Goal: Transaction & Acquisition: Book appointment/travel/reservation

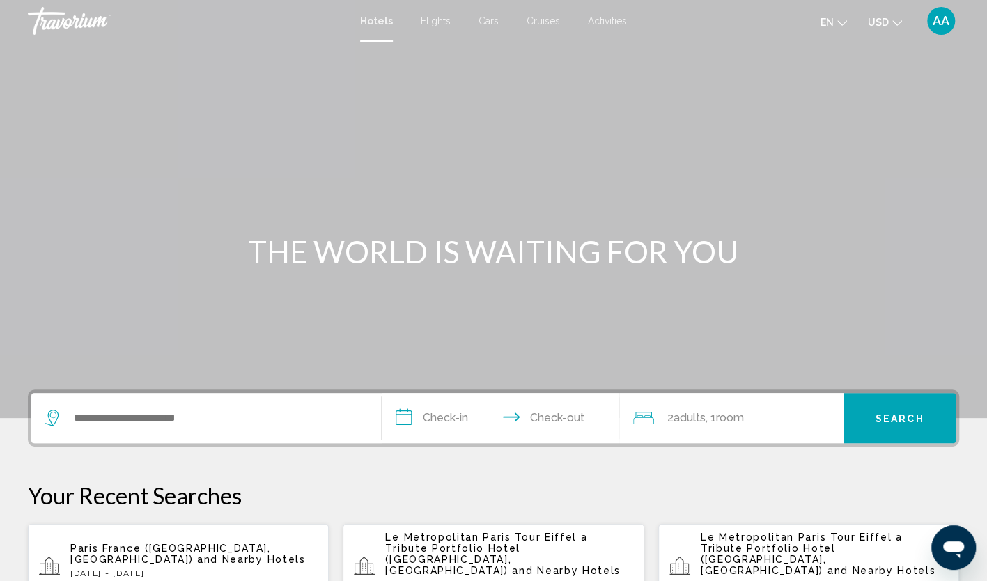
click at [421, 408] on input "**********" at bounding box center [504, 420] width 244 height 54
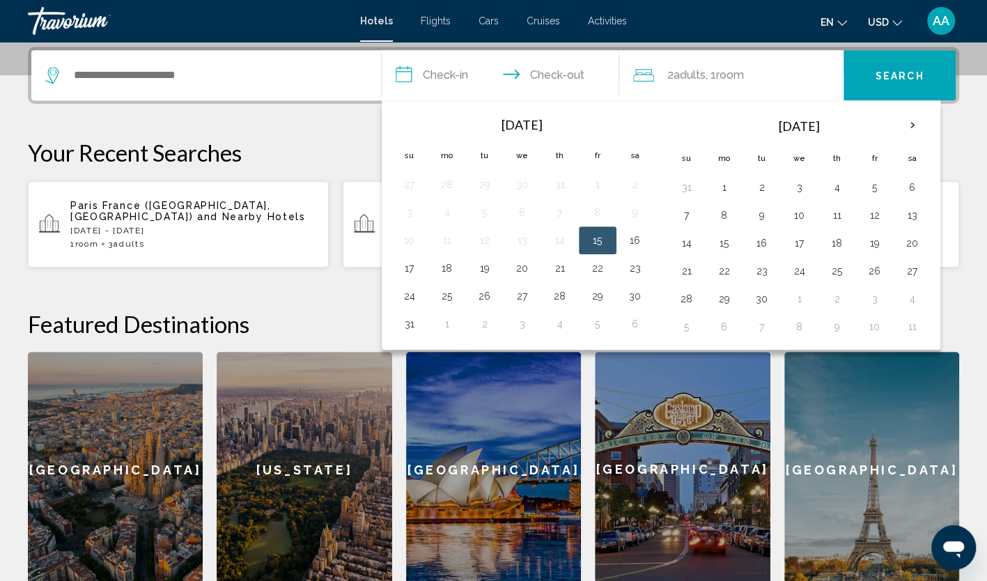
scroll to position [344, 0]
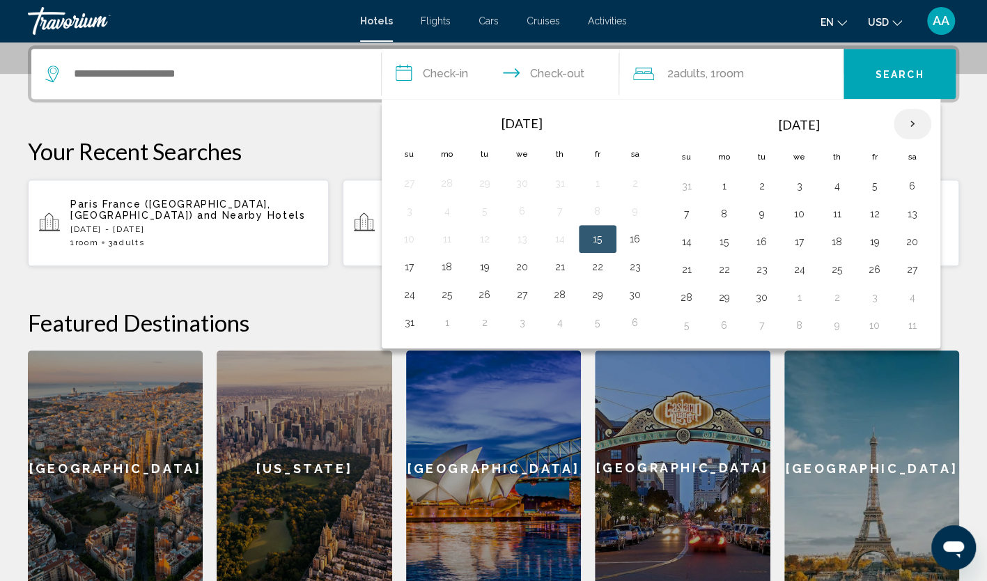
click at [902, 116] on th "Next month" at bounding box center [912, 124] width 38 height 31
click at [689, 265] on button "16" at bounding box center [686, 269] width 22 height 19
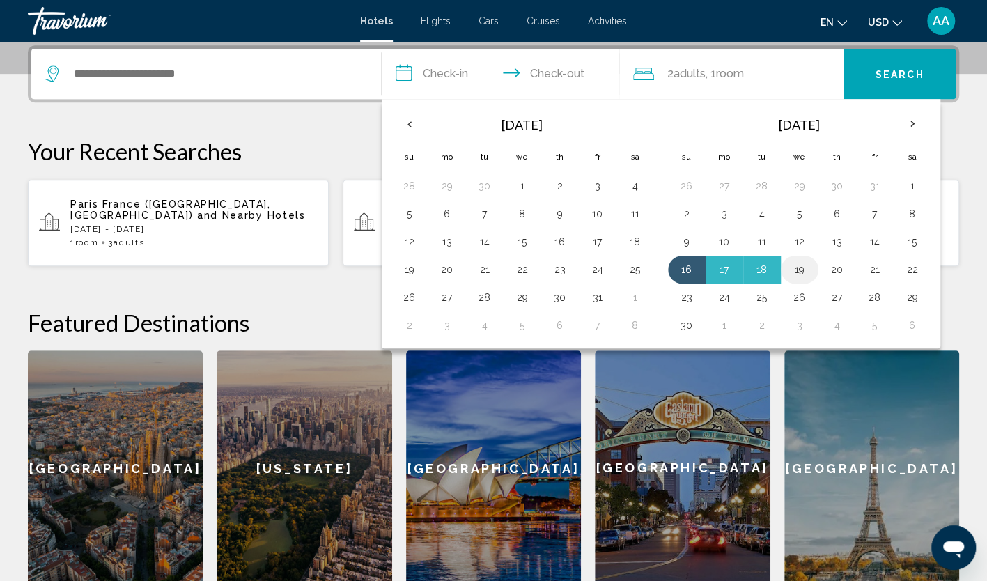
click at [798, 268] on button "19" at bounding box center [799, 269] width 22 height 19
type input "**********"
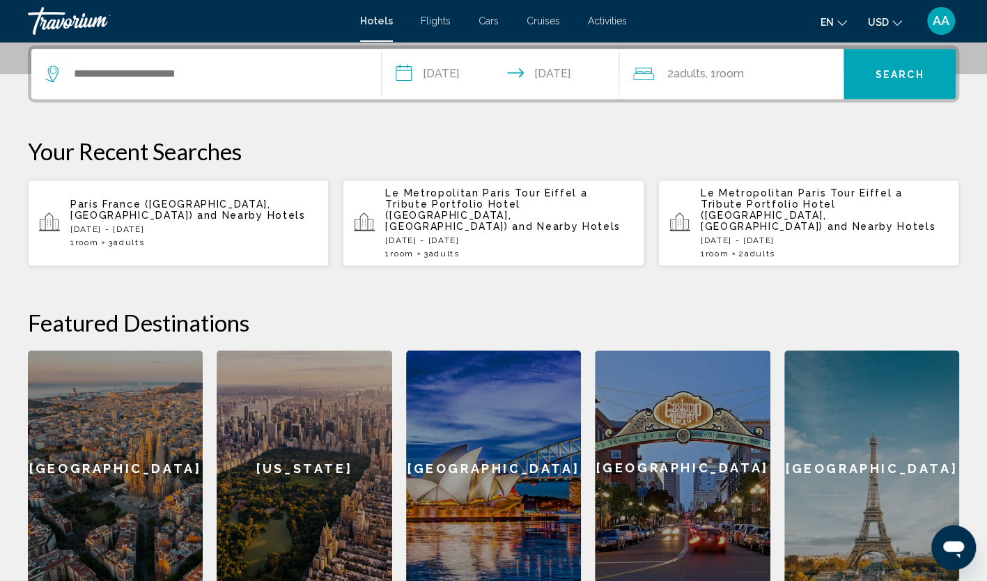
click at [712, 64] on span ", 1 Room rooms" at bounding box center [724, 73] width 38 height 19
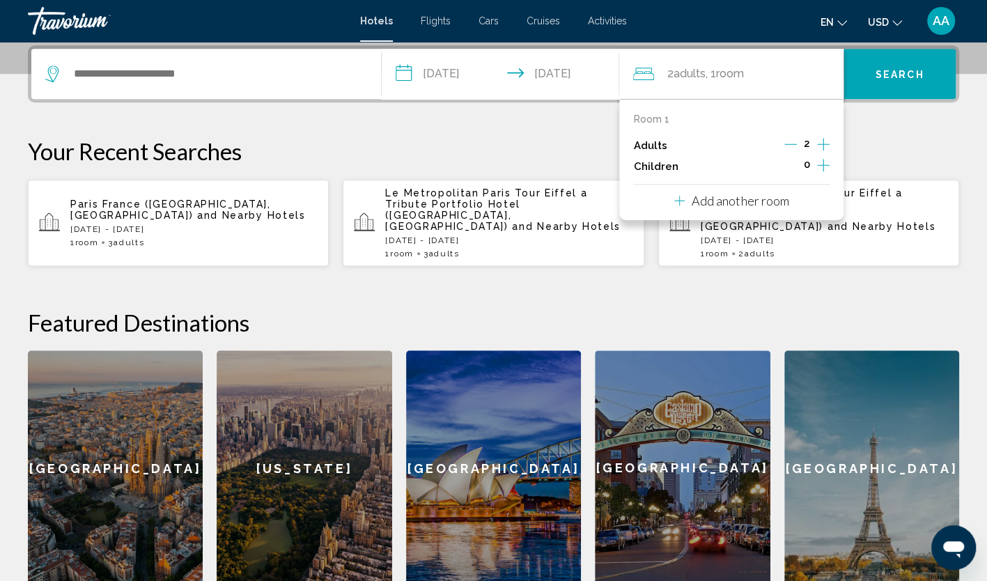
click at [824, 140] on icon "Increment adults" at bounding box center [823, 144] width 13 height 17
click at [146, 72] on input "Search widget" at bounding box center [216, 73] width 288 height 21
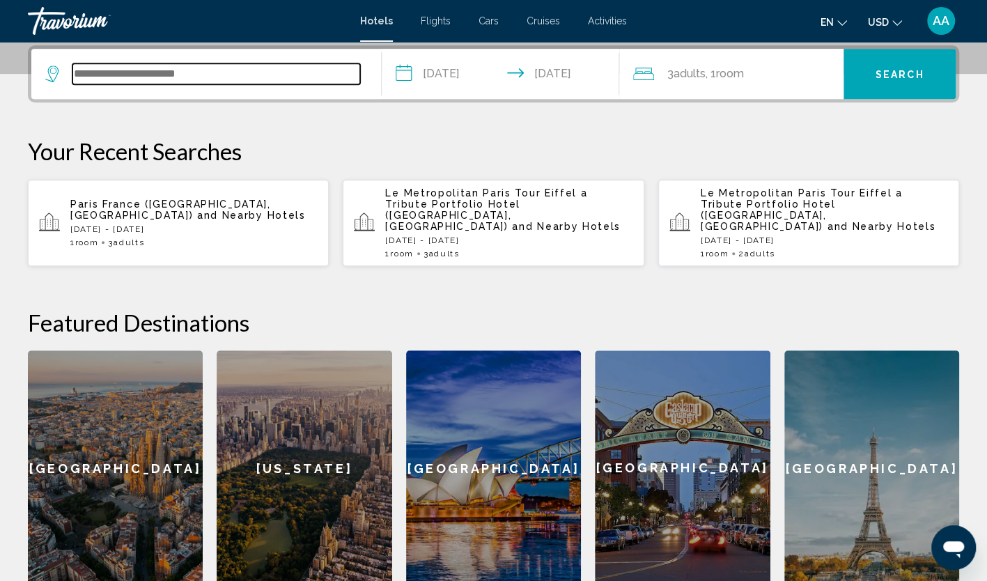
paste input "**********"
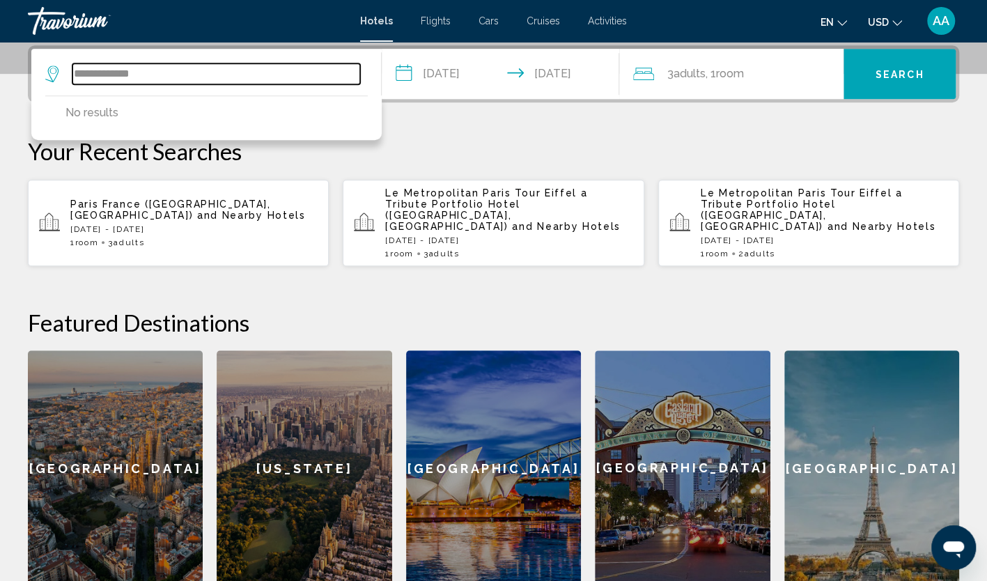
click at [164, 73] on input "**********" at bounding box center [216, 73] width 288 height 21
drag, startPoint x: 198, startPoint y: 77, endPoint x: 51, endPoint y: 71, distance: 147.7
click at [51, 71] on div "**********" at bounding box center [202, 73] width 315 height 21
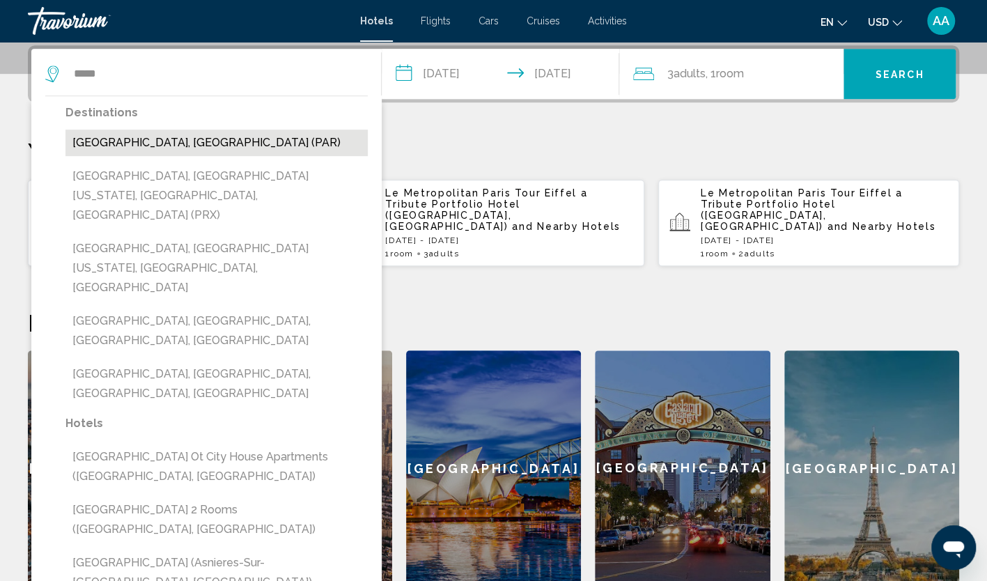
click at [130, 150] on button "[GEOGRAPHIC_DATA], [GEOGRAPHIC_DATA] (PAR)" at bounding box center [216, 143] width 302 height 26
type input "**********"
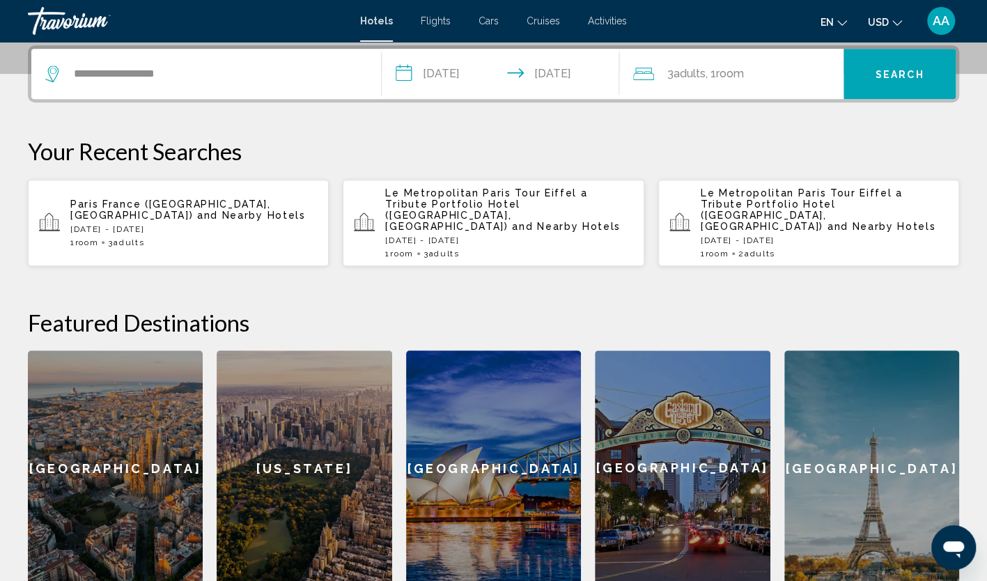
click at [923, 85] on button "Search" at bounding box center [899, 74] width 112 height 50
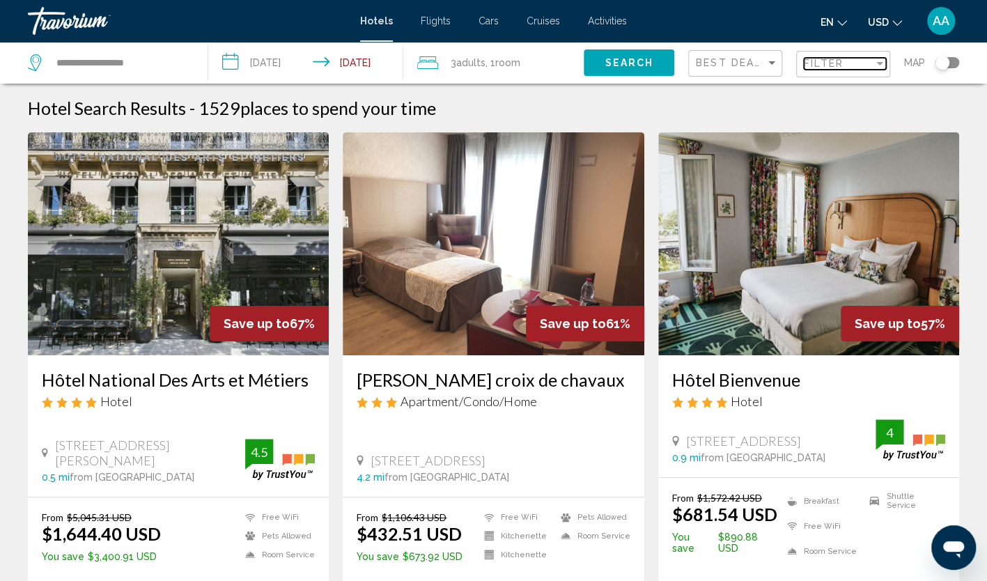
click at [873, 64] on div "Filter" at bounding box center [879, 63] width 13 height 11
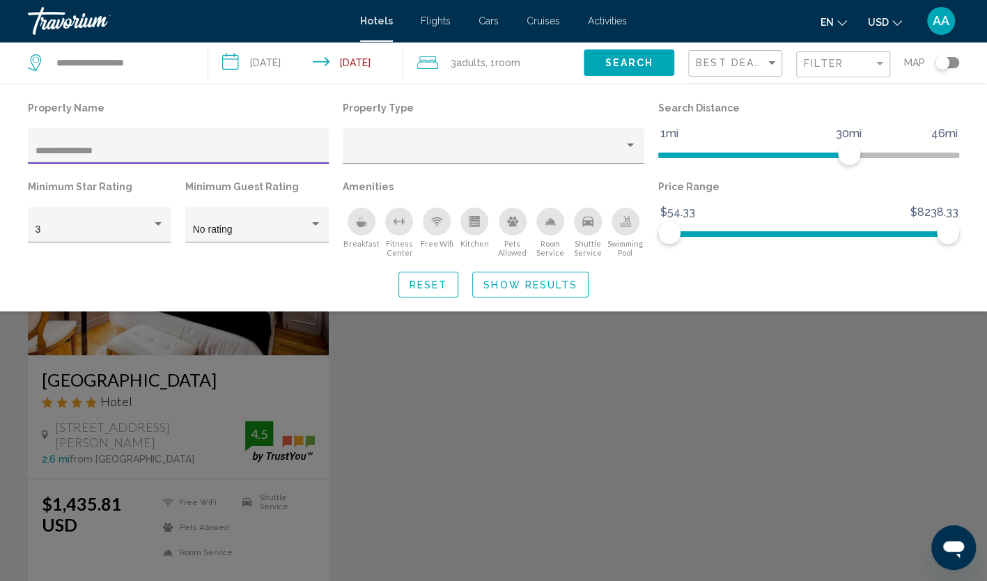
type input "**********"
click at [389, 394] on div "Search widget" at bounding box center [493, 395] width 987 height 372
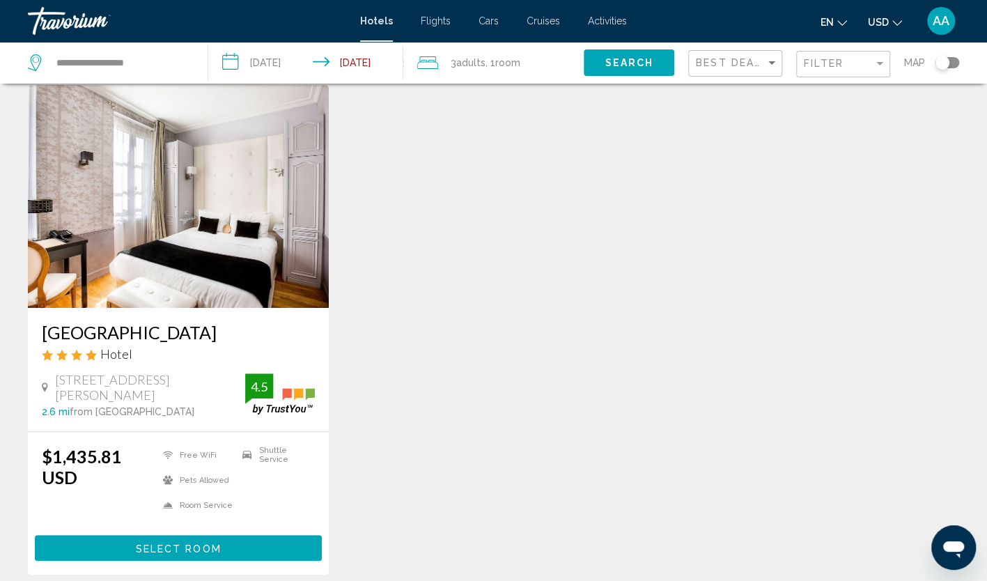
scroll to position [70, 0]
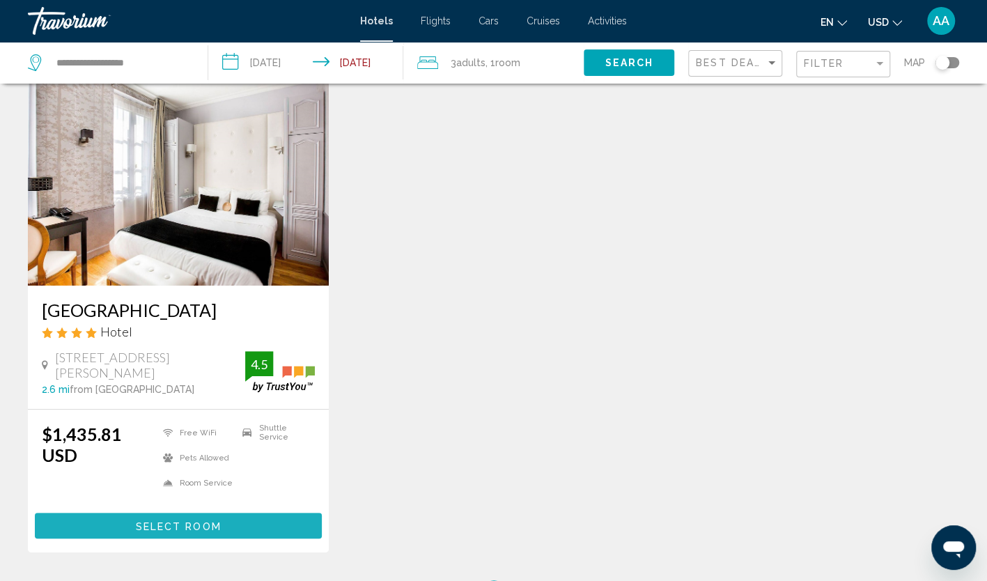
click at [181, 520] on span "Select Room" at bounding box center [179, 525] width 86 height 11
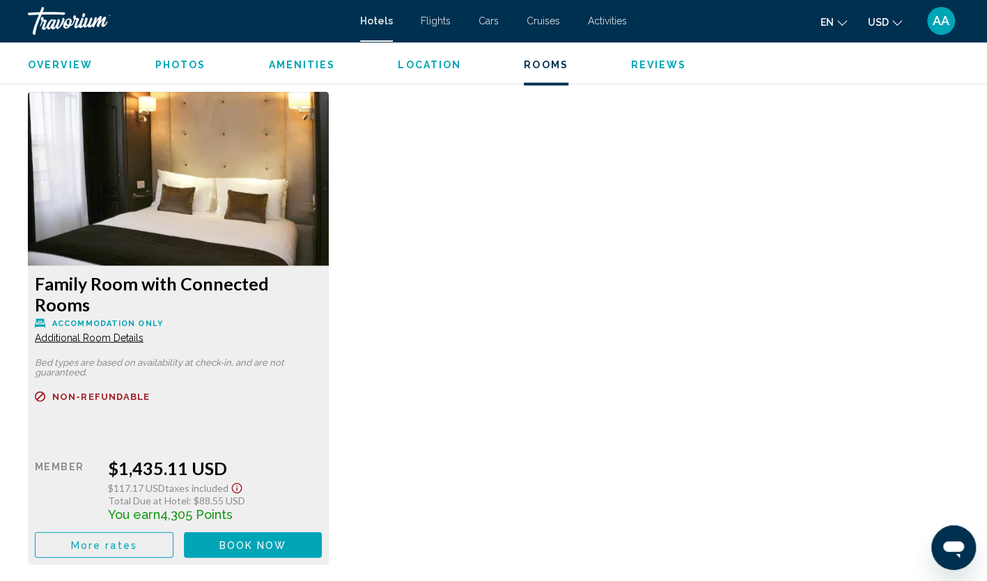
scroll to position [1950, 0]
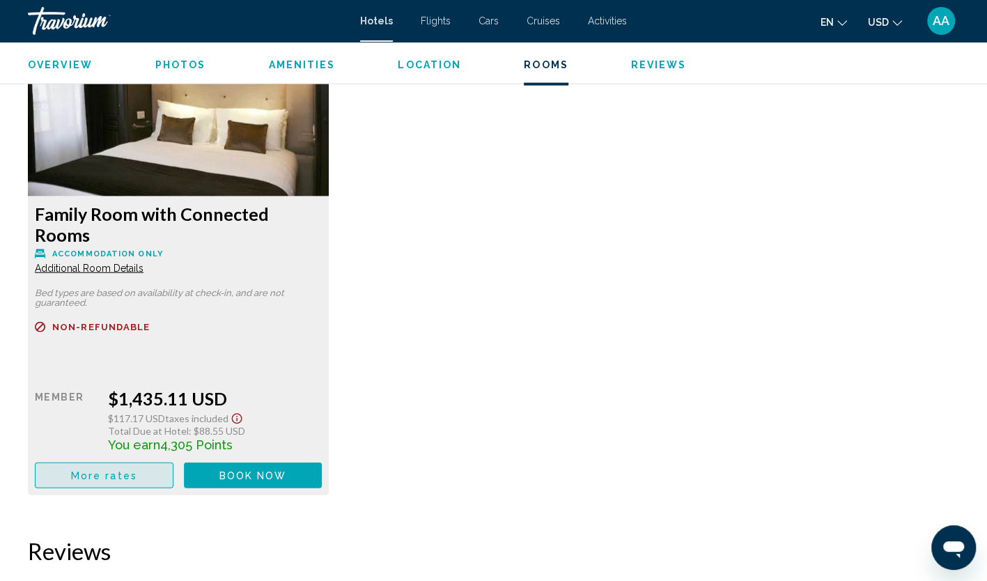
click at [113, 470] on span "More rates" at bounding box center [104, 475] width 66 height 11
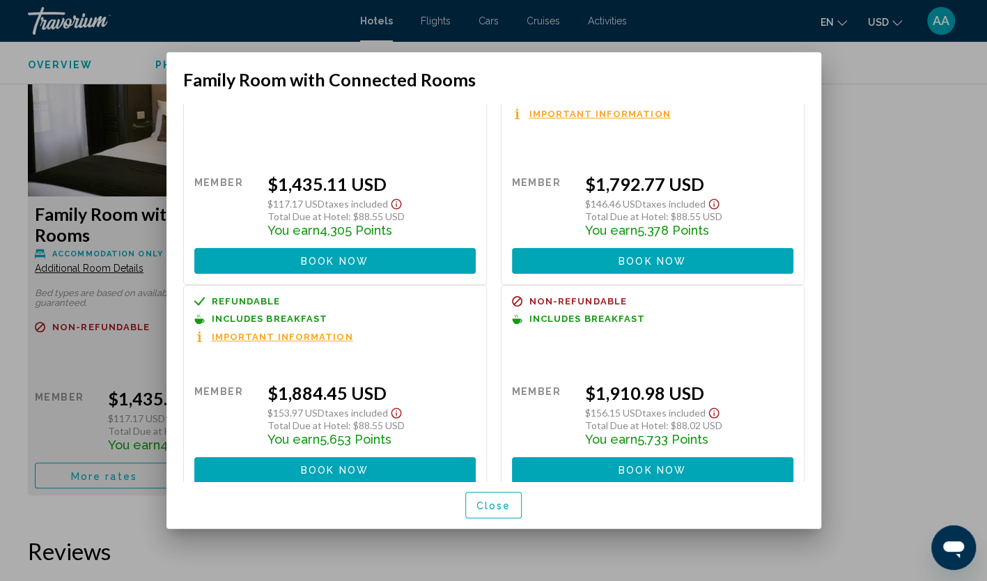
scroll to position [54, 0]
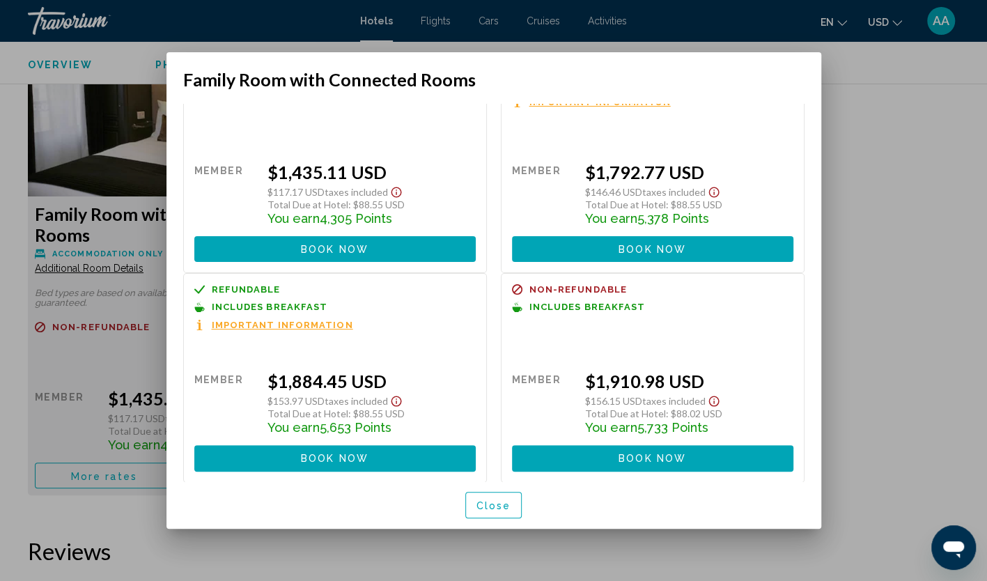
click at [336, 453] on span "Book now" at bounding box center [335, 458] width 68 height 11
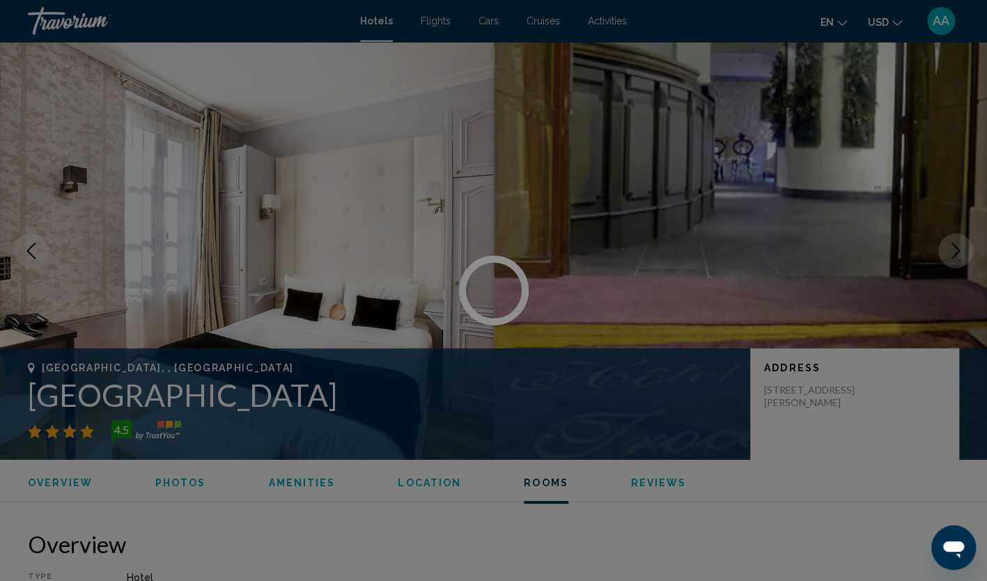
scroll to position [1950, 0]
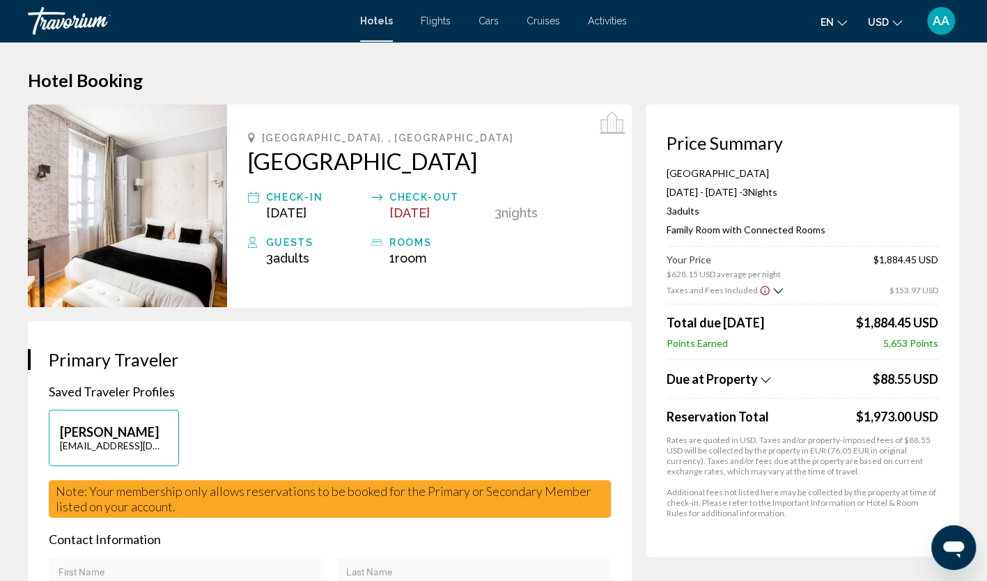
click at [380, 20] on span "Hotels" at bounding box center [376, 20] width 33 height 11
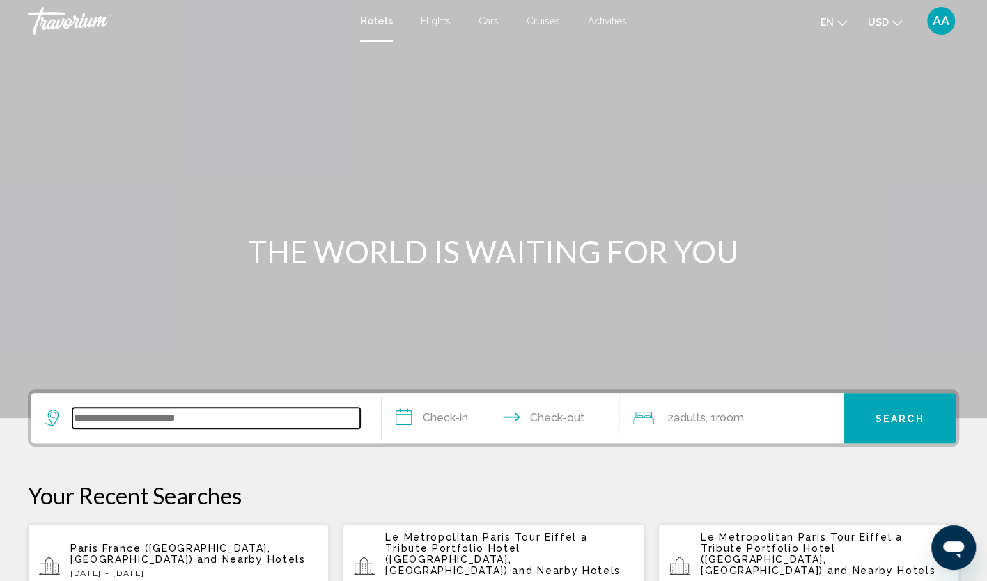
click at [168, 423] on input "Search widget" at bounding box center [216, 417] width 288 height 21
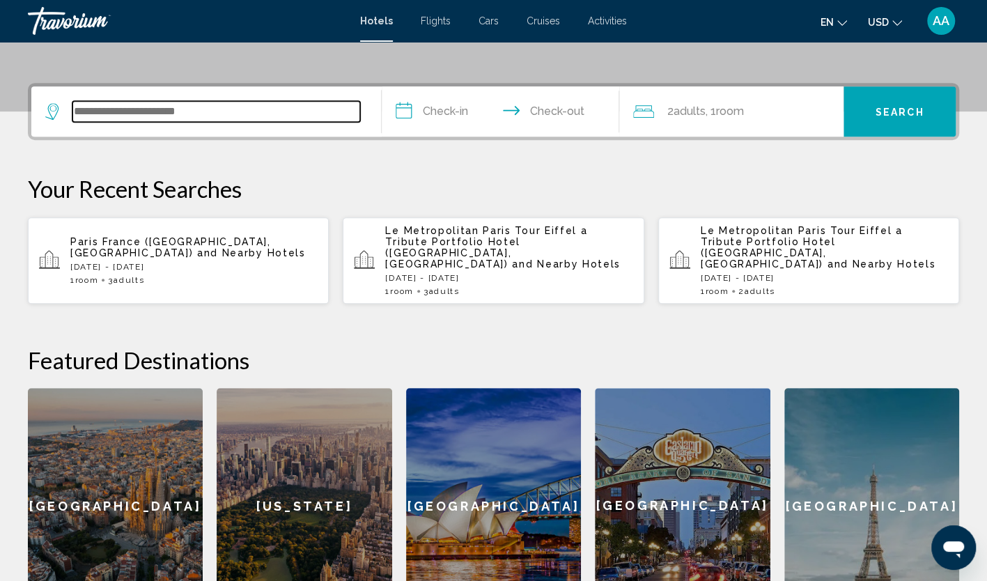
scroll to position [344, 0]
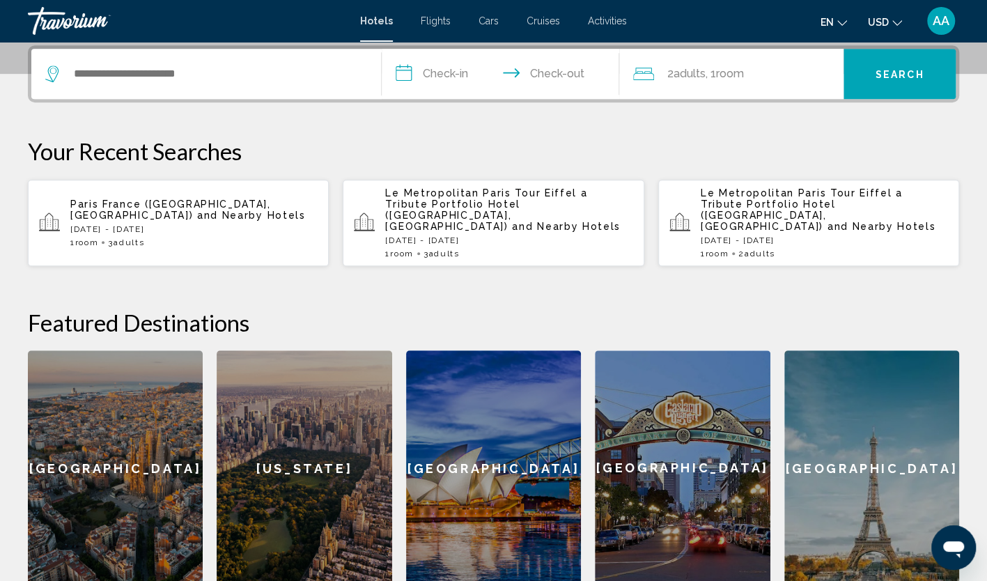
click at [439, 79] on input "**********" at bounding box center [504, 76] width 244 height 54
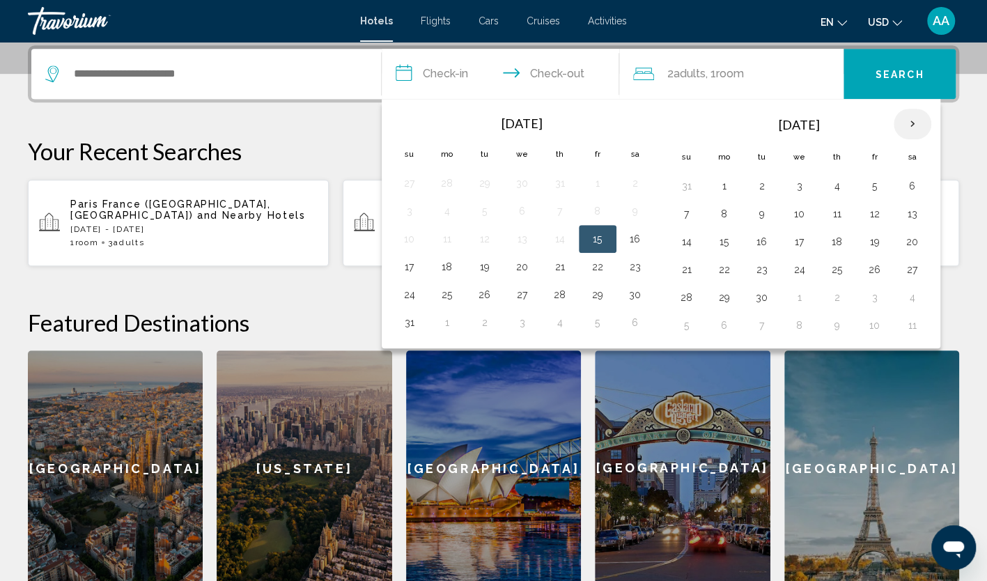
click at [905, 123] on th "Next month" at bounding box center [912, 124] width 38 height 31
click at [678, 262] on button "16" at bounding box center [686, 269] width 22 height 19
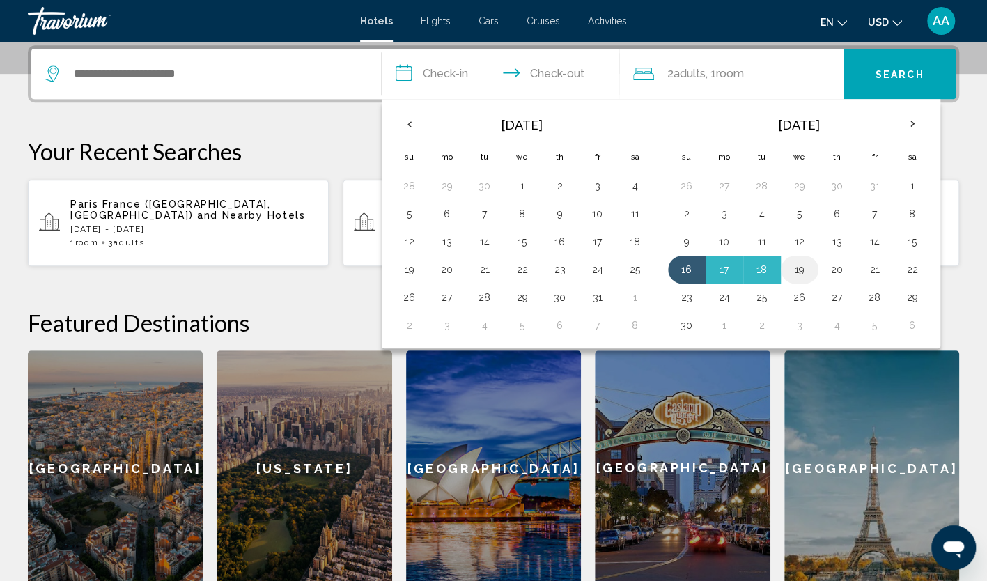
click at [791, 269] on button "19" at bounding box center [799, 269] width 22 height 19
type input "**********"
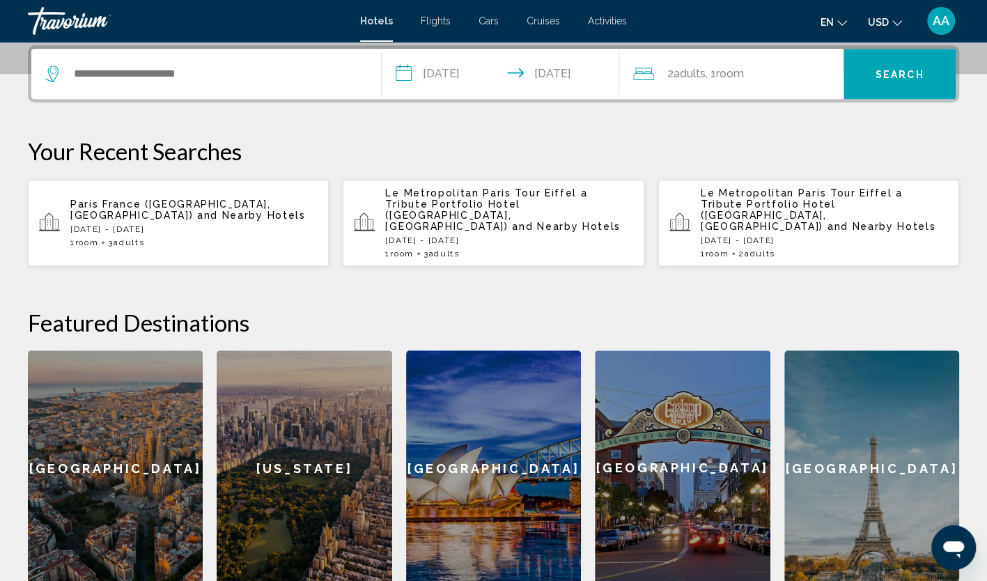
click at [715, 72] on span ", 1 Room rooms" at bounding box center [724, 73] width 38 height 19
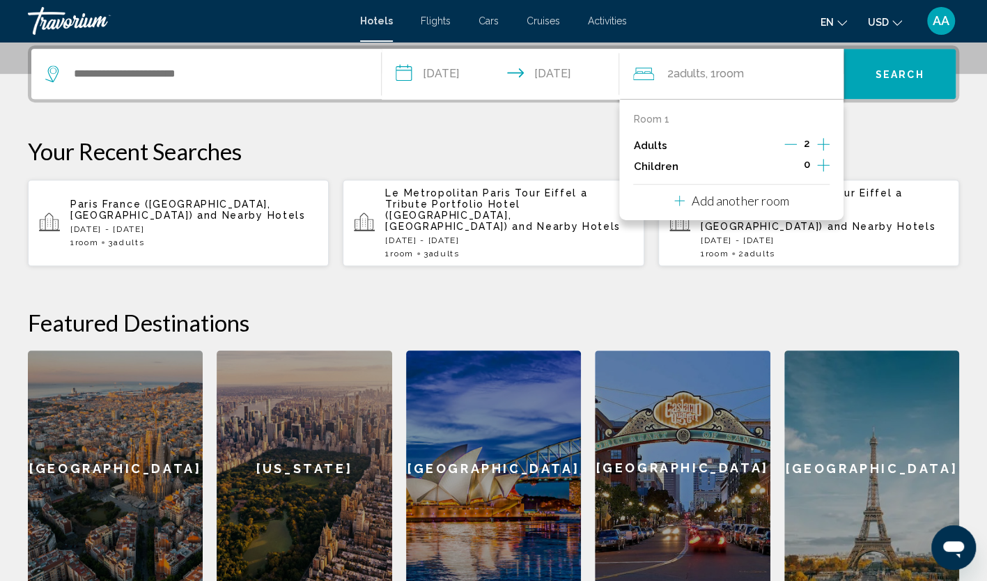
click at [819, 141] on icon "Increment adults" at bounding box center [823, 144] width 13 height 17
click at [251, 68] on input "Search widget" at bounding box center [216, 73] width 288 height 21
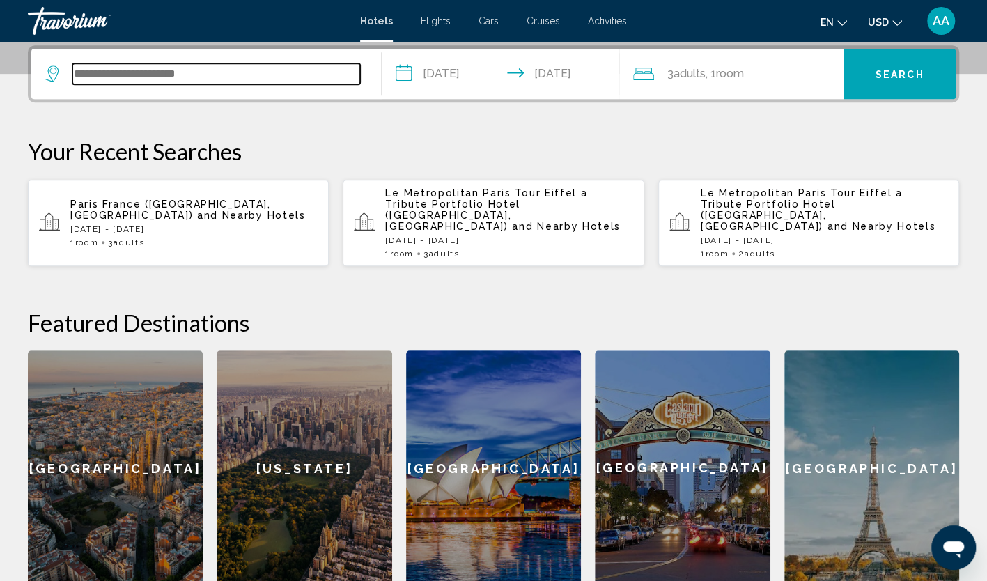
paste input "**********"
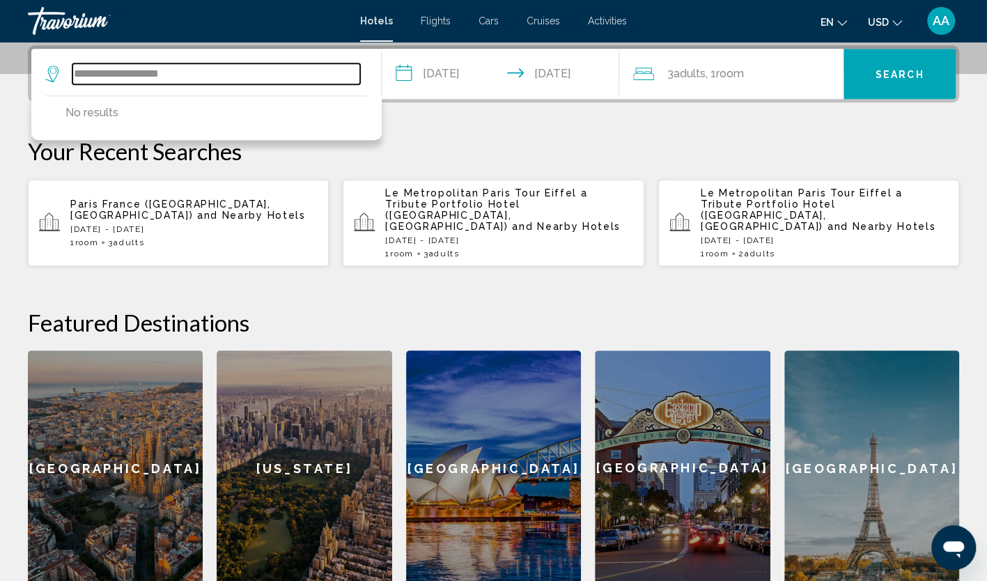
click at [81, 72] on input "**********" at bounding box center [216, 73] width 288 height 21
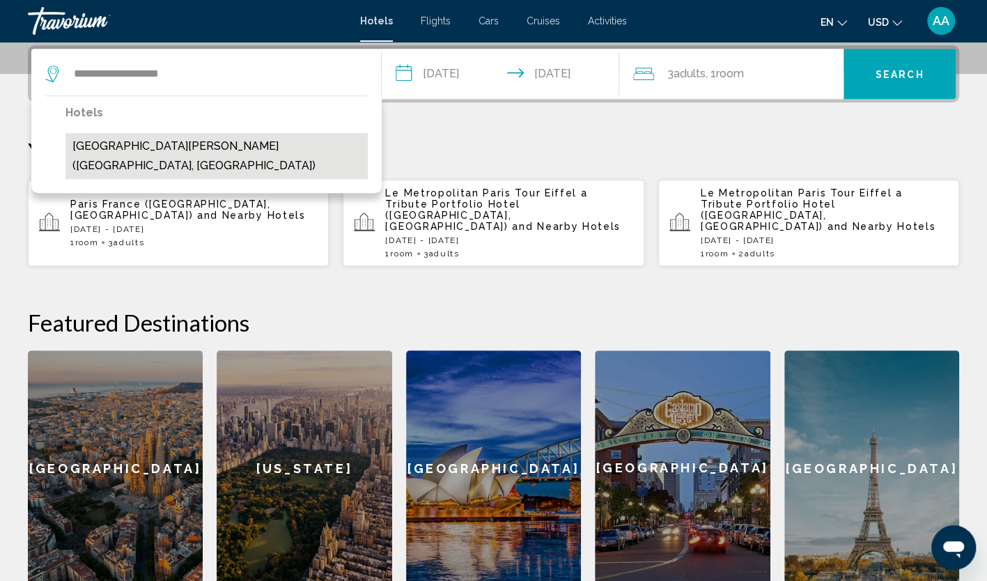
click at [216, 136] on button "[GEOGRAPHIC_DATA][PERSON_NAME] ([GEOGRAPHIC_DATA], [GEOGRAPHIC_DATA])" at bounding box center [216, 156] width 302 height 46
type input "**********"
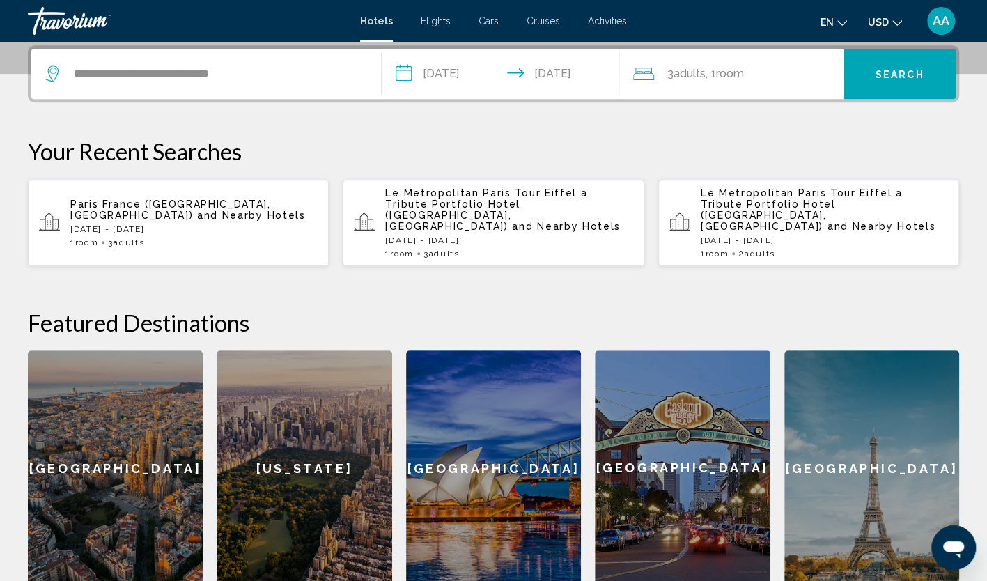
click at [926, 67] on button "Search" at bounding box center [899, 74] width 112 height 50
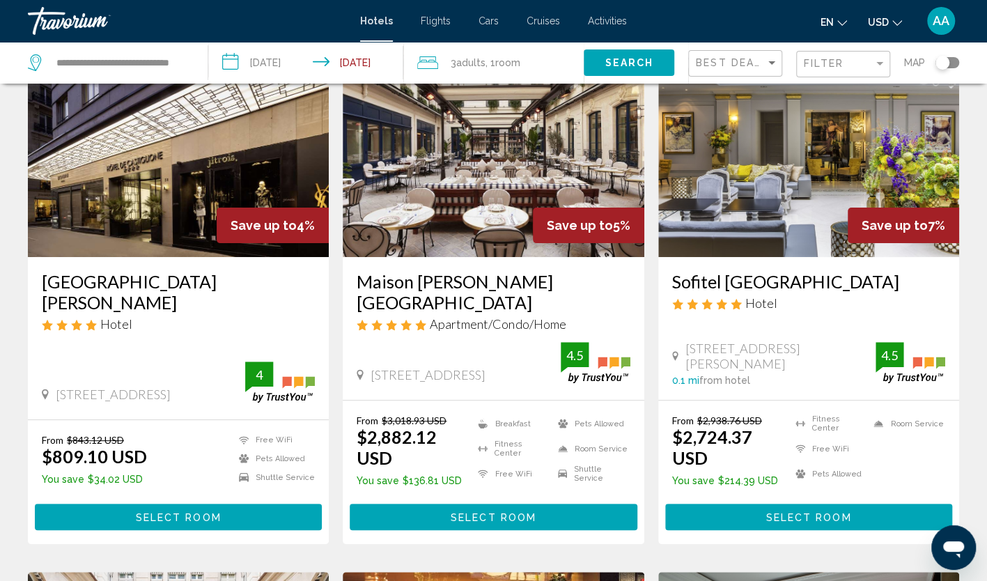
scroll to position [139, 0]
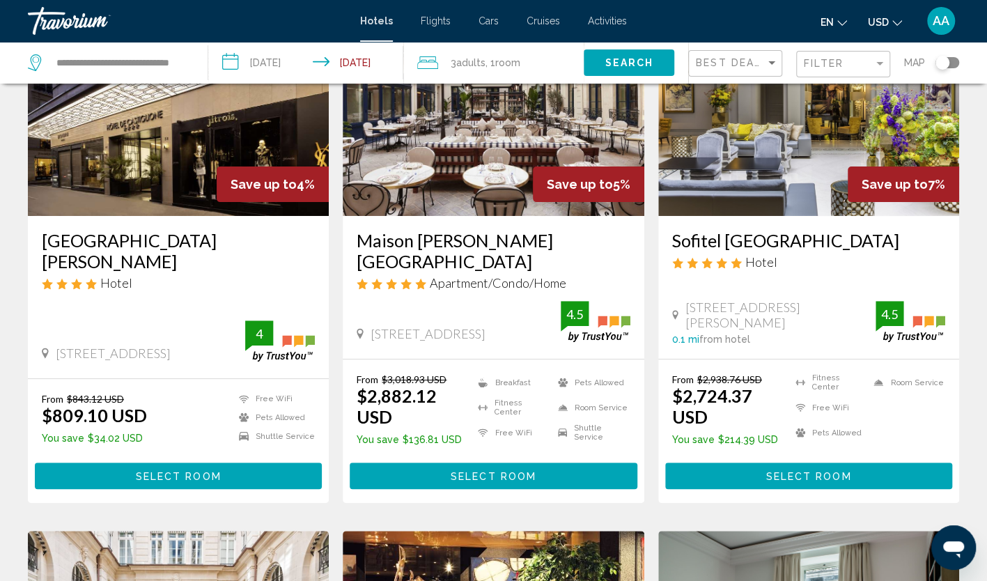
click at [189, 471] on span "Select Room" at bounding box center [179, 476] width 86 height 11
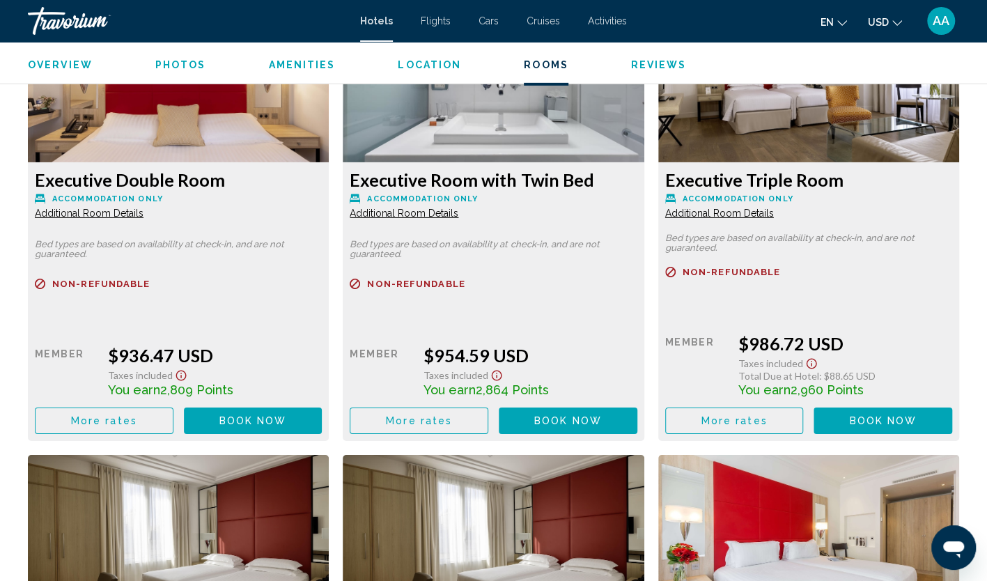
scroll to position [2507, 0]
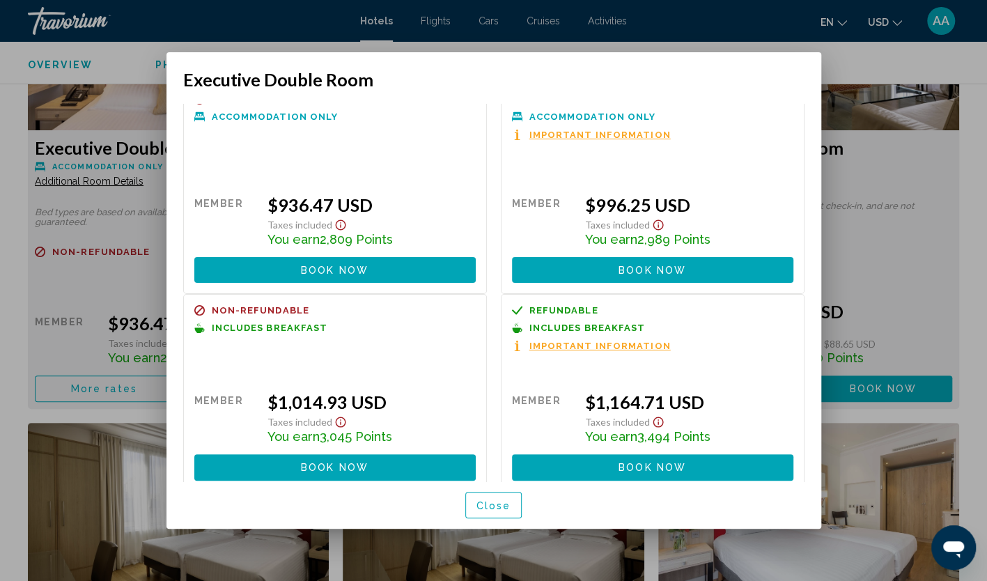
scroll to position [30, 0]
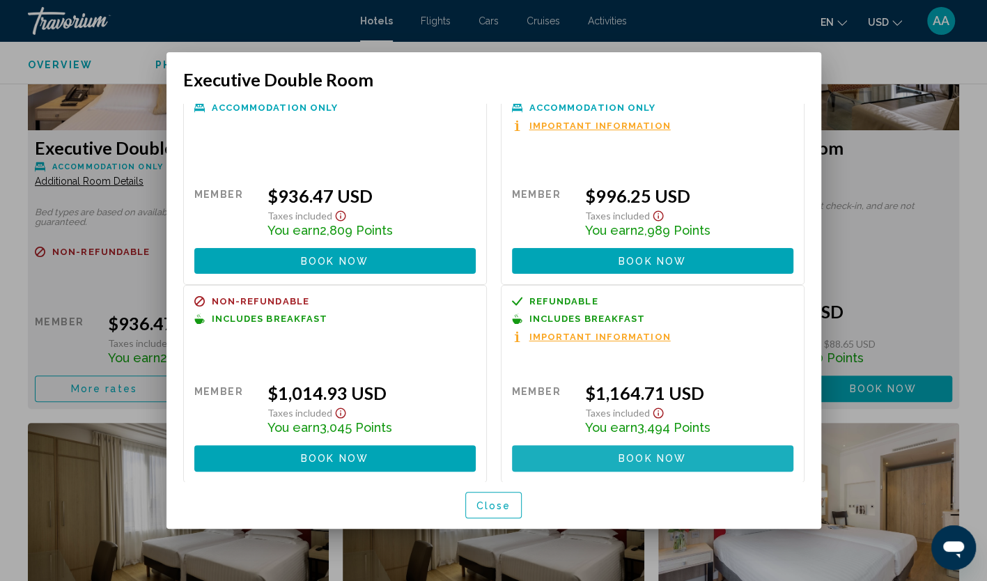
click at [661, 455] on span "Book now" at bounding box center [652, 458] width 68 height 11
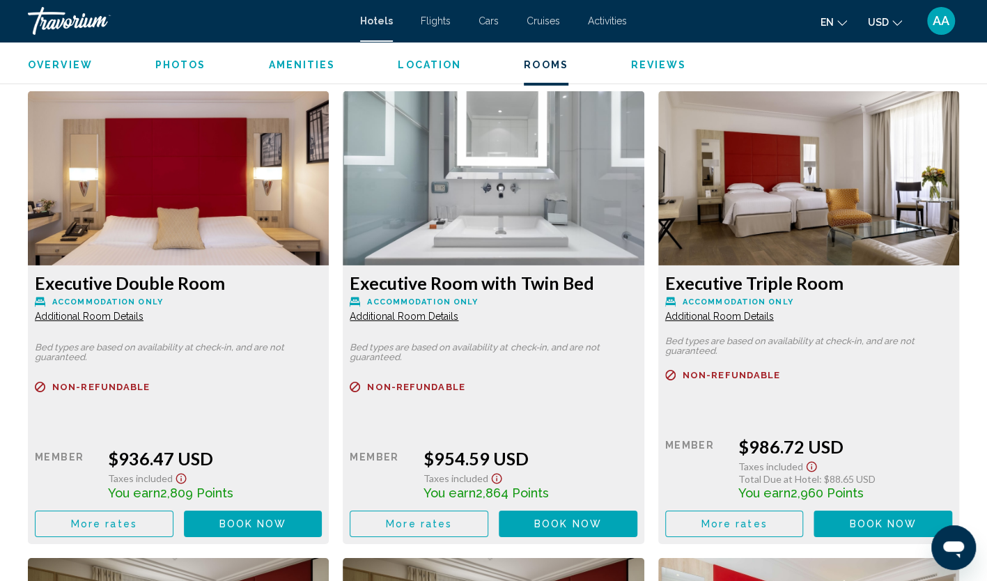
scroll to position [2367, 0]
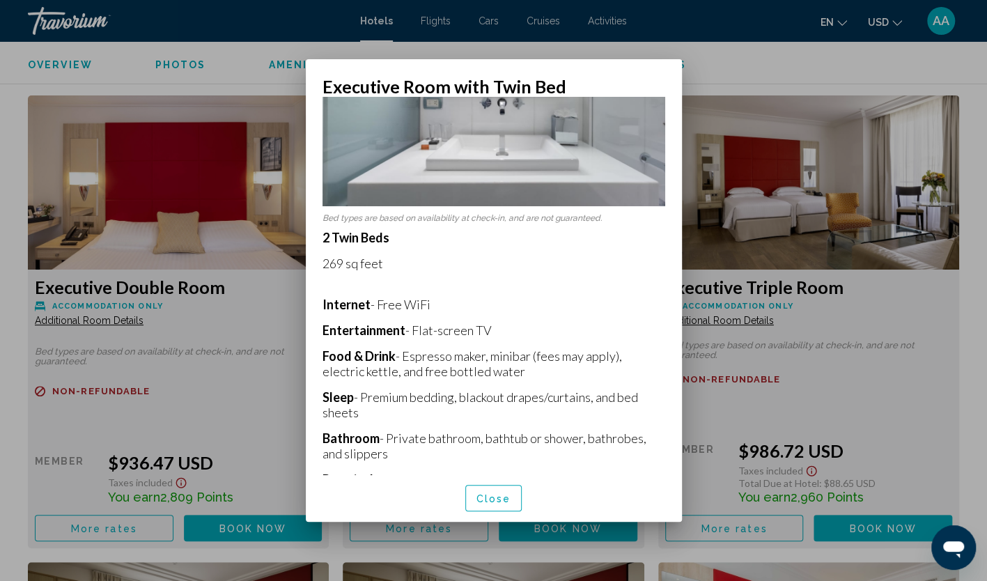
scroll to position [139, 0]
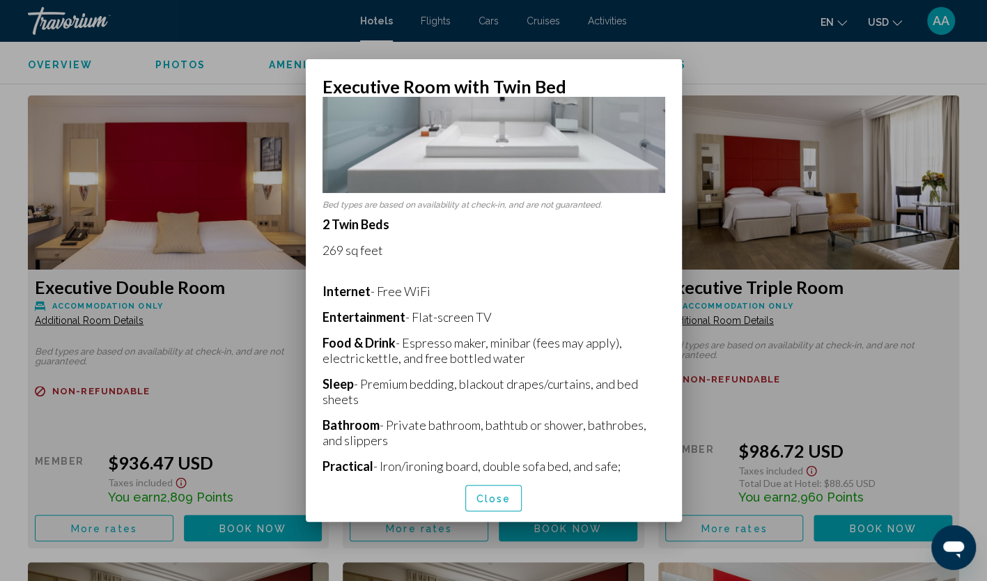
click at [489, 496] on span "Close" at bounding box center [493, 498] width 35 height 11
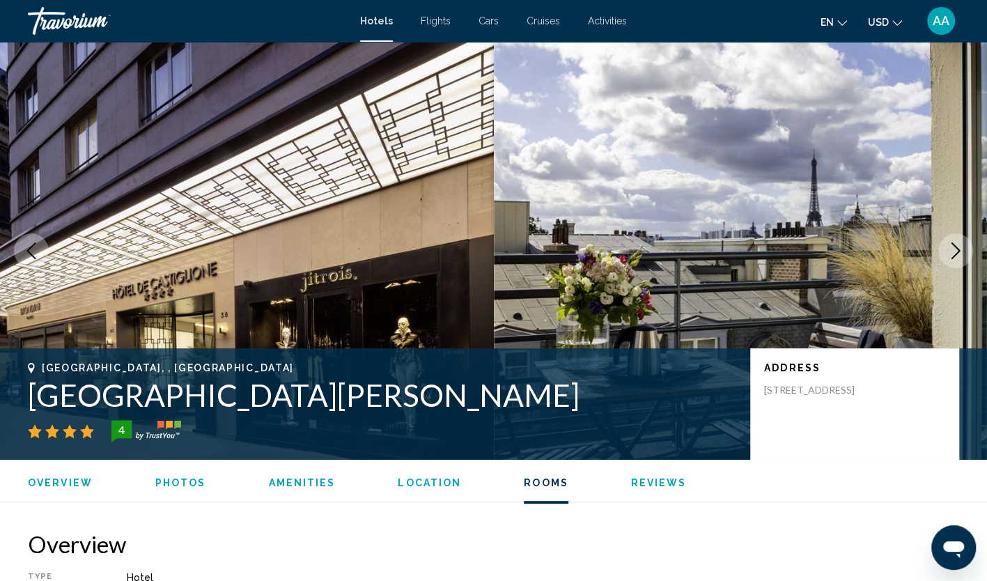
scroll to position [2367, 0]
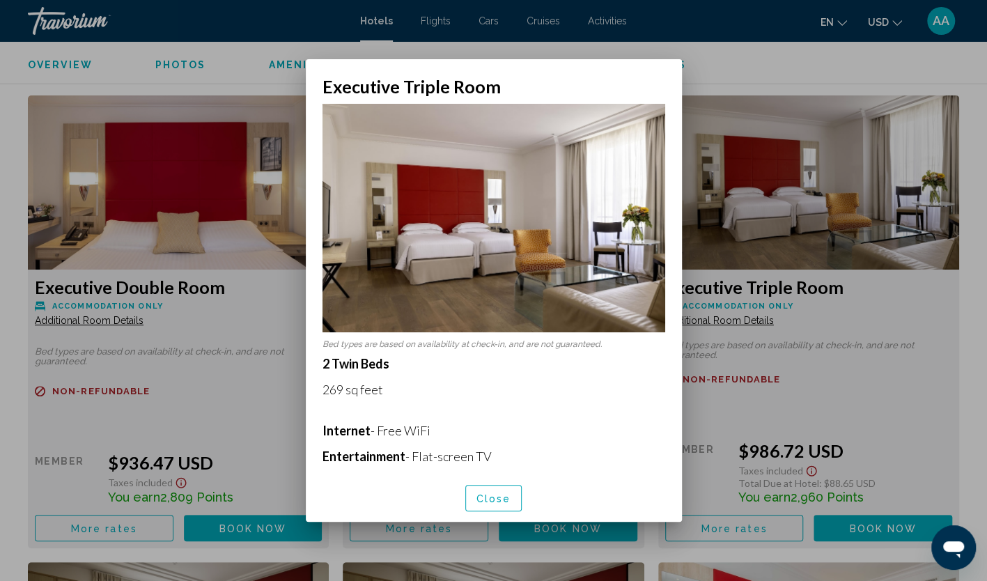
scroll to position [0, 0]
click at [510, 494] on button "Close" at bounding box center [493, 498] width 57 height 26
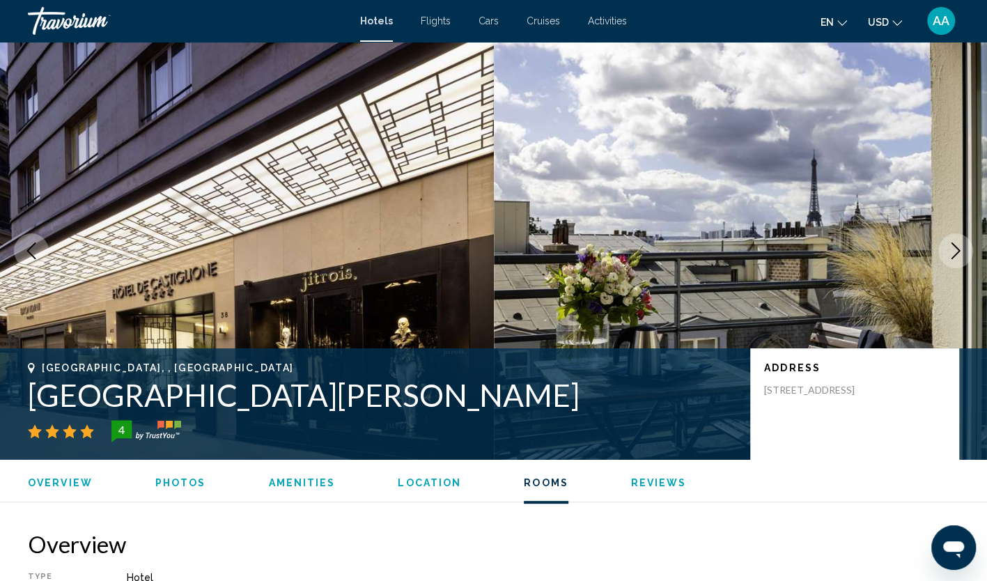
scroll to position [2367, 0]
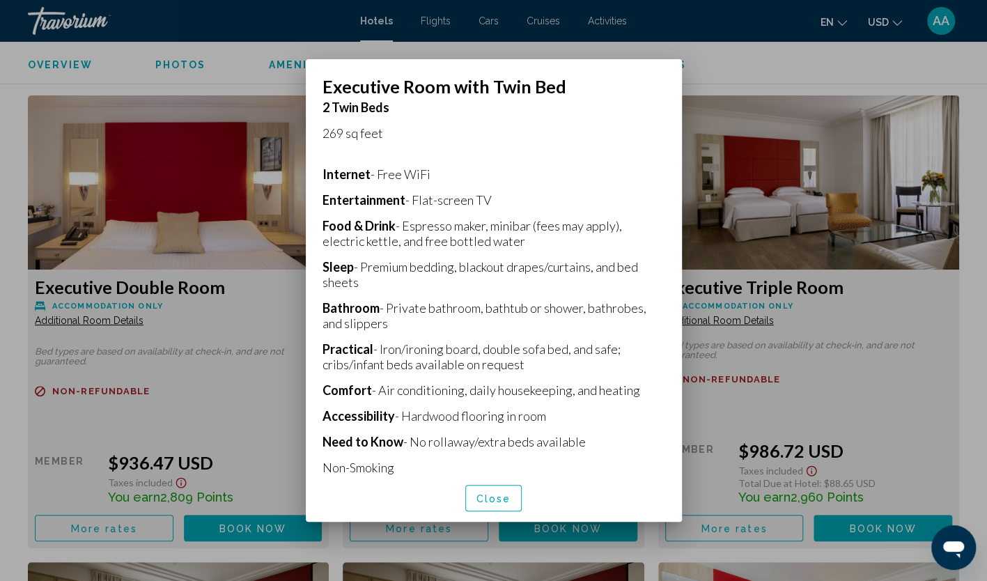
scroll to position [301, 0]
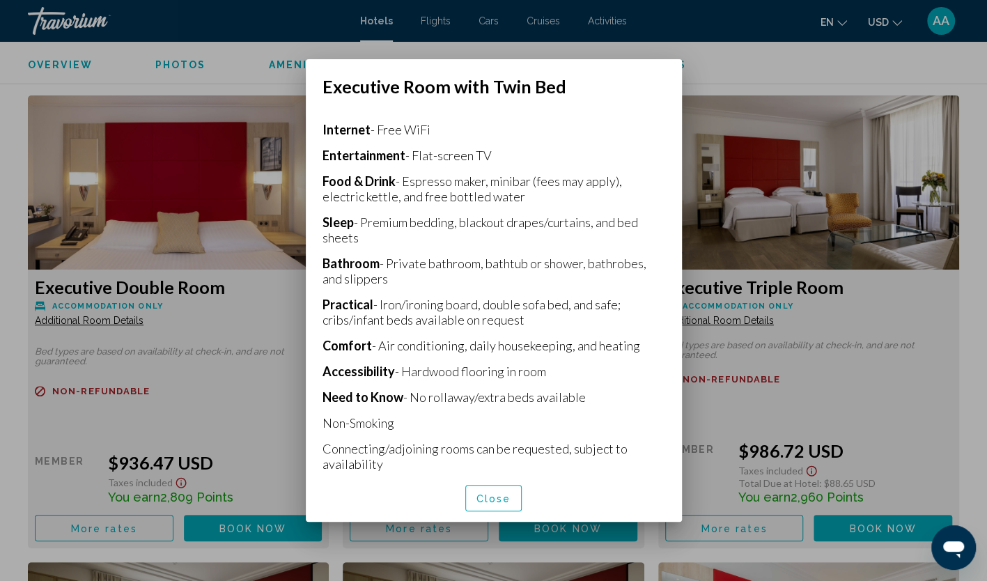
click at [478, 488] on button "Close" at bounding box center [493, 498] width 57 height 26
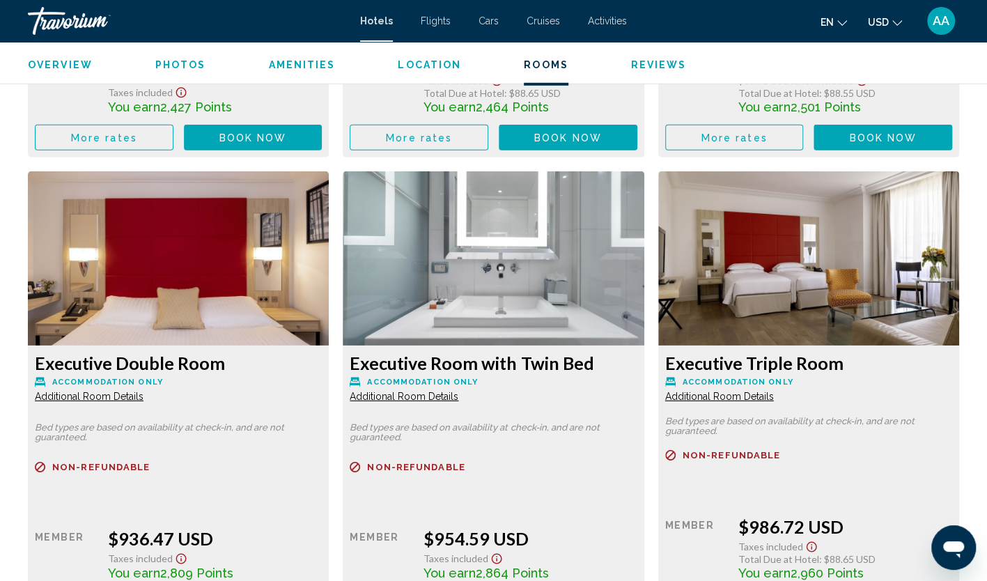
scroll to position [2367, 0]
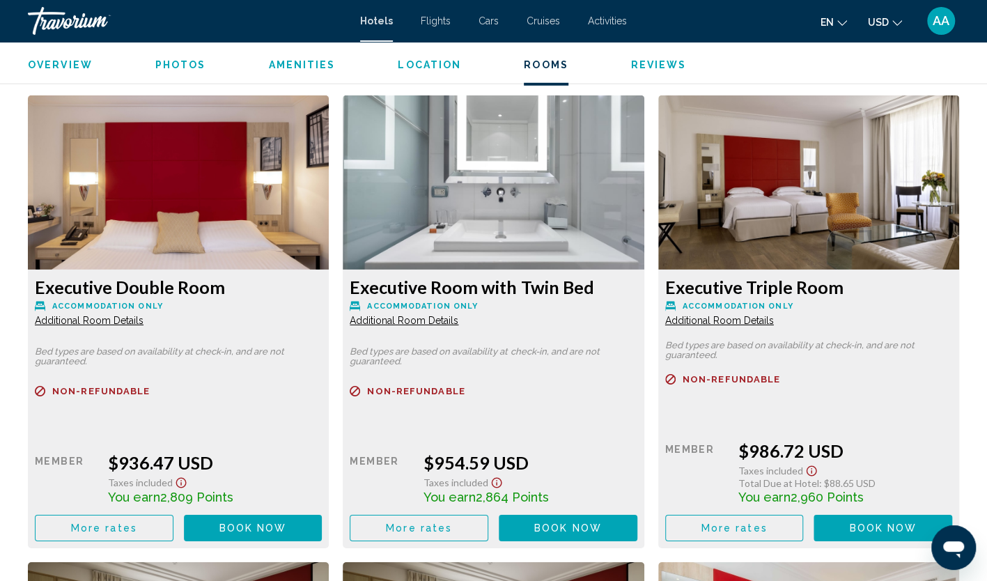
click at [113, 68] on span "More rates" at bounding box center [104, 61] width 66 height 11
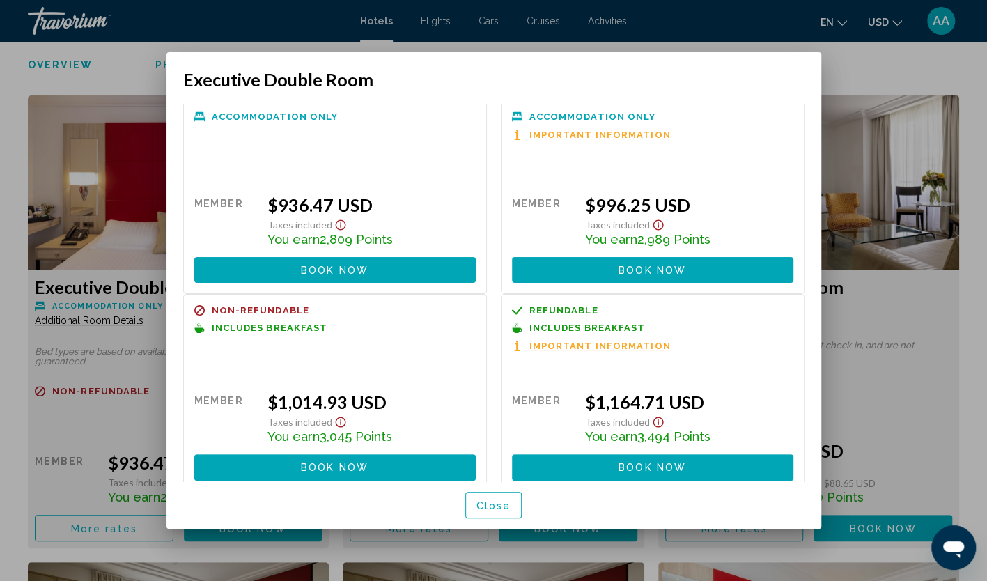
scroll to position [30, 0]
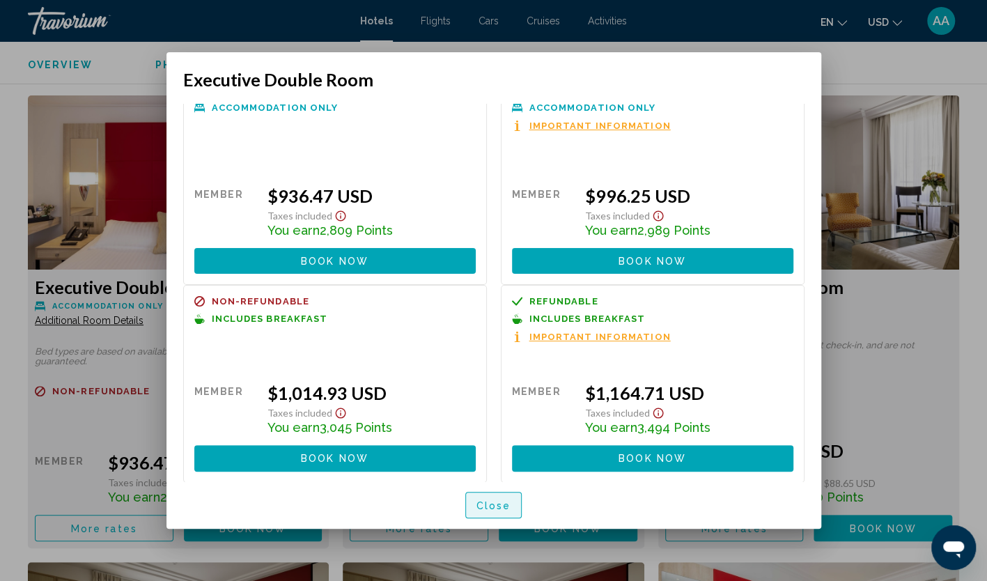
click at [503, 502] on span "Close" at bounding box center [493, 505] width 35 height 11
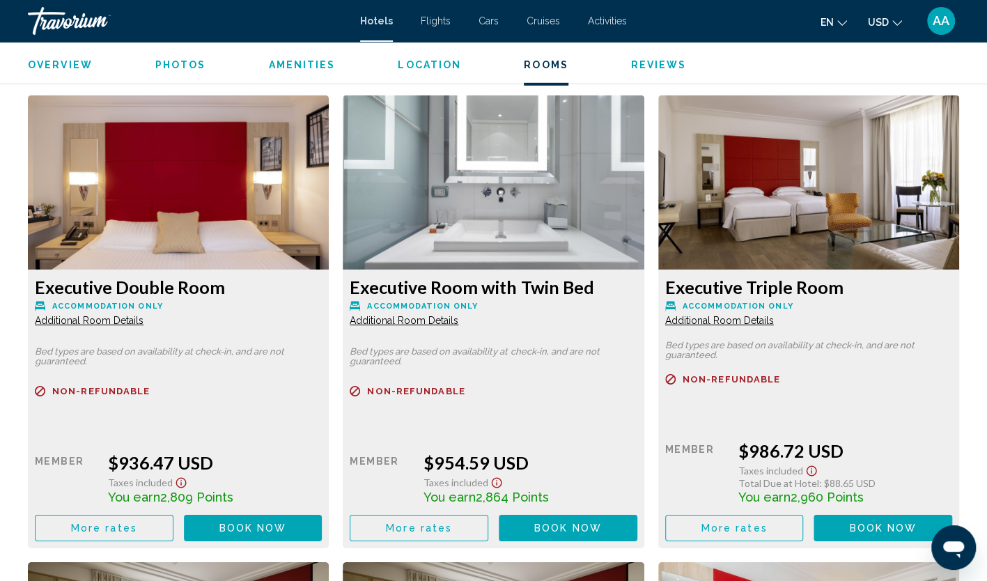
click at [137, 68] on span "More rates" at bounding box center [104, 61] width 66 height 11
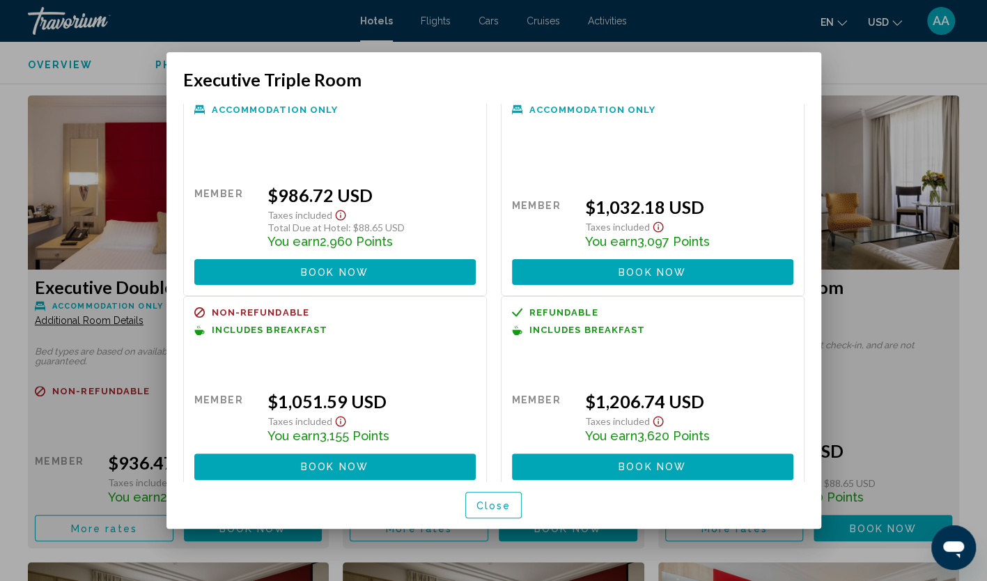
scroll to position [36, 0]
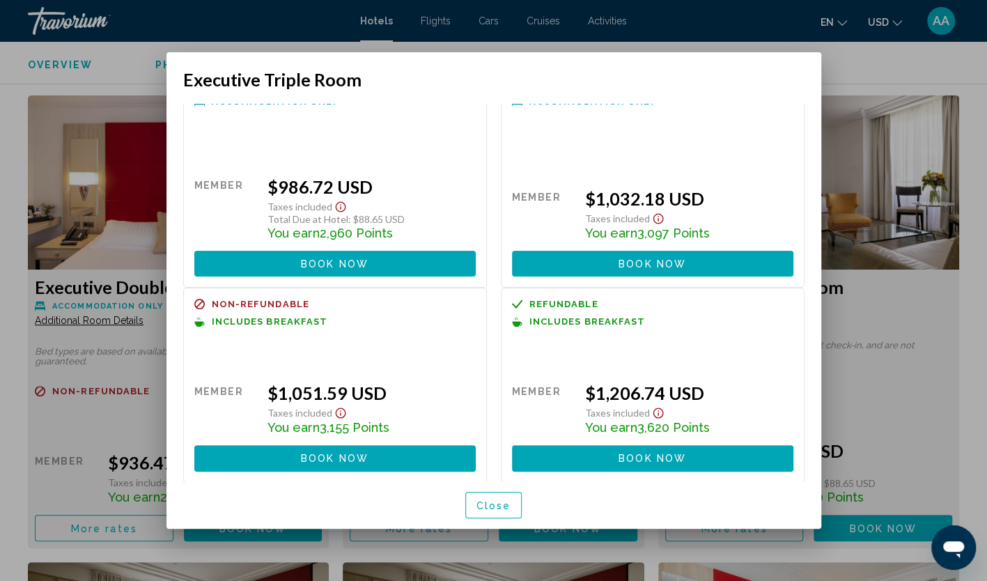
click at [506, 508] on span "Close" at bounding box center [493, 505] width 35 height 11
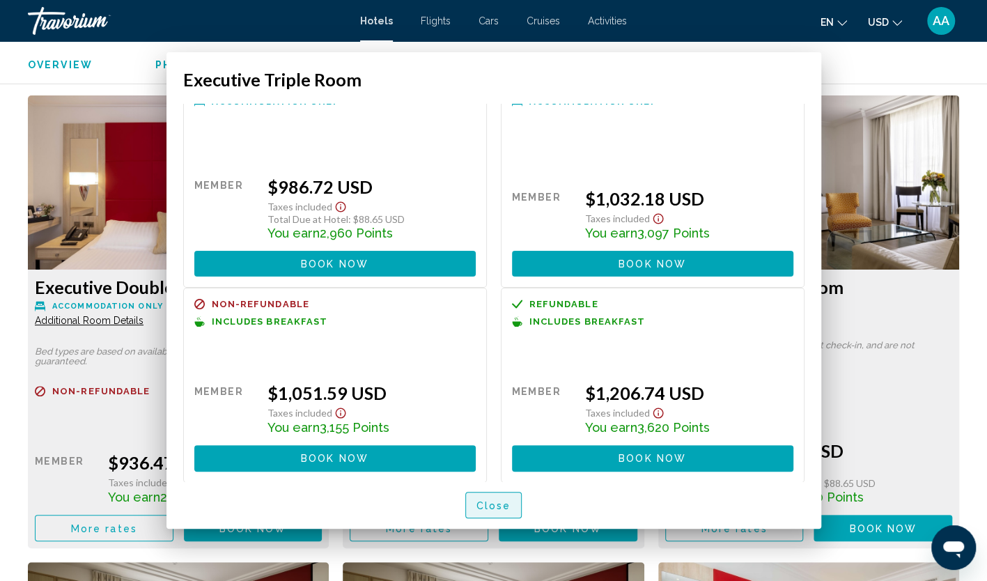
scroll to position [2367, 0]
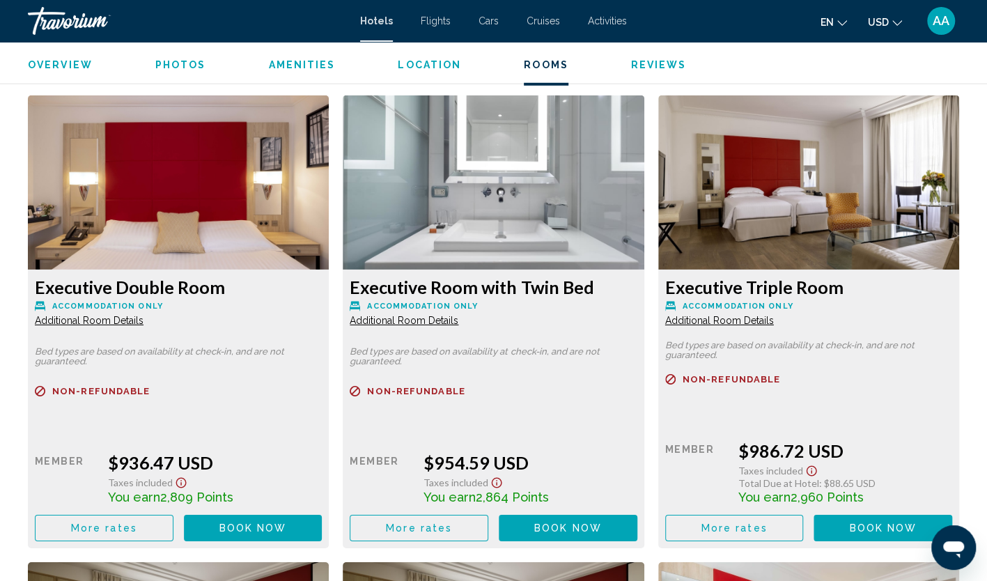
click at [141, 75] on button "More rates" at bounding box center [104, 62] width 139 height 26
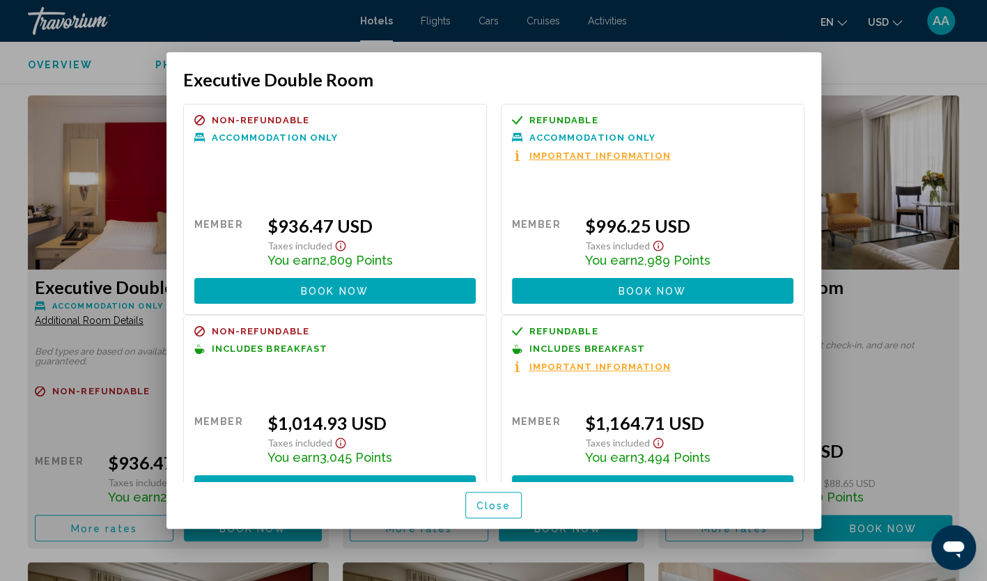
scroll to position [30, 0]
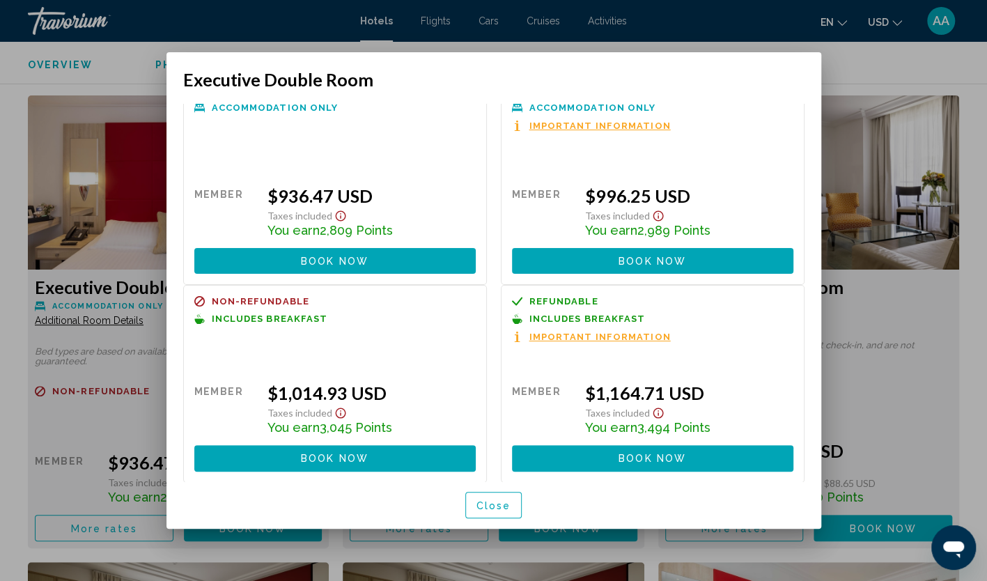
click at [508, 504] on span "Close" at bounding box center [493, 505] width 35 height 11
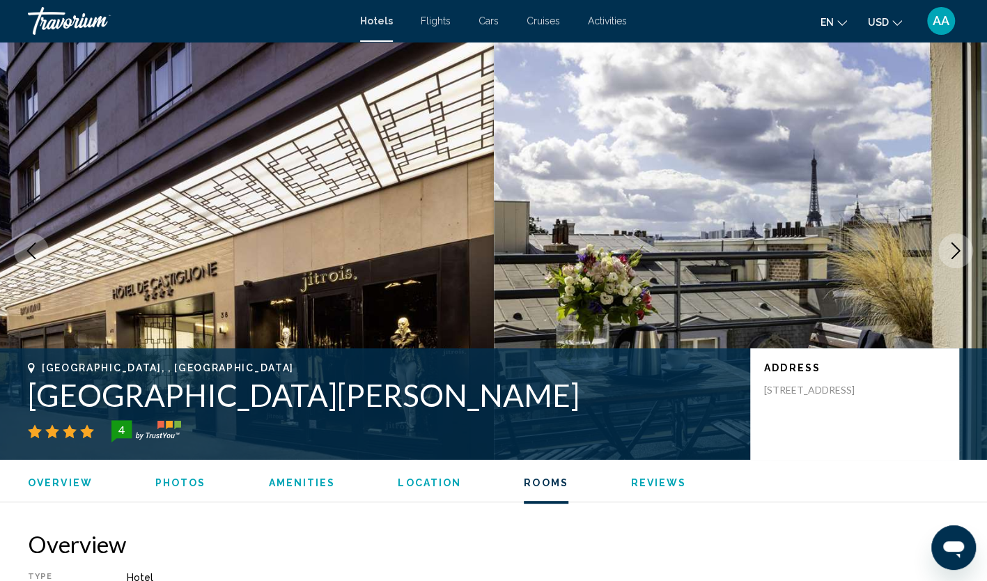
scroll to position [2367, 0]
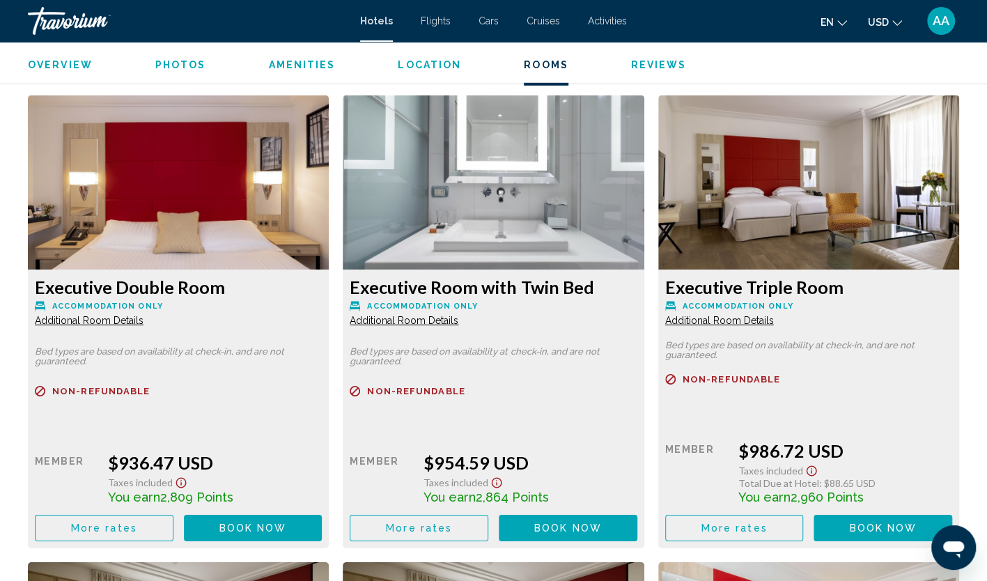
click at [371, 19] on span "Hotels" at bounding box center [376, 20] width 33 height 11
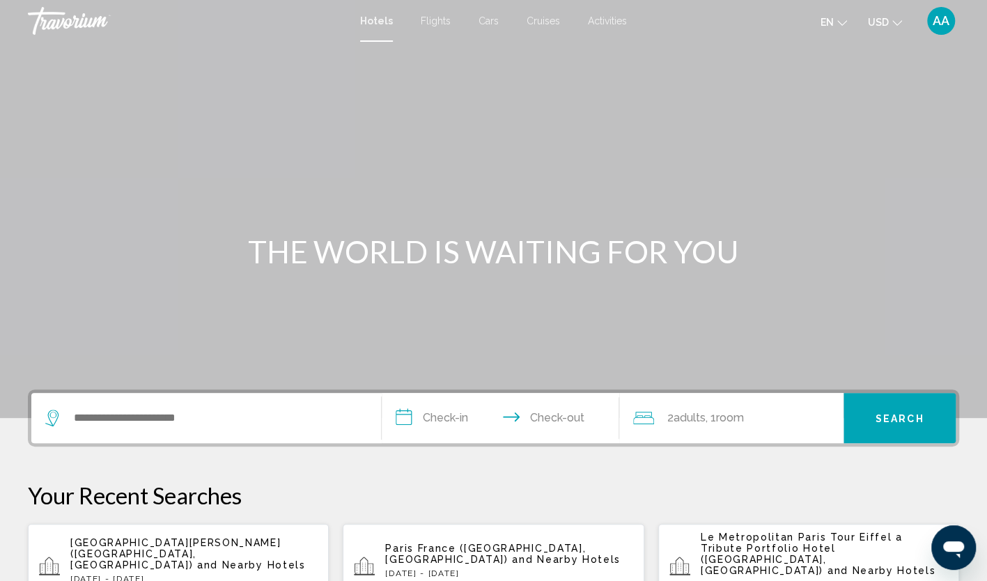
click at [444, 419] on input "**********" at bounding box center [504, 420] width 244 height 54
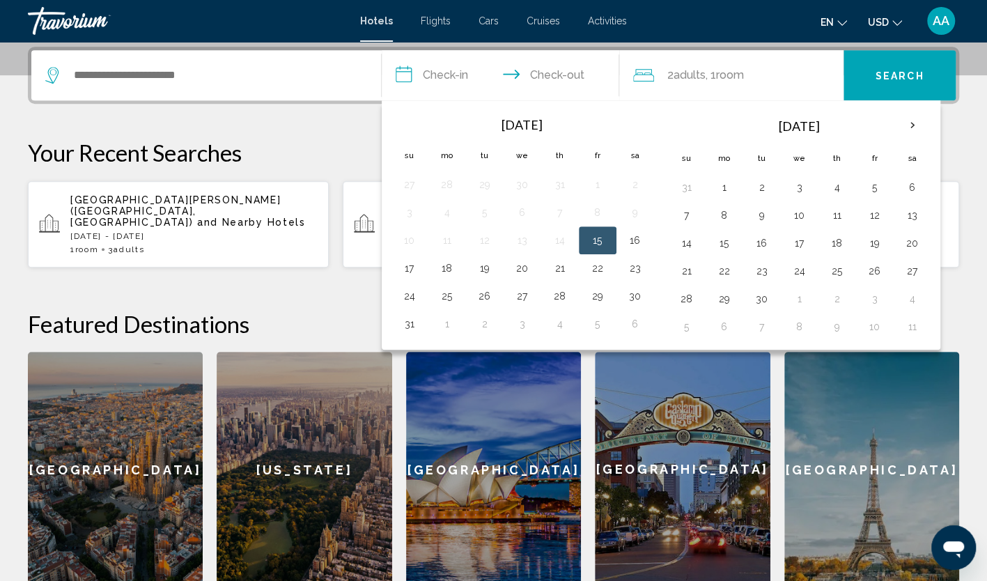
scroll to position [344, 0]
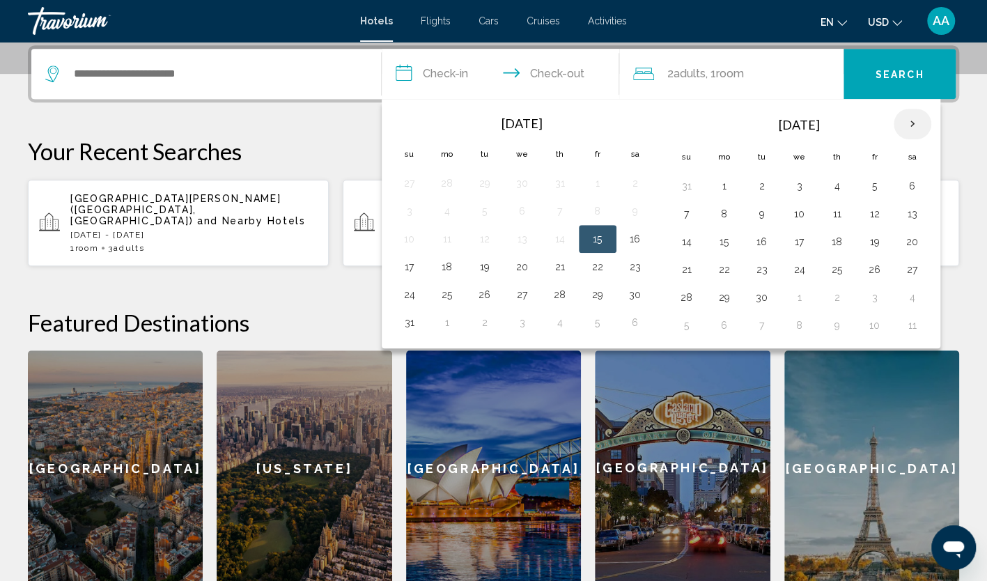
click at [897, 114] on th "Next month" at bounding box center [912, 124] width 38 height 31
click at [686, 269] on button "16" at bounding box center [686, 269] width 22 height 19
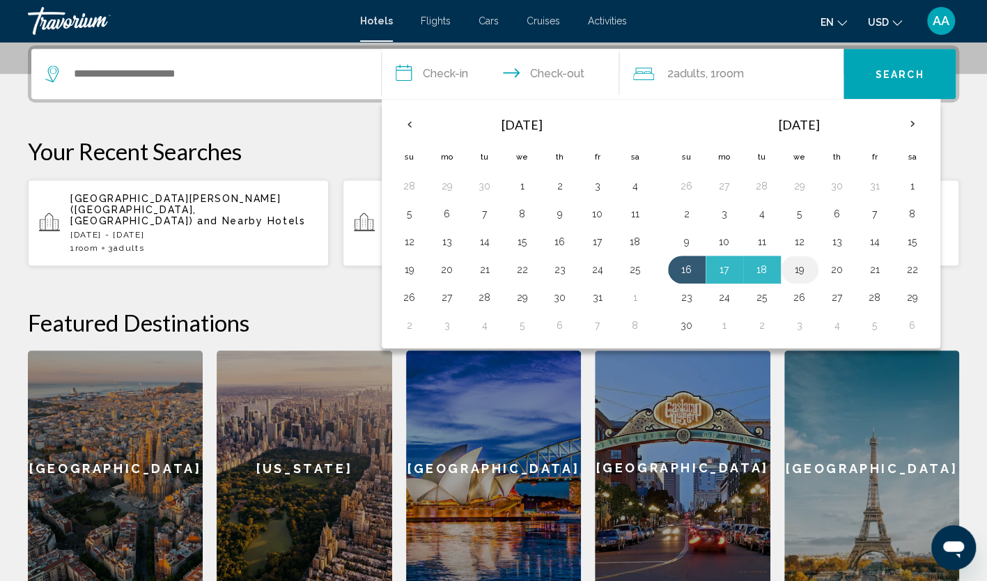
click at [791, 264] on button "19" at bounding box center [799, 269] width 22 height 19
type input "**********"
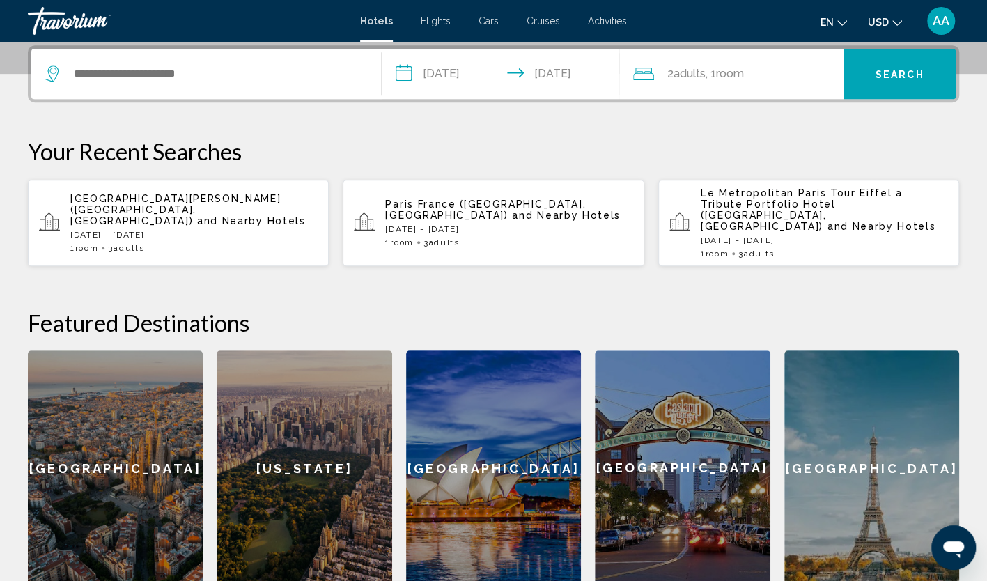
click at [684, 77] on span "Adults" at bounding box center [689, 73] width 32 height 13
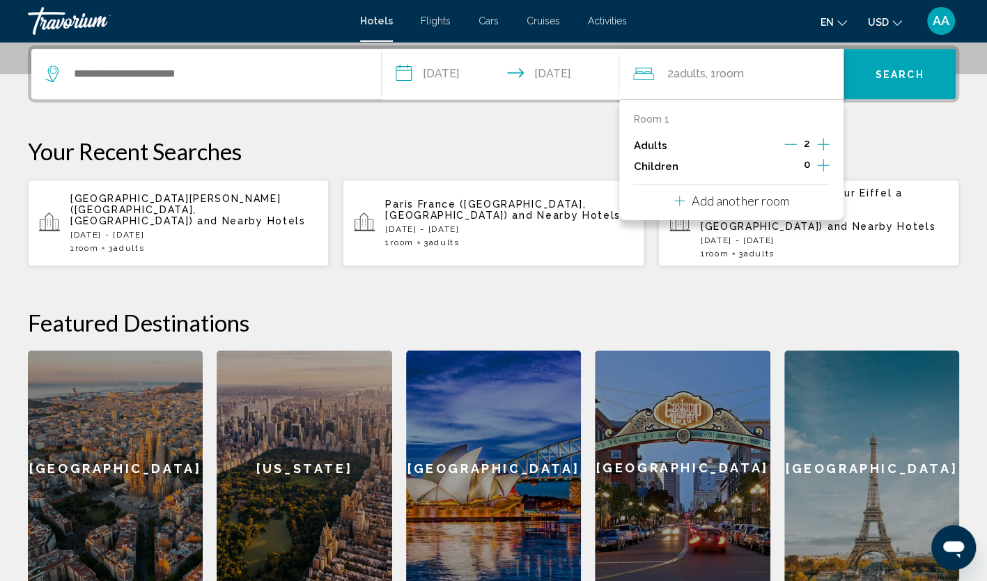
click at [820, 143] on icon "Increment adults" at bounding box center [823, 144] width 13 height 13
click at [434, 139] on p "Your Recent Searches" at bounding box center [493, 151] width 931 height 28
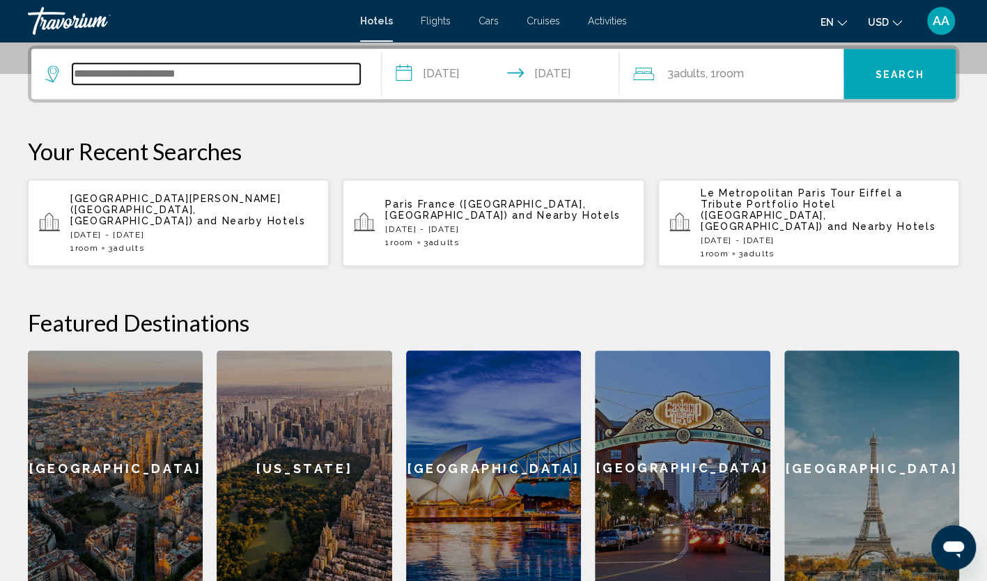
click at [225, 77] on input "Search widget" at bounding box center [216, 73] width 288 height 21
paste input "**********"
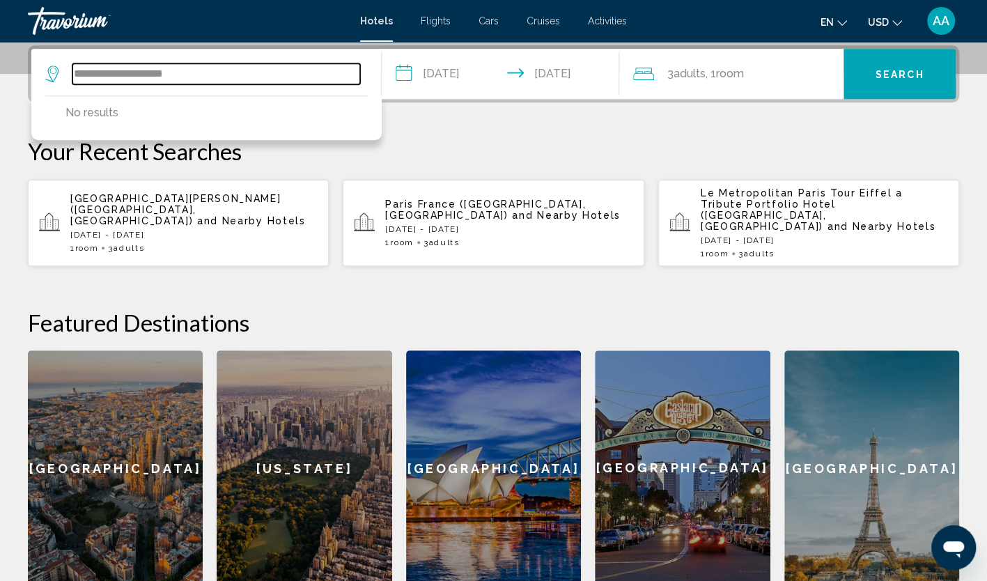
drag, startPoint x: 202, startPoint y: 71, endPoint x: 50, endPoint y: 68, distance: 151.8
click at [50, 68] on div "**********" at bounding box center [202, 73] width 315 height 21
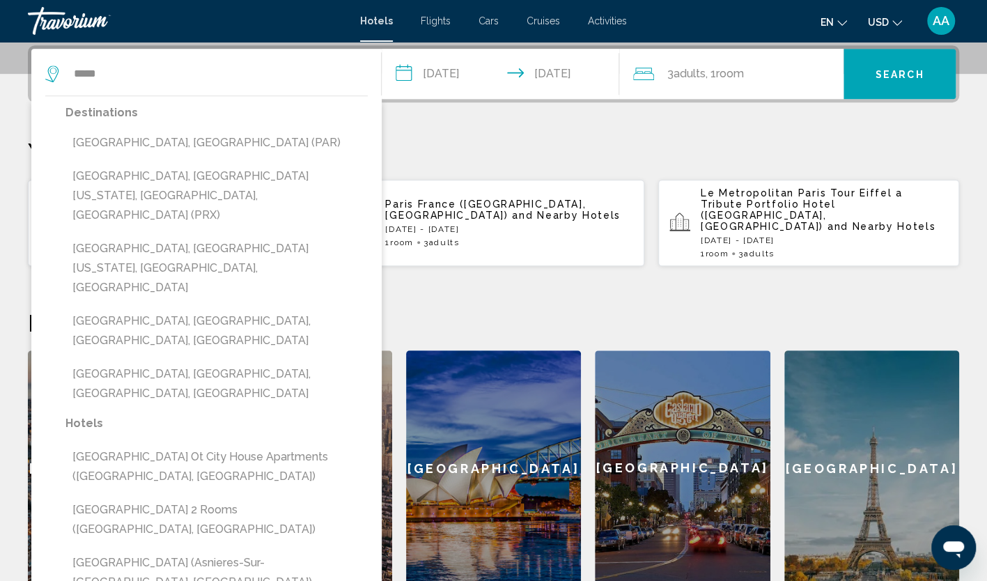
click at [496, 128] on div "**********" at bounding box center [493, 315] width 987 height 540
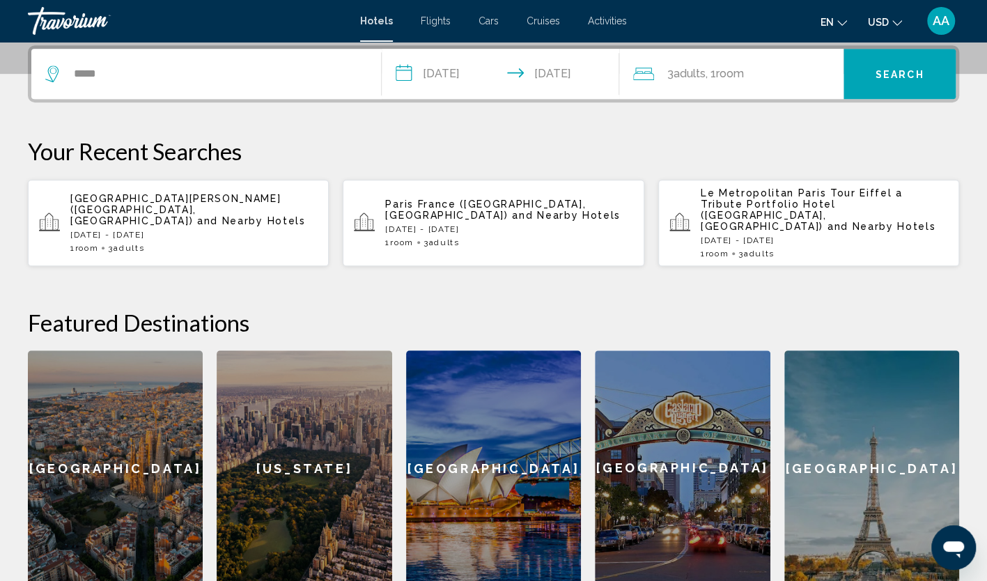
click at [925, 78] on button "Search" at bounding box center [899, 74] width 112 height 50
click at [123, 60] on div "*****" at bounding box center [206, 74] width 322 height 50
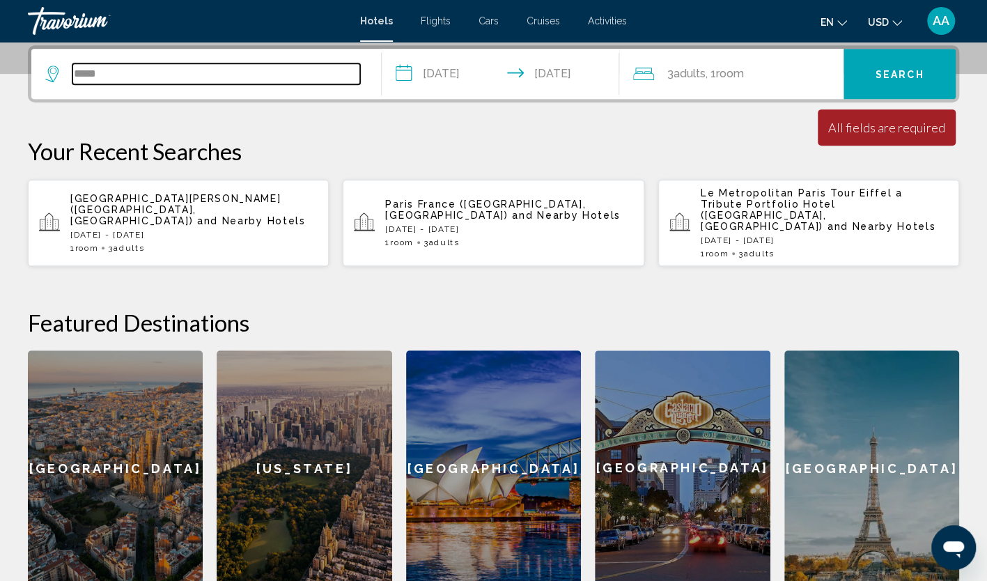
click at [124, 73] on input "*****" at bounding box center [216, 73] width 288 height 21
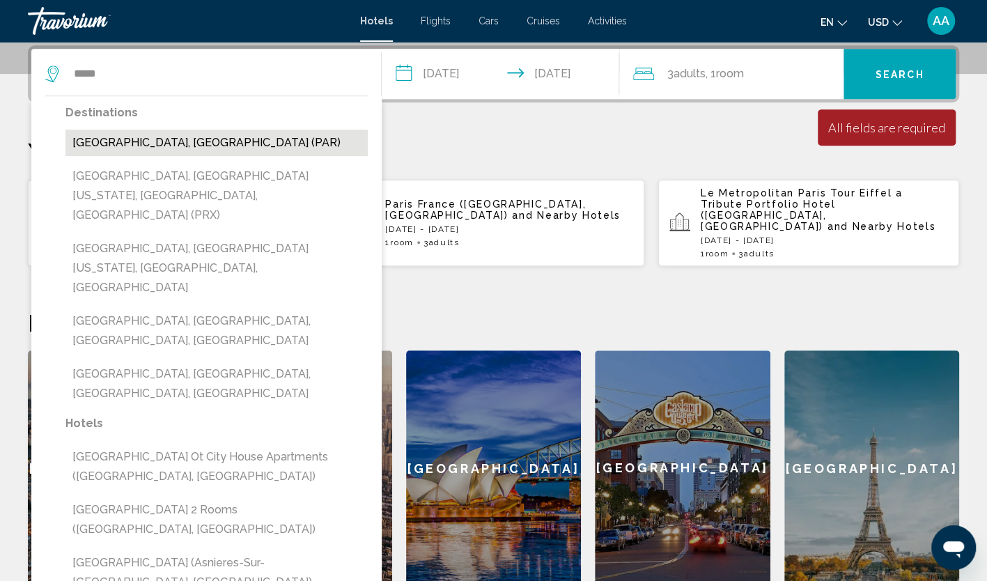
click at [141, 139] on button "[GEOGRAPHIC_DATA], [GEOGRAPHIC_DATA] (PAR)" at bounding box center [216, 143] width 302 height 26
type input "**********"
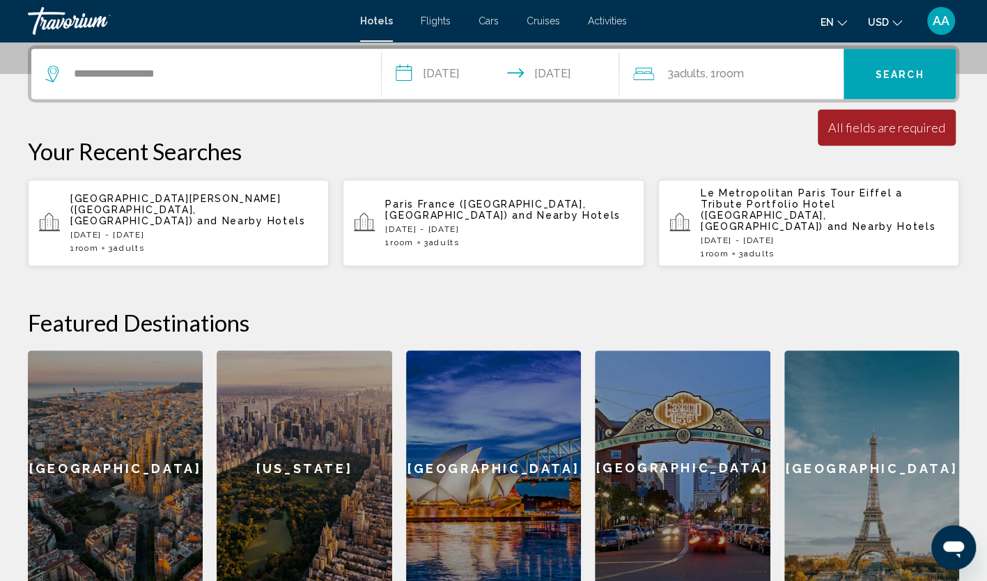
click at [911, 81] on button "Search" at bounding box center [899, 74] width 112 height 50
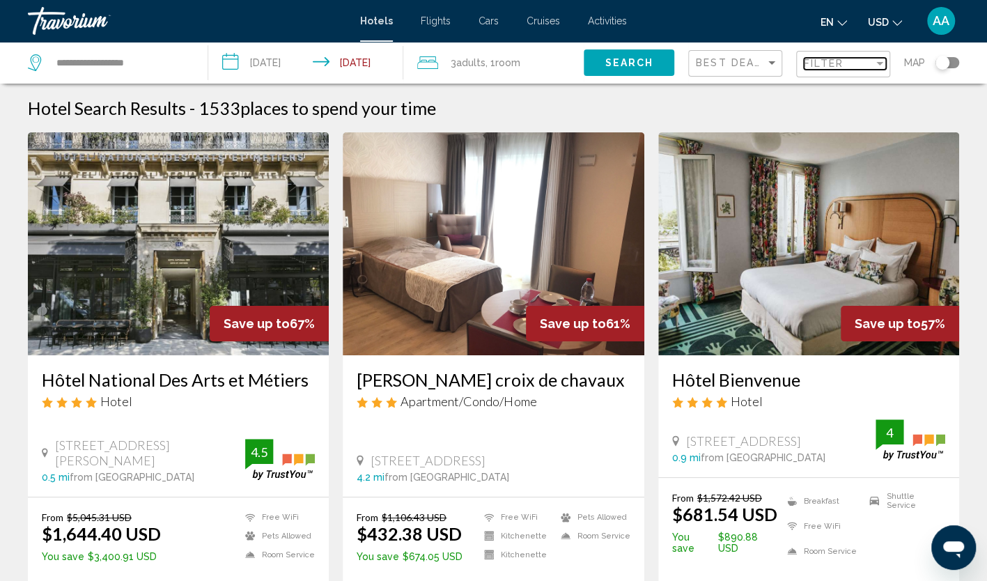
click at [872, 60] on div "Filter" at bounding box center [838, 63] width 70 height 11
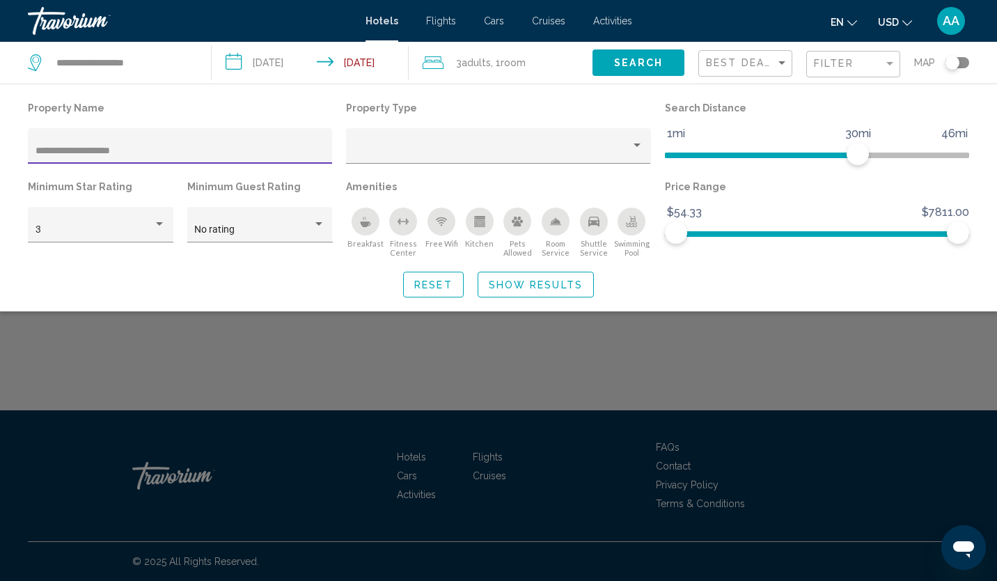
drag, startPoint x: 60, startPoint y: 149, endPoint x: -3, endPoint y: 141, distance: 63.1
click at [0, 141] on html "**********" at bounding box center [498, 290] width 997 height 581
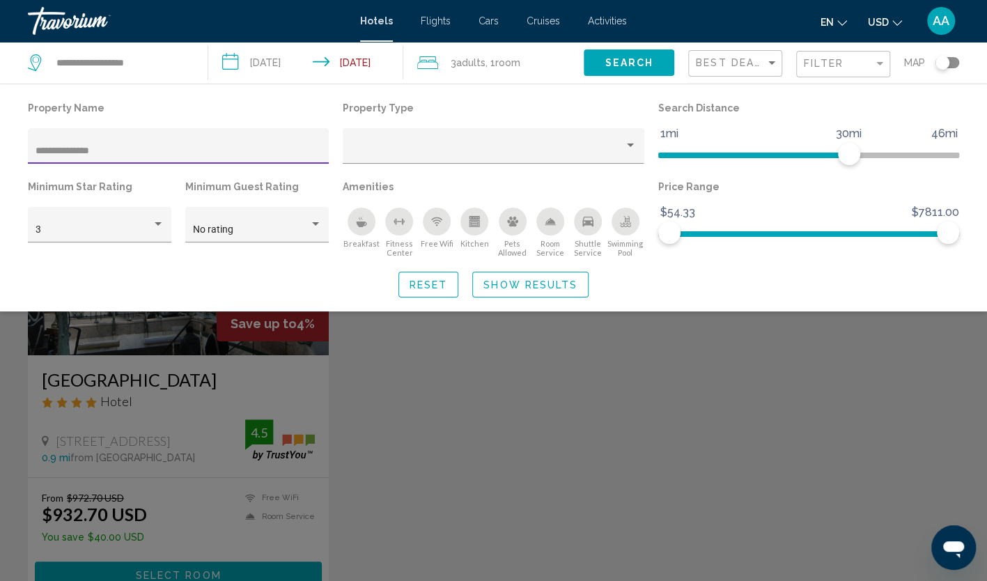
type input "**********"
click at [393, 407] on div "Search widget" at bounding box center [493, 395] width 987 height 372
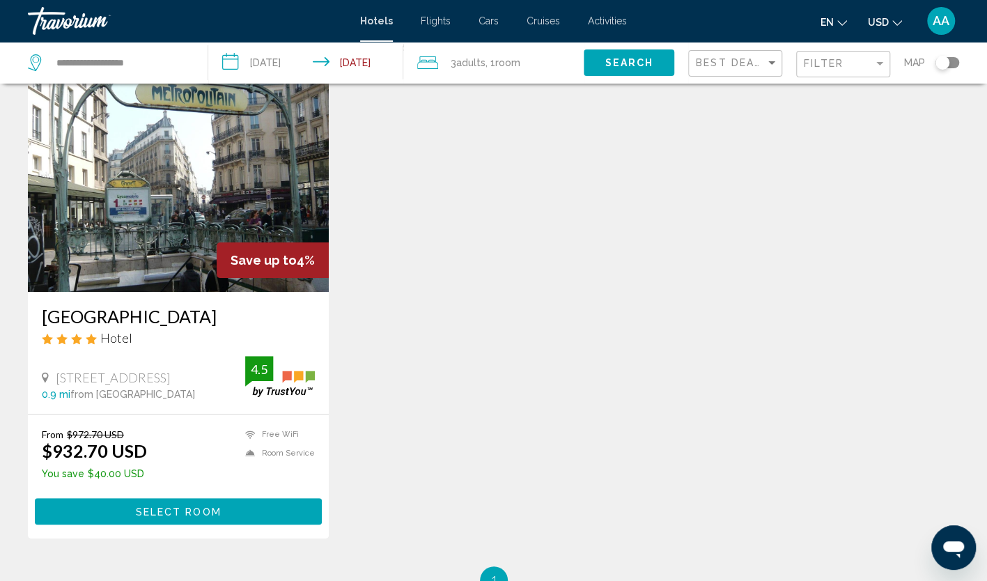
scroll to position [70, 0]
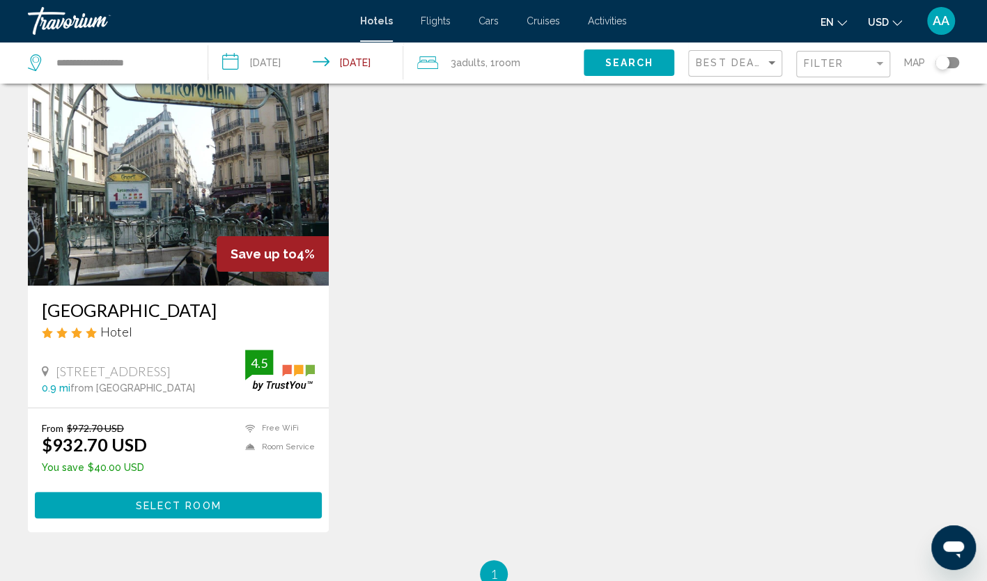
click at [227, 503] on button "Select Room" at bounding box center [178, 505] width 287 height 26
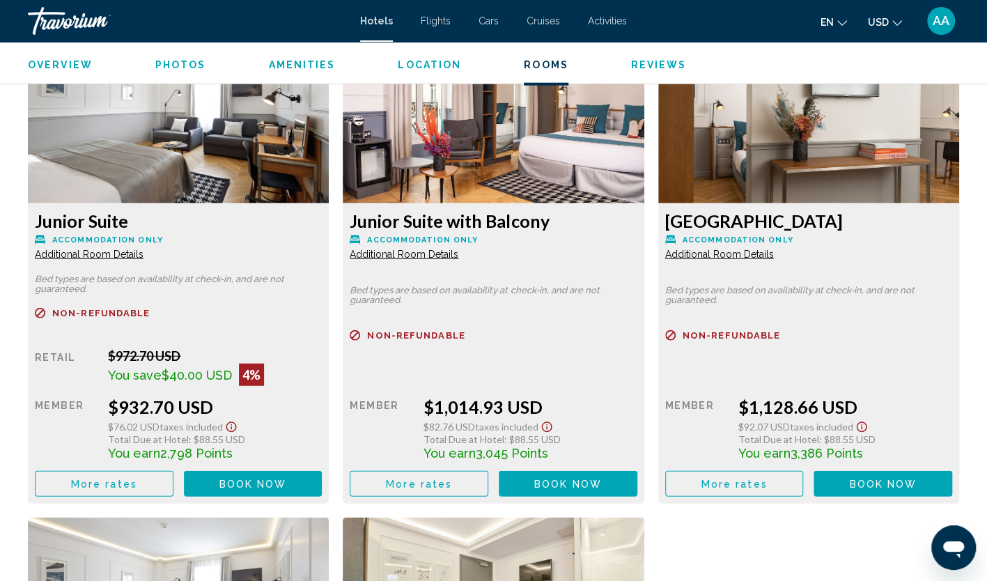
scroll to position [1950, 0]
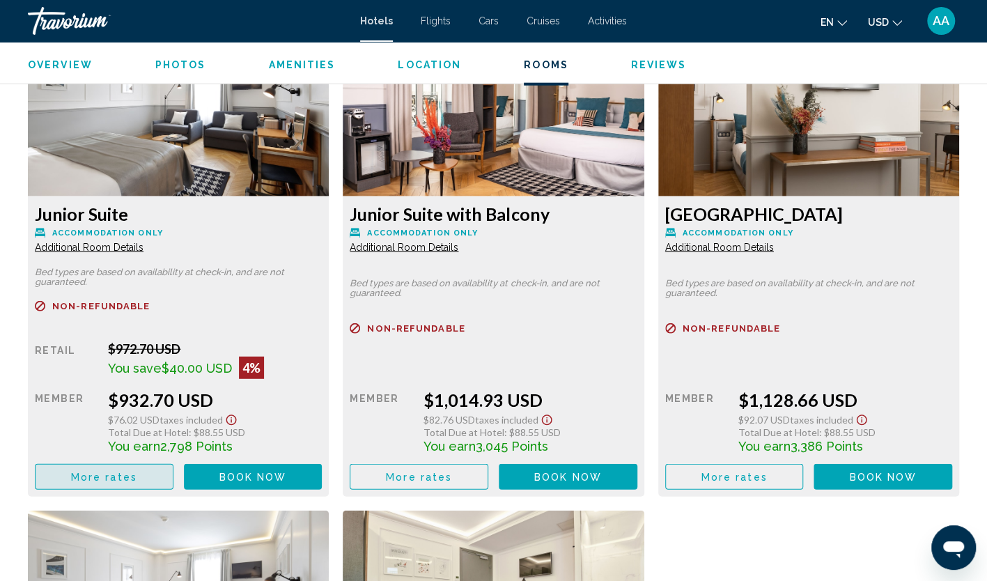
click at [100, 473] on span "More rates" at bounding box center [104, 476] width 66 height 11
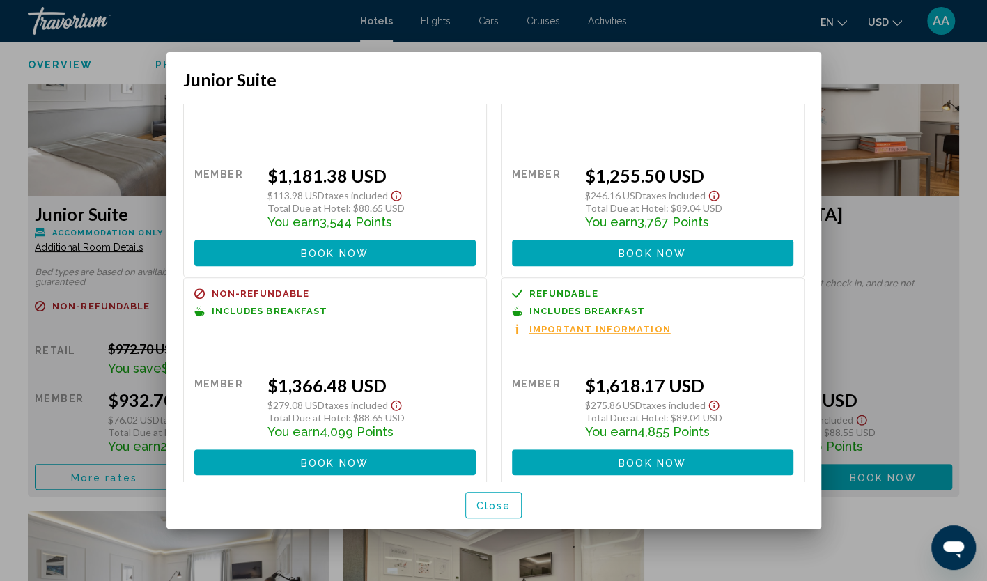
scroll to position [292, 0]
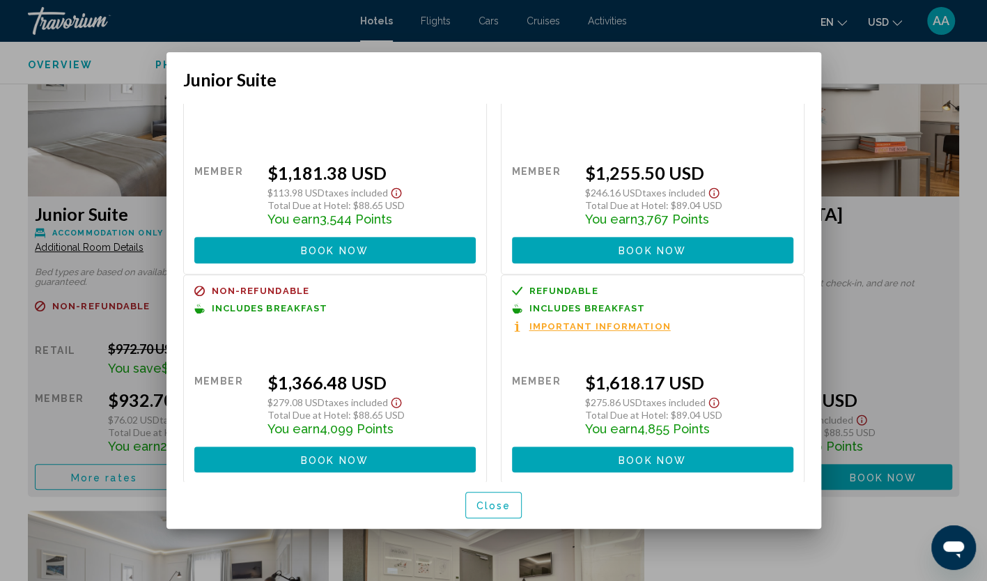
click at [505, 506] on span "Close" at bounding box center [493, 505] width 35 height 11
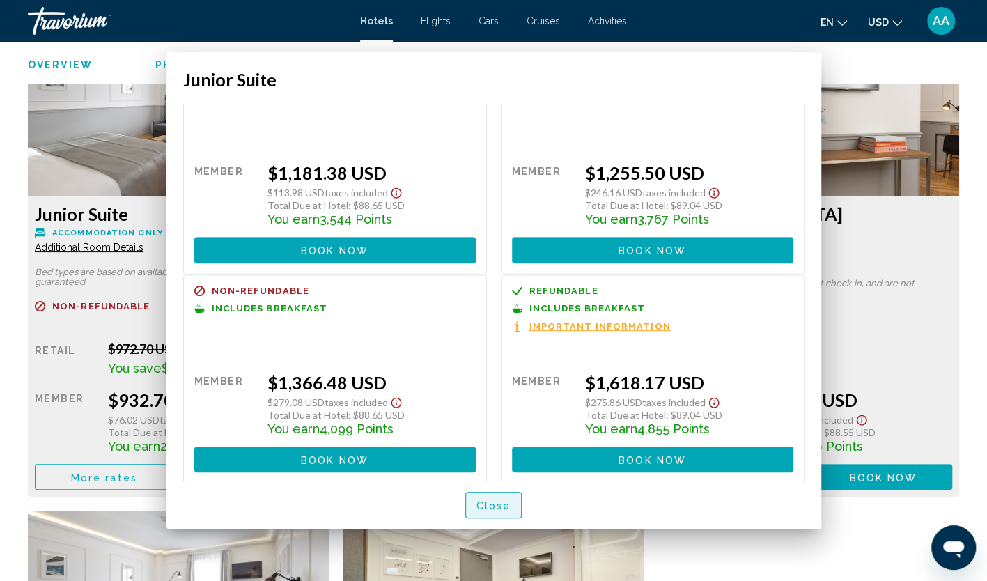
scroll to position [1950, 0]
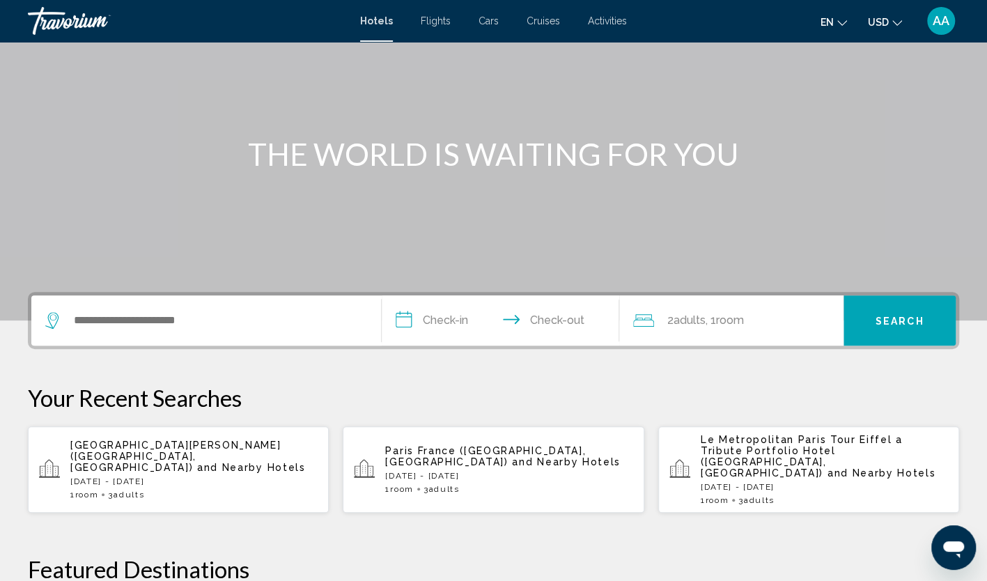
scroll to position [70, 0]
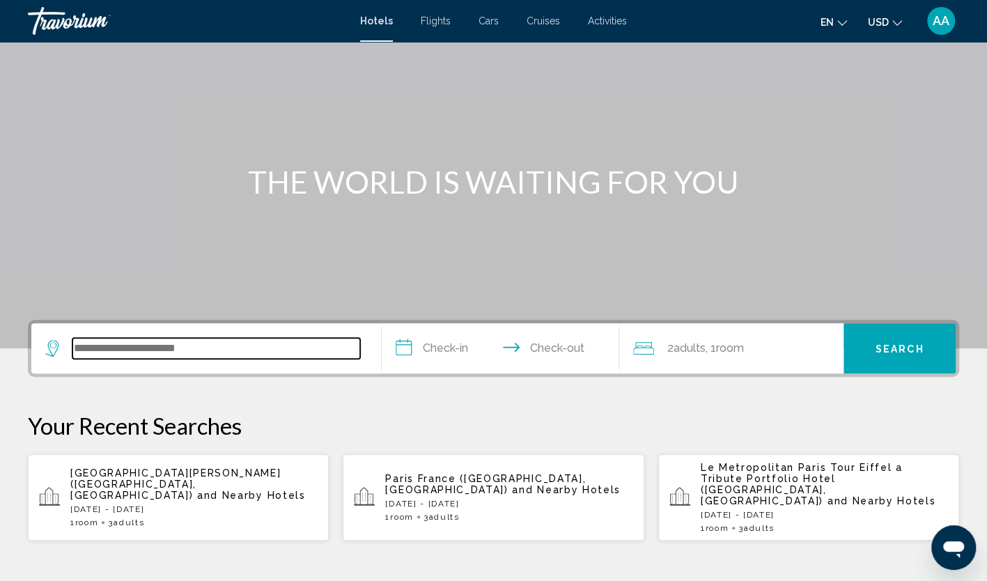
click at [226, 351] on input "Search widget" at bounding box center [216, 348] width 288 height 21
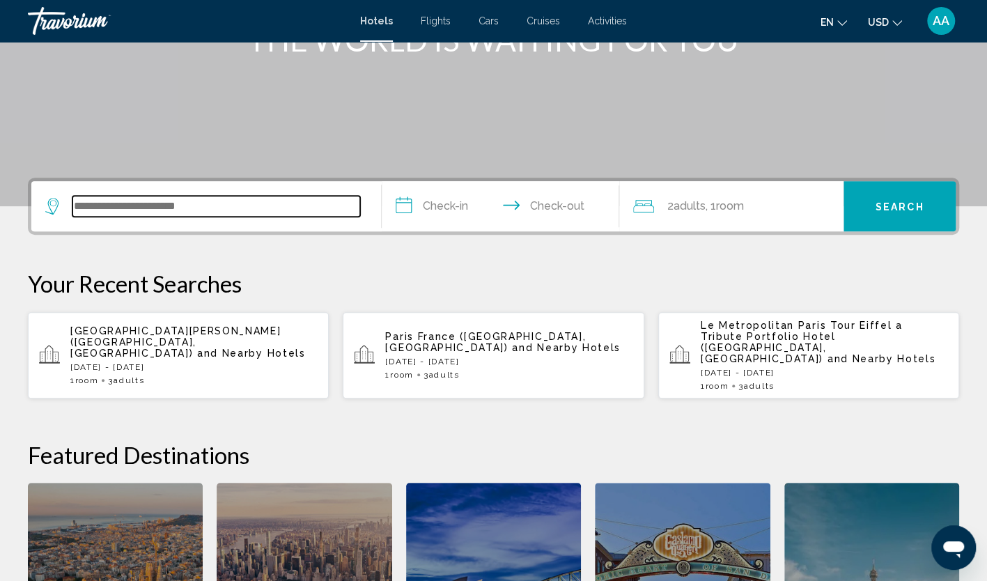
scroll to position [135, 0]
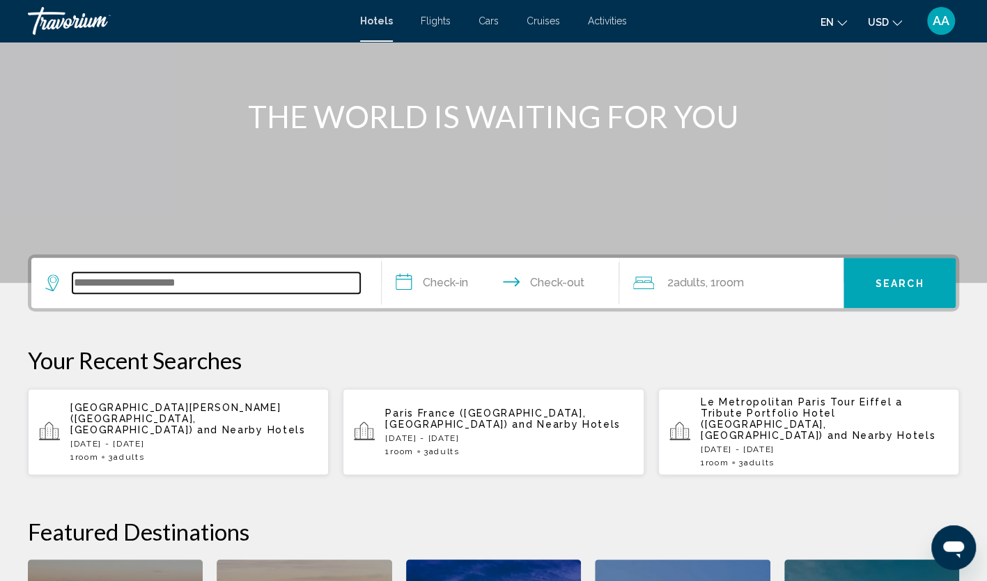
click at [291, 284] on input "Search widget" at bounding box center [216, 282] width 288 height 21
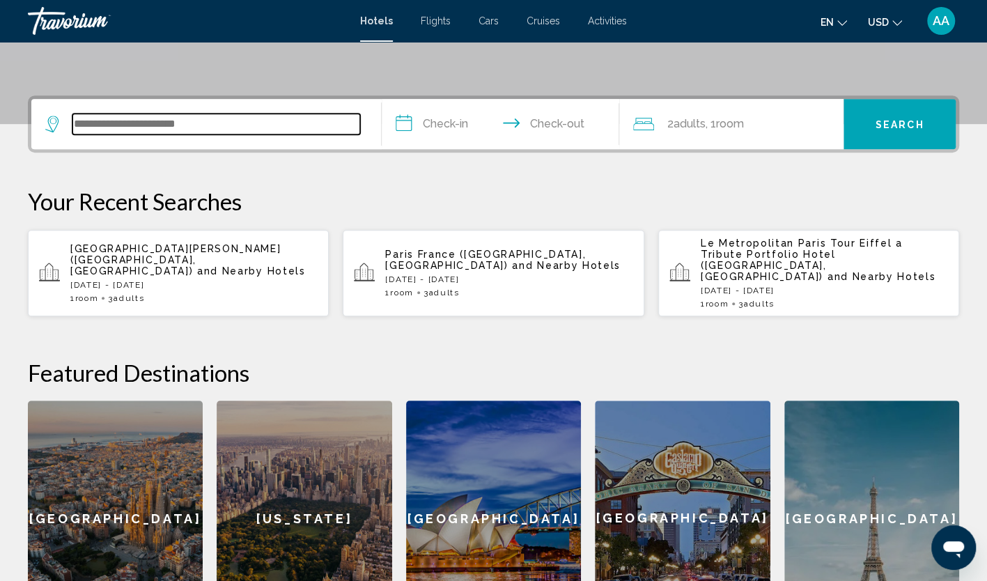
scroll to position [344, 0]
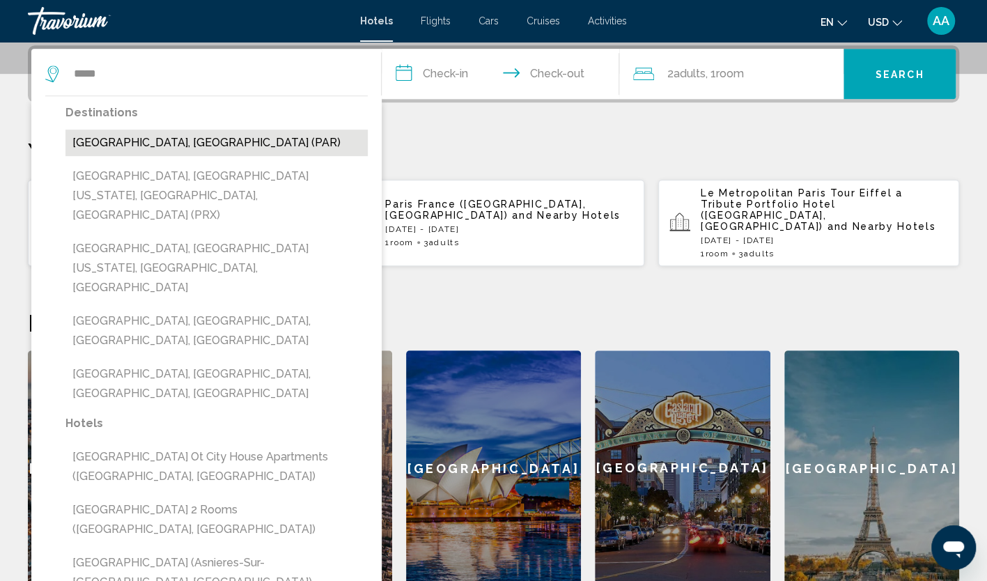
click at [143, 146] on button "[GEOGRAPHIC_DATA], [GEOGRAPHIC_DATA] (PAR)" at bounding box center [216, 143] width 302 height 26
type input "**********"
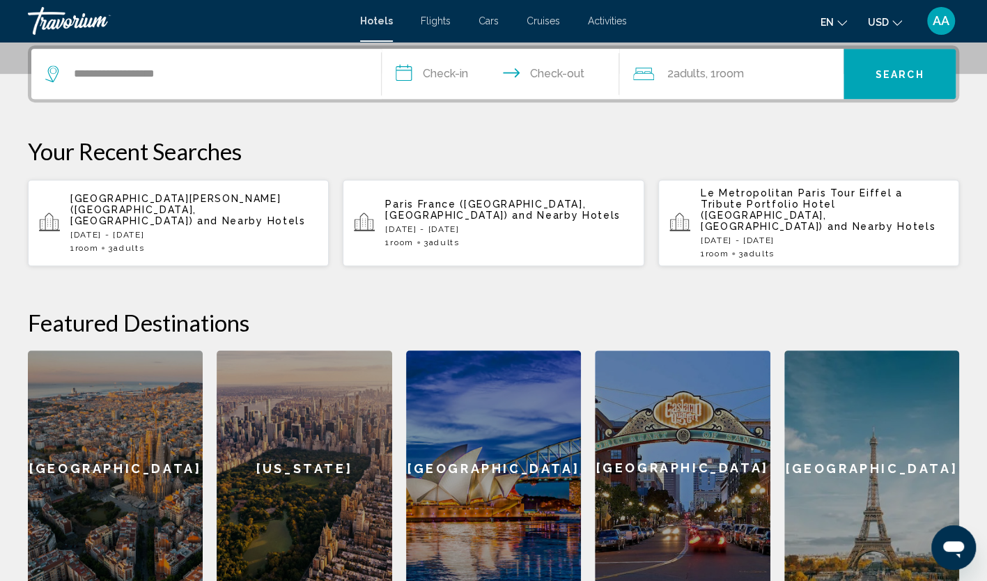
click at [468, 68] on input "**********" at bounding box center [504, 76] width 244 height 54
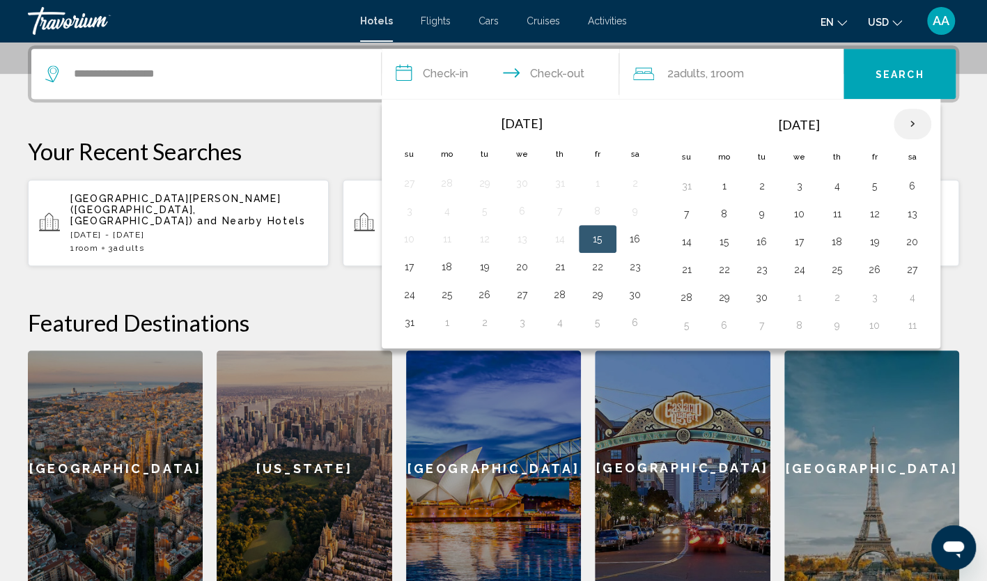
click at [909, 121] on th "Next month" at bounding box center [912, 124] width 38 height 31
click at [909, 122] on th "Next month" at bounding box center [912, 124] width 38 height 31
click at [687, 272] on button "16" at bounding box center [686, 269] width 22 height 19
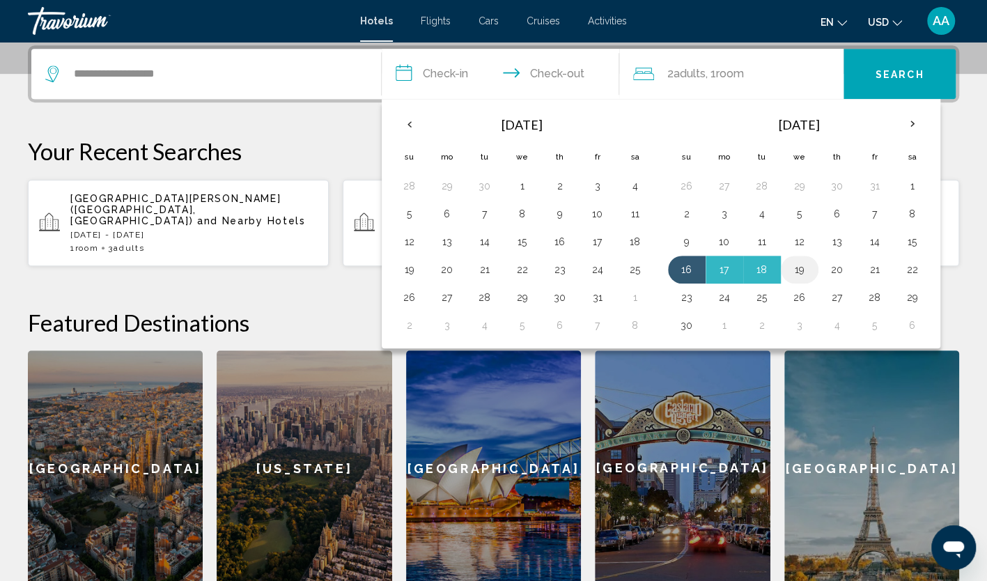
click at [794, 267] on button "19" at bounding box center [799, 269] width 22 height 19
type input "**********"
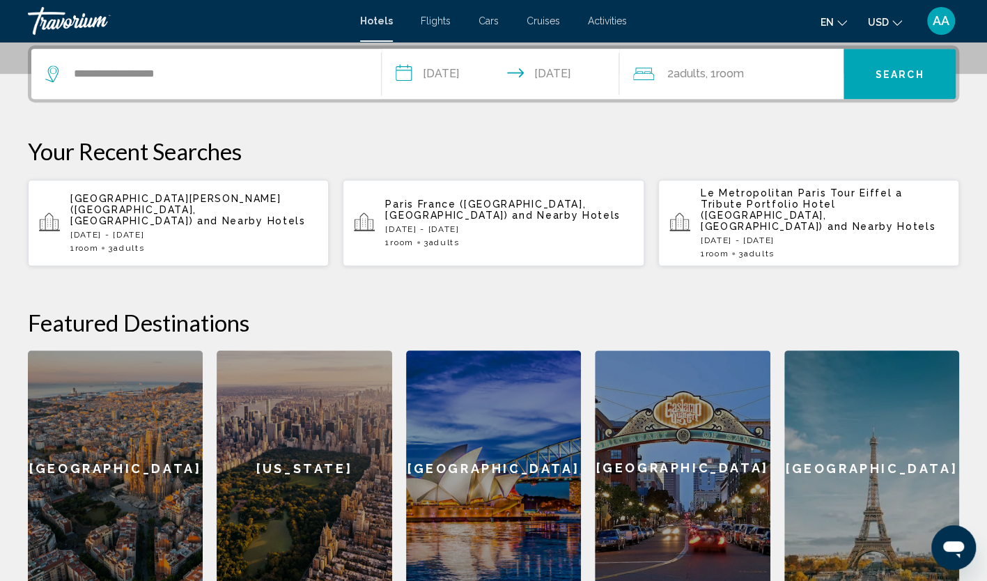
click at [720, 69] on span ", 1 Room rooms" at bounding box center [724, 73] width 38 height 19
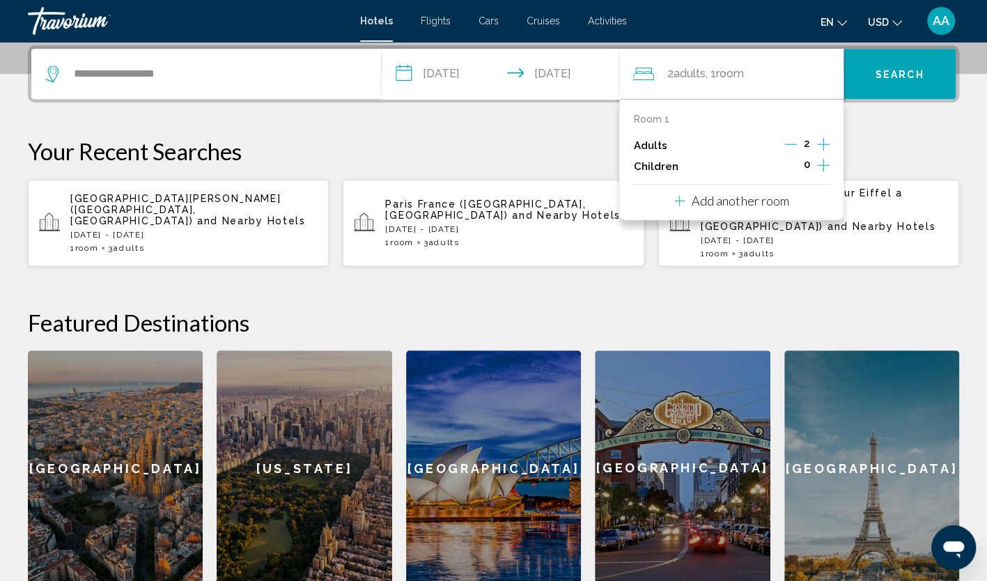
click at [823, 147] on icon "Increment adults" at bounding box center [823, 144] width 13 height 17
click at [897, 70] on span "Search" at bounding box center [899, 74] width 49 height 11
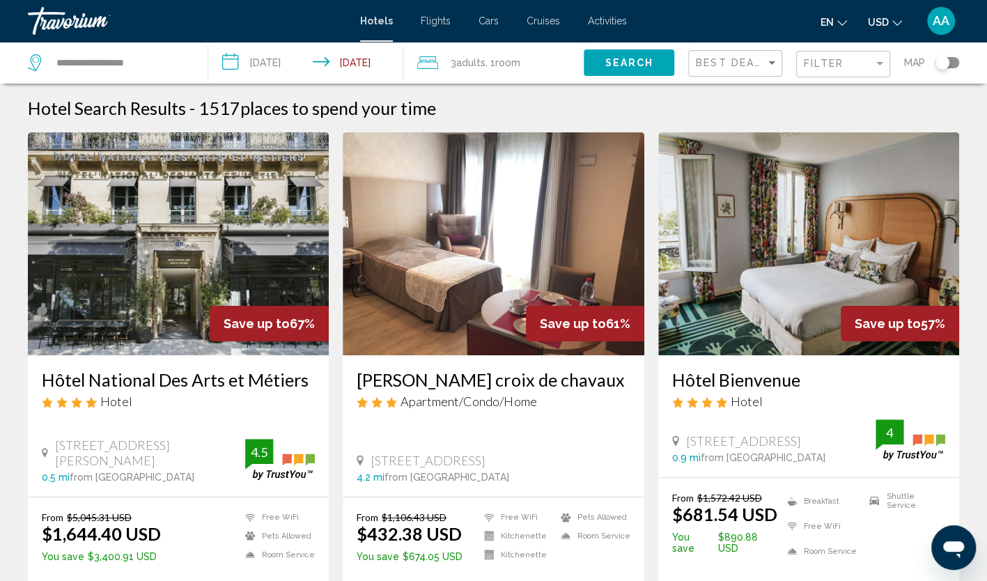
click at [827, 54] on div "Filter" at bounding box center [844, 65] width 82 height 26
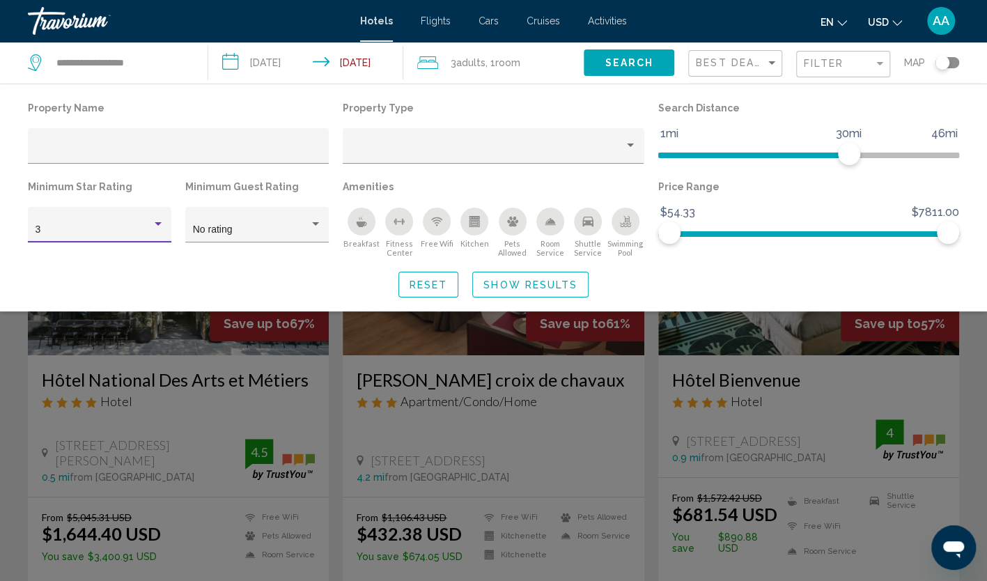
click at [136, 226] on div "3" at bounding box center [94, 229] width 116 height 11
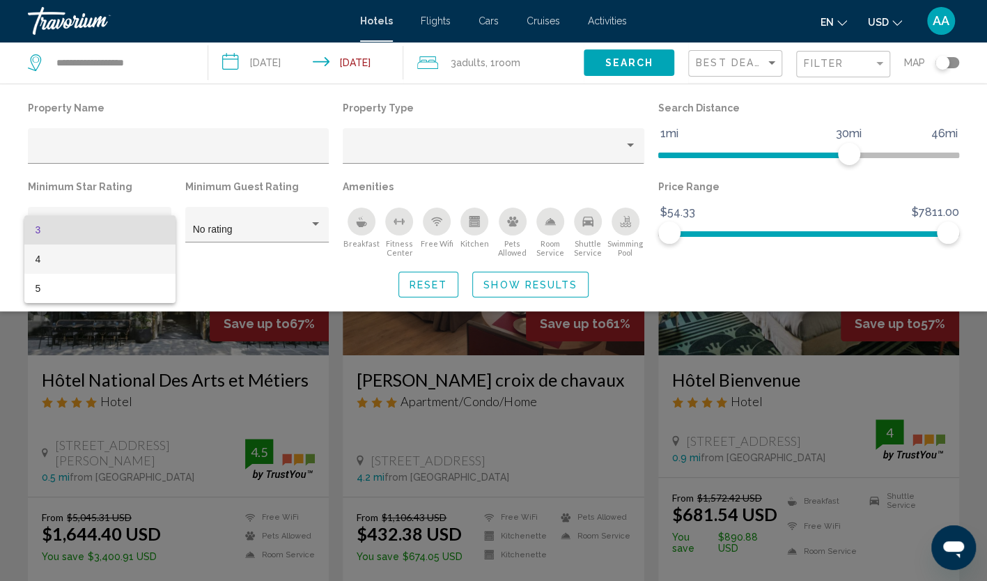
click at [120, 260] on span "4" at bounding box center [100, 258] width 129 height 29
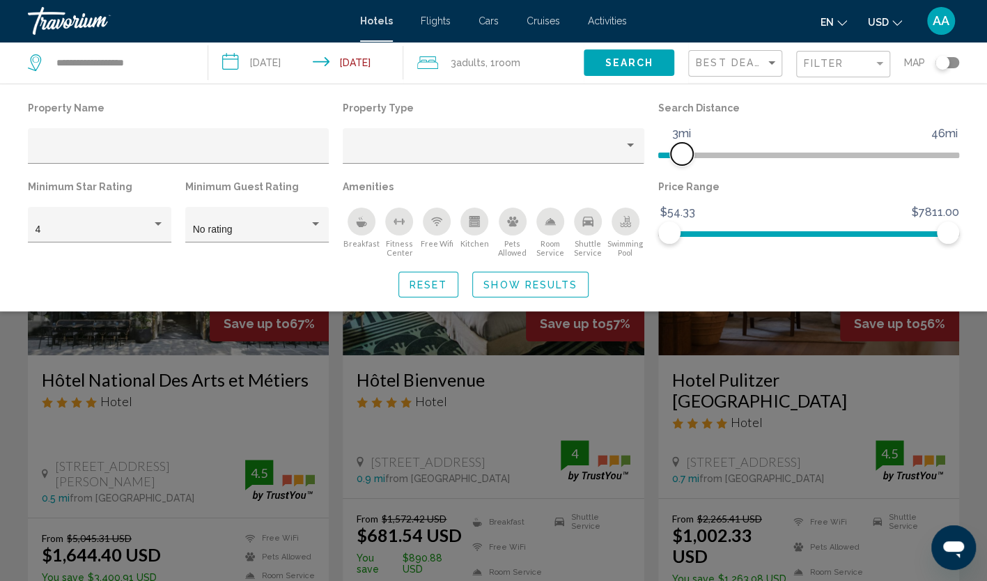
drag, startPoint x: 845, startPoint y: 148, endPoint x: 678, endPoint y: 159, distance: 166.8
click at [678, 159] on span "Hotel Filters" at bounding box center [682, 154] width 22 height 22
click at [675, 152] on span "Hotel Filters" at bounding box center [675, 154] width 22 height 22
drag, startPoint x: 684, startPoint y: 272, endPoint x: 614, endPoint y: 286, distance: 71.8
click at [684, 272] on div "Reset Show Results" at bounding box center [493, 285] width 931 height 26
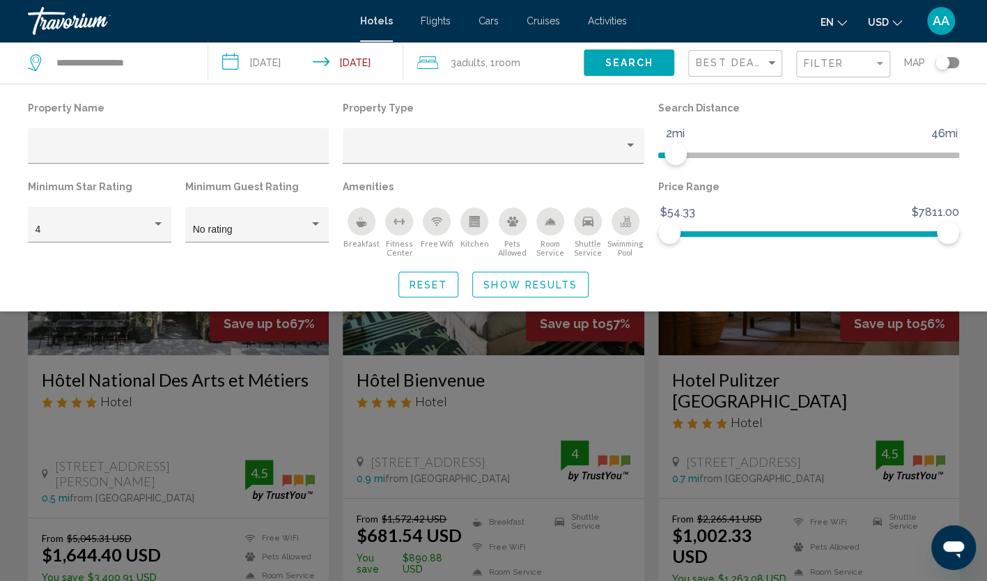
click at [561, 287] on span "Show Results" at bounding box center [530, 284] width 94 height 11
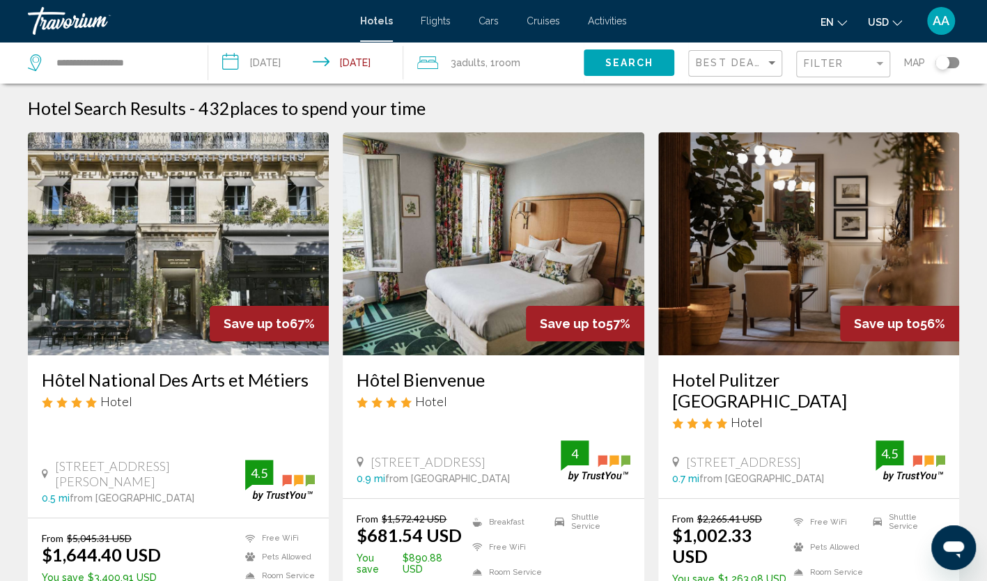
drag, startPoint x: 199, startPoint y: 107, endPoint x: 229, endPoint y: 106, distance: 30.0
click at [229, 106] on h2 "432 places to spend your time" at bounding box center [311, 107] width 227 height 21
drag, startPoint x: 229, startPoint y: 106, endPoint x: 462, endPoint y: 111, distance: 233.3
click at [462, 111] on div "Hotel Search Results - 432 places to spend your time" at bounding box center [493, 107] width 931 height 21
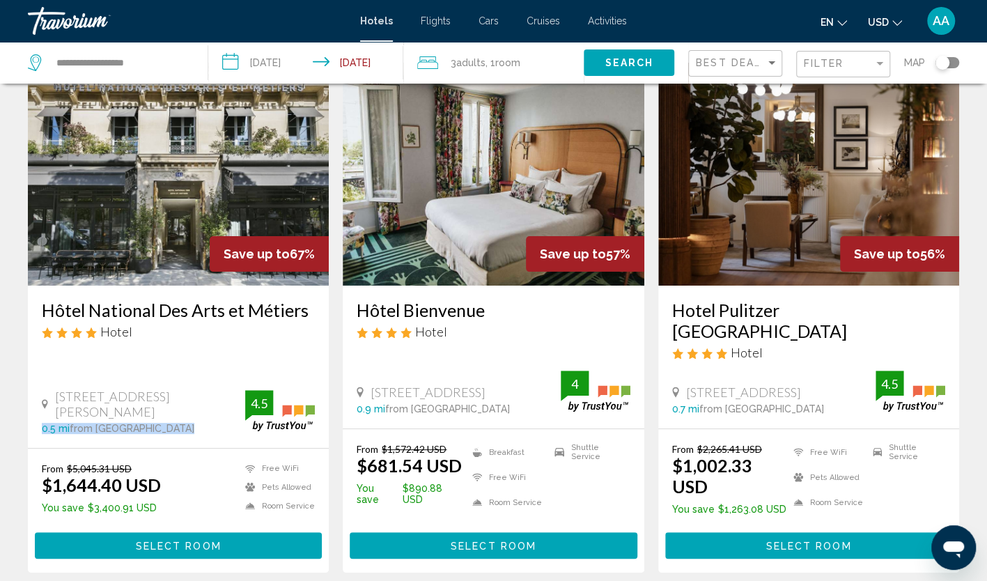
drag, startPoint x: 175, startPoint y: 389, endPoint x: 36, endPoint y: 398, distance: 139.5
click at [36, 398] on div "Hôtel National Des Arts et Métiers Hotel 243 Rue Saint Martin, Paris 0.5 mi fro…" at bounding box center [178, 366] width 301 height 162
drag, startPoint x: 36, startPoint y: 305, endPoint x: 323, endPoint y: 304, distance: 287.6
click at [323, 304] on div "Hôtel National Des Arts et Métiers Hotel 243 Rue Saint Martin, Paris 0.5 mi fro…" at bounding box center [178, 366] width 301 height 162
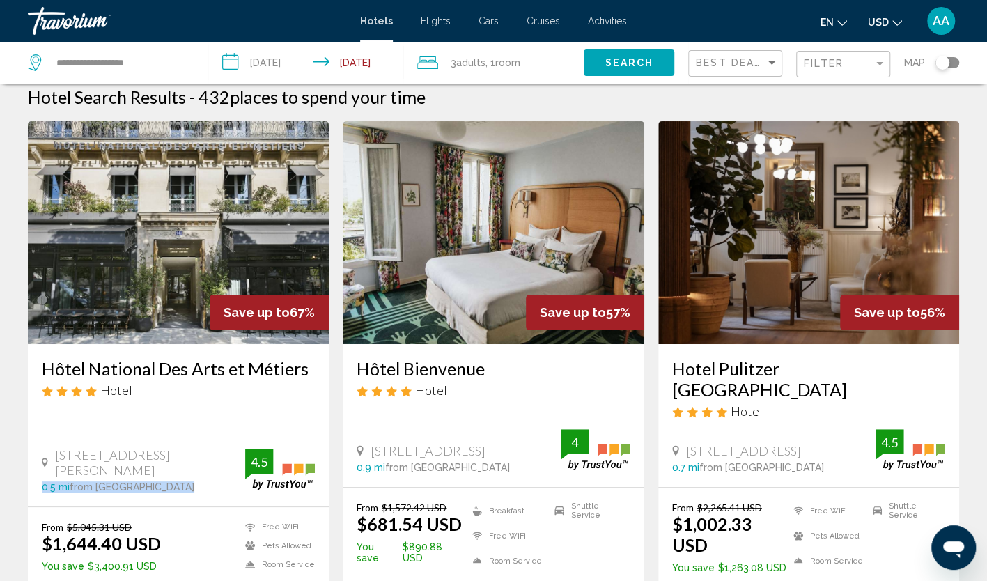
scroll to position [0, 0]
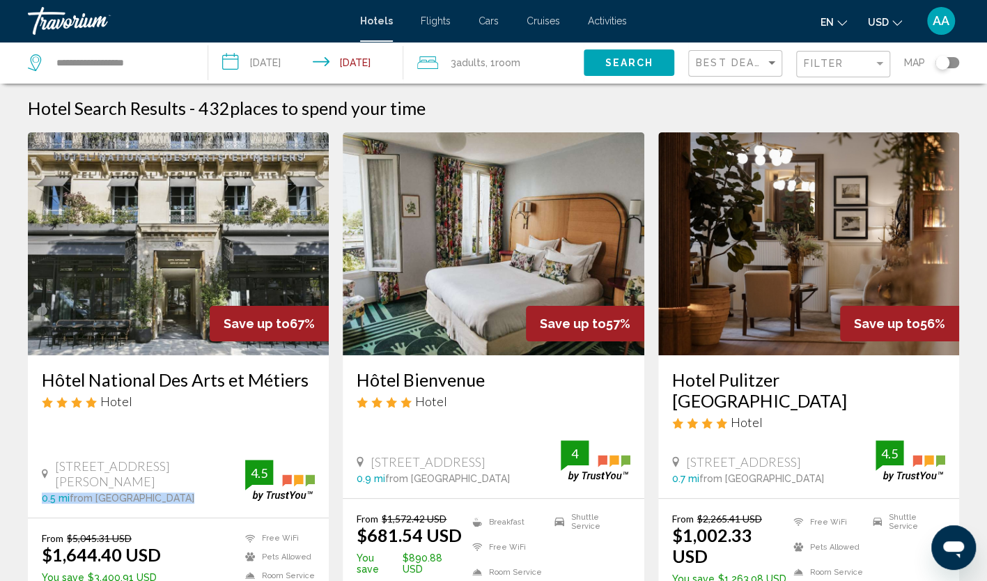
copy h3 "Hôtel National Des Arts et Métiers"
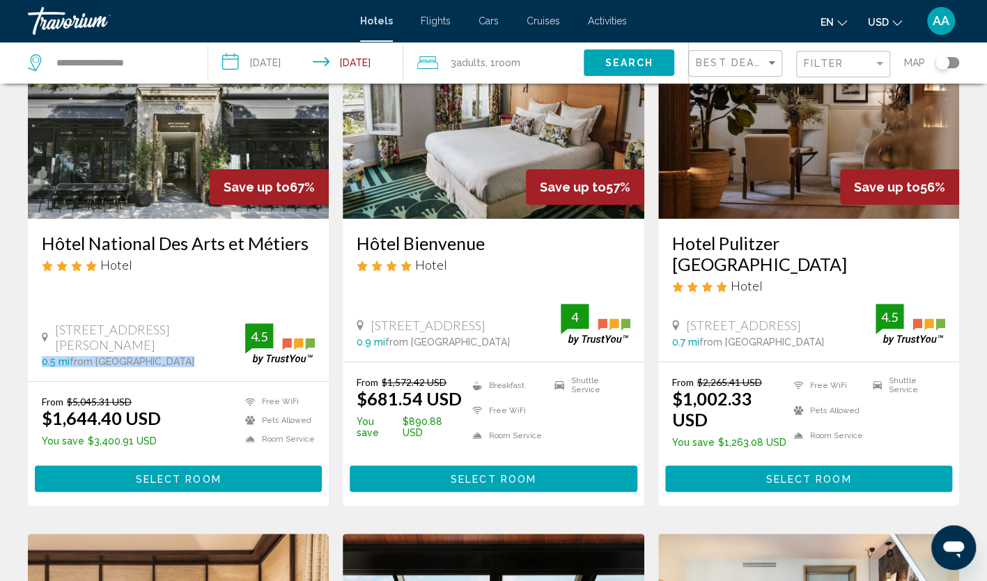
scroll to position [139, 0]
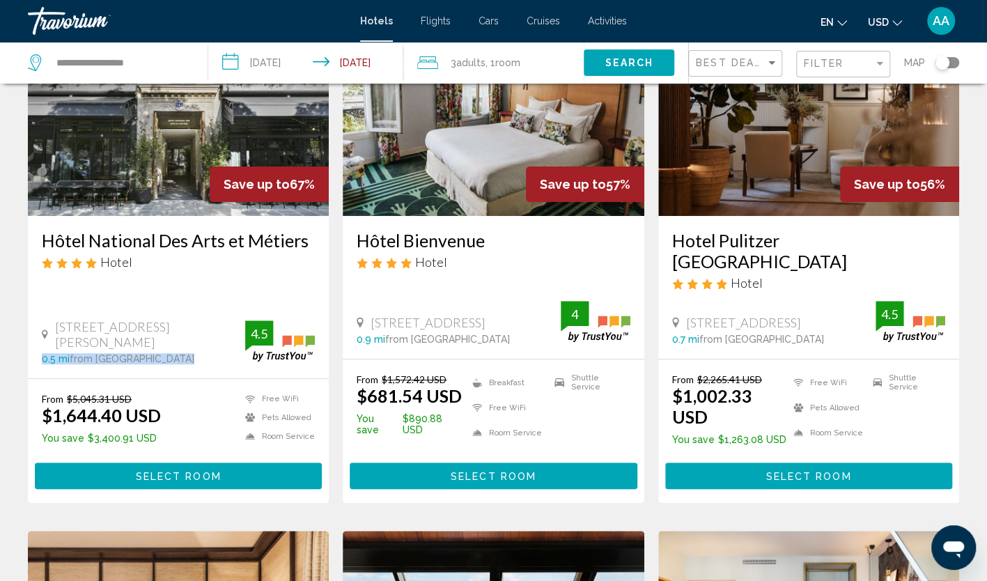
click at [184, 471] on span "Select Room" at bounding box center [179, 476] width 86 height 11
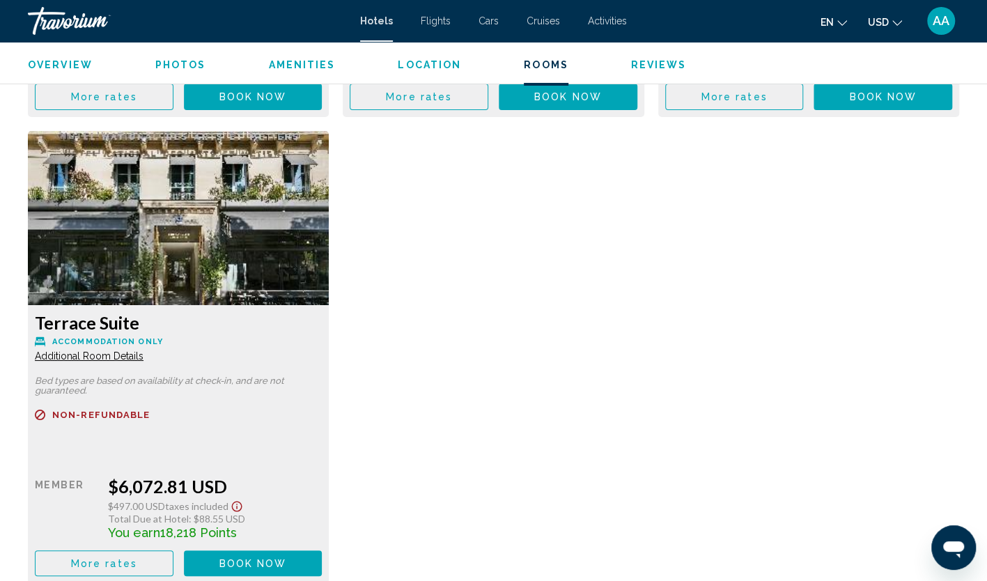
scroll to position [2832, 0]
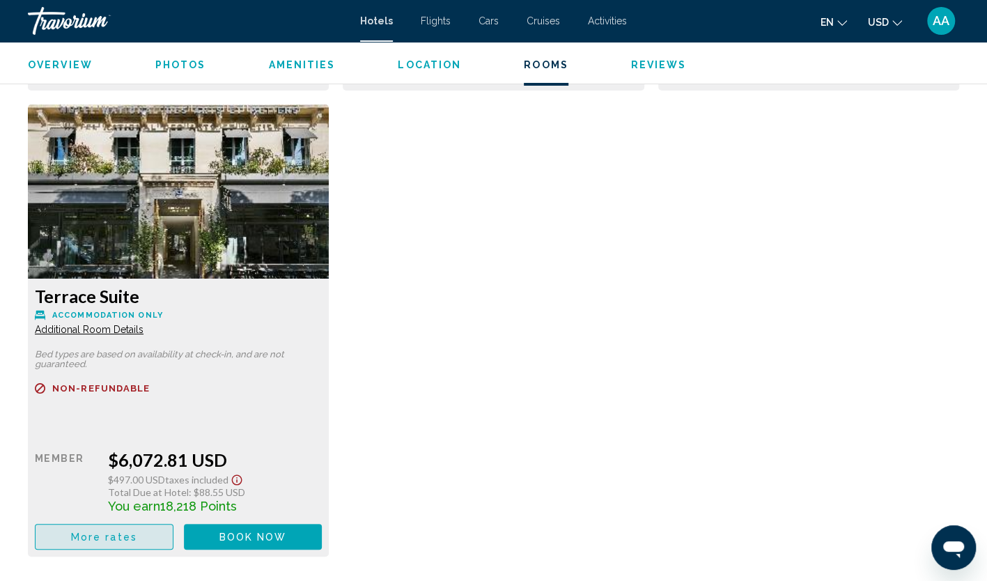
click at [138, 535] on button "More rates" at bounding box center [104, 537] width 139 height 26
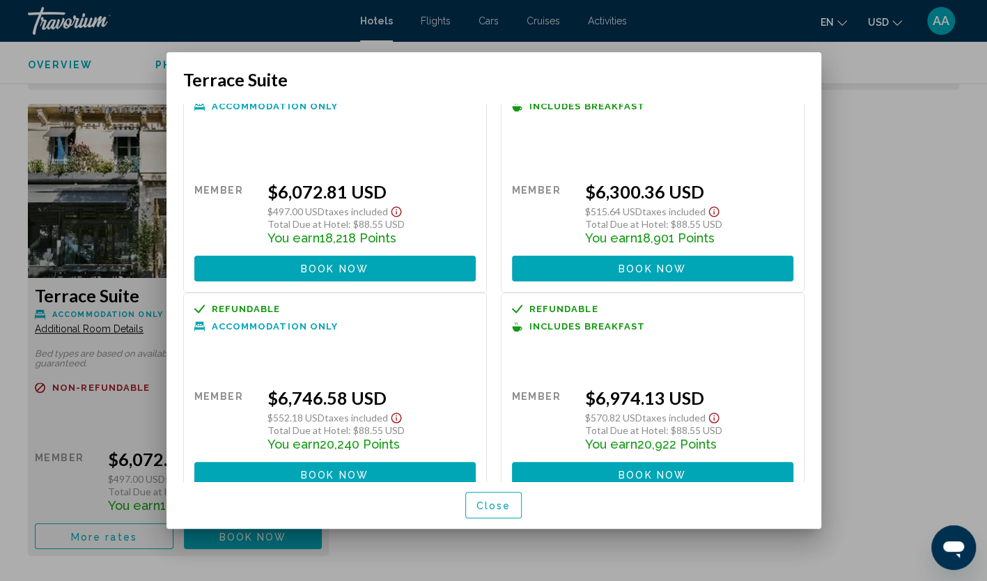
scroll to position [48, 0]
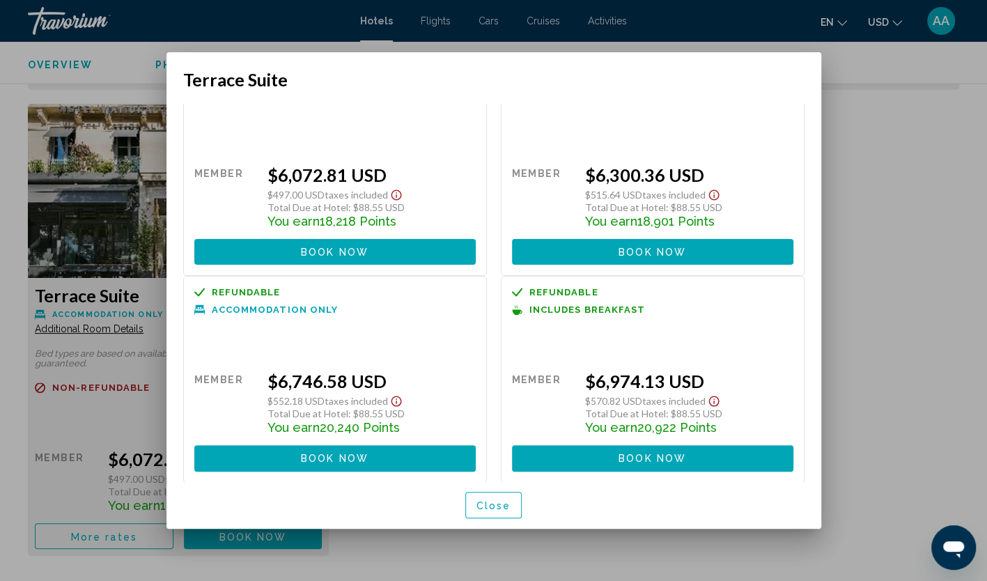
click at [499, 500] on span "Close" at bounding box center [493, 505] width 35 height 11
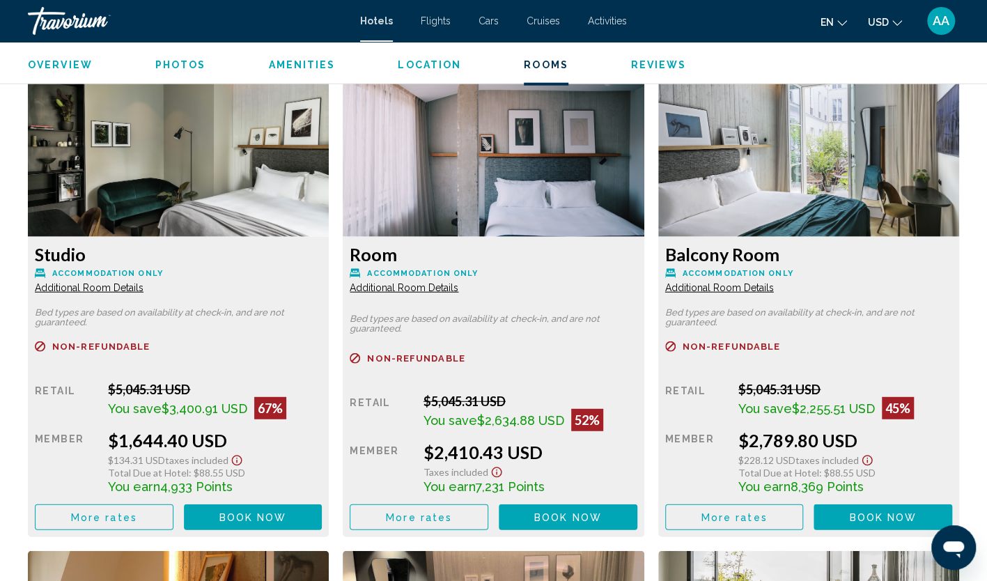
scroll to position [1880, 0]
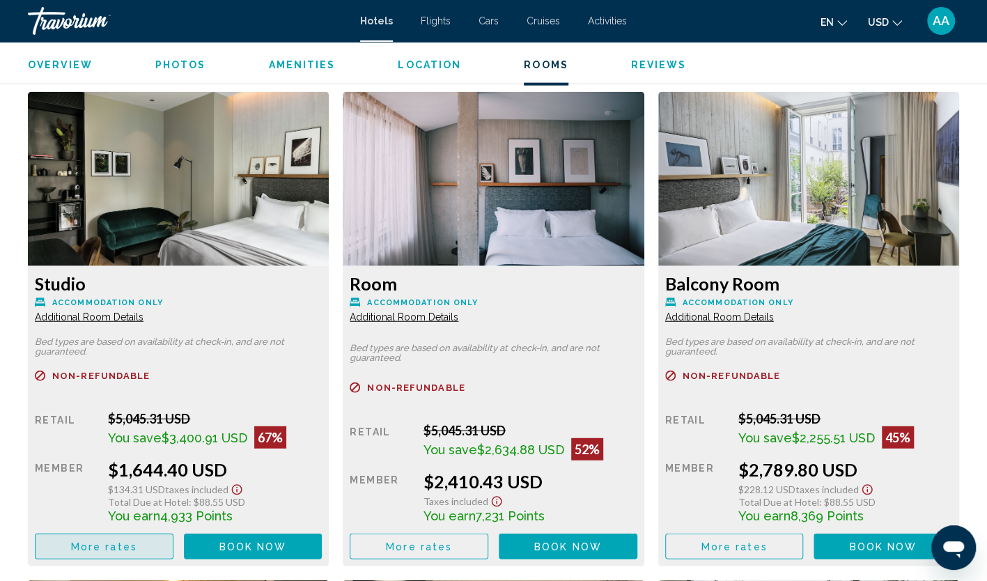
click at [139, 547] on button "More rates" at bounding box center [104, 546] width 139 height 26
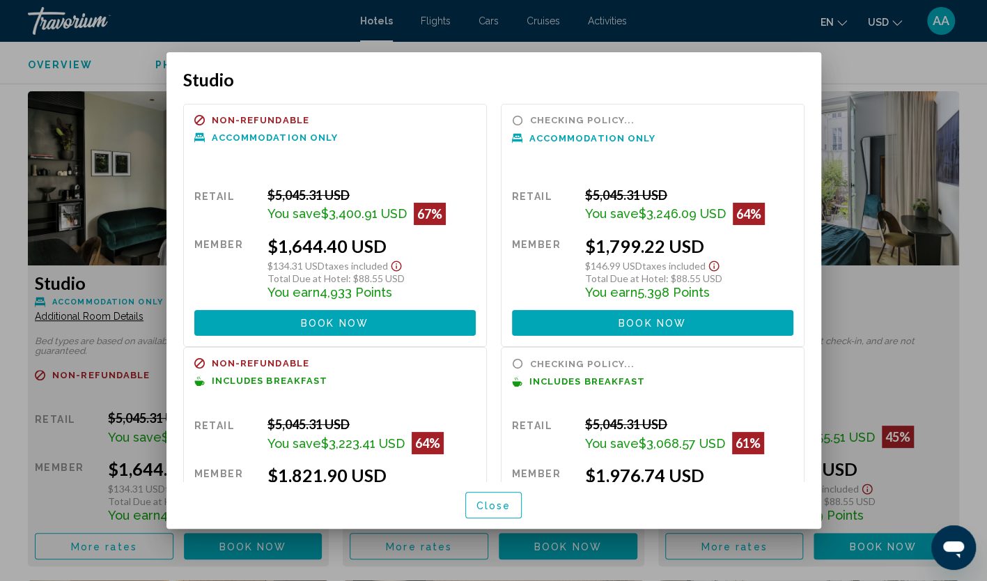
click at [501, 502] on span "Close" at bounding box center [493, 505] width 35 height 11
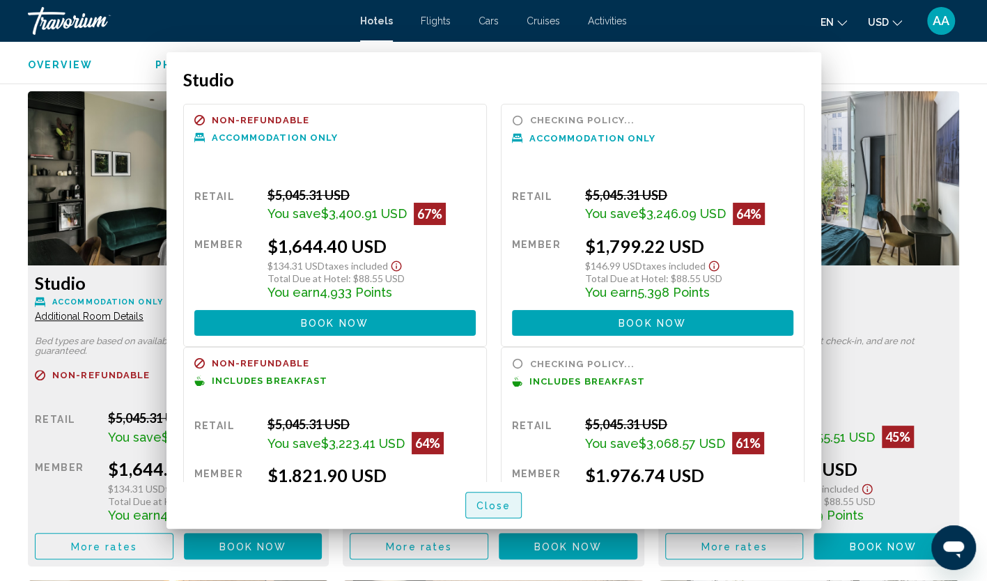
scroll to position [1880, 0]
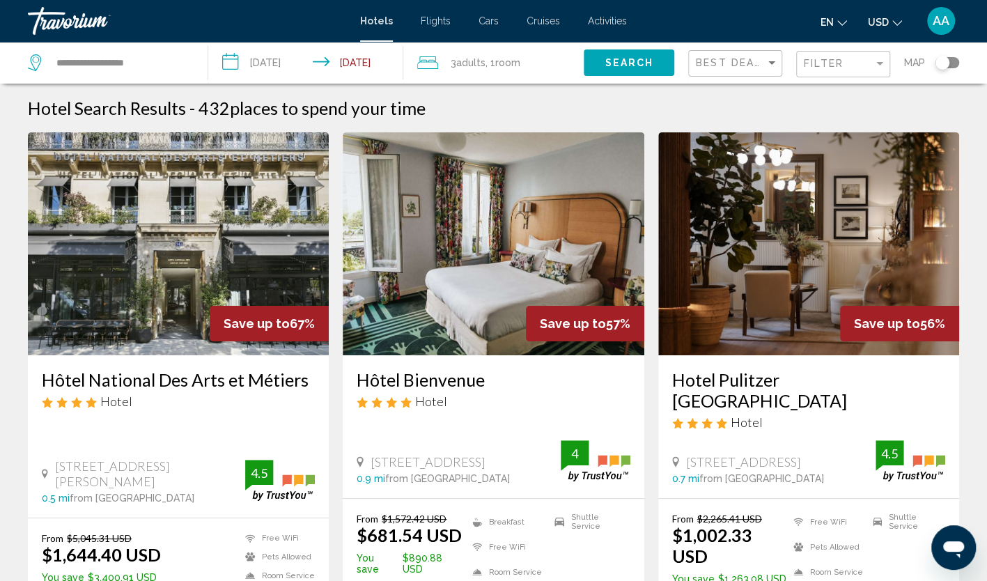
click at [805, 285] on img "Main content" at bounding box center [808, 243] width 301 height 223
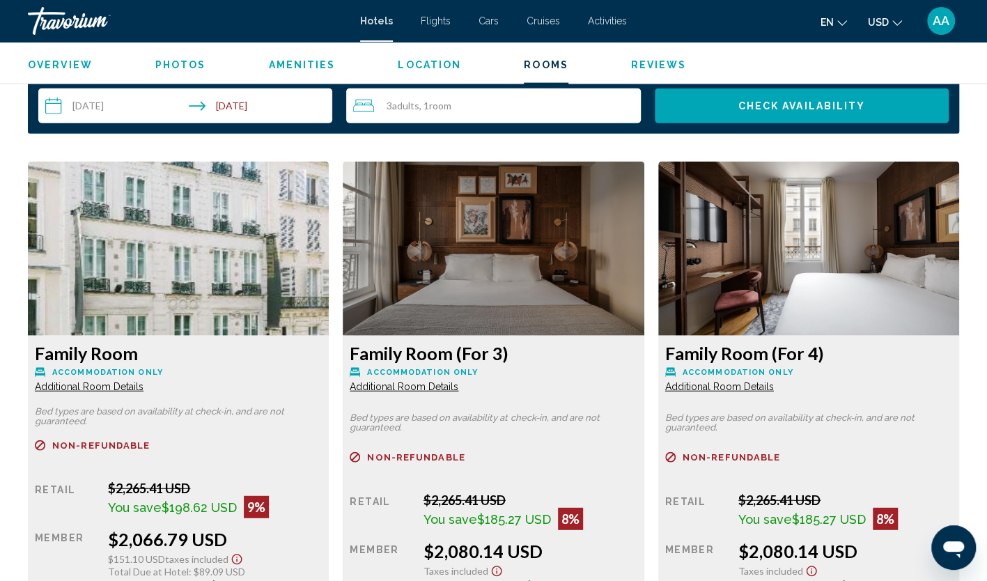
scroll to position [1950, 0]
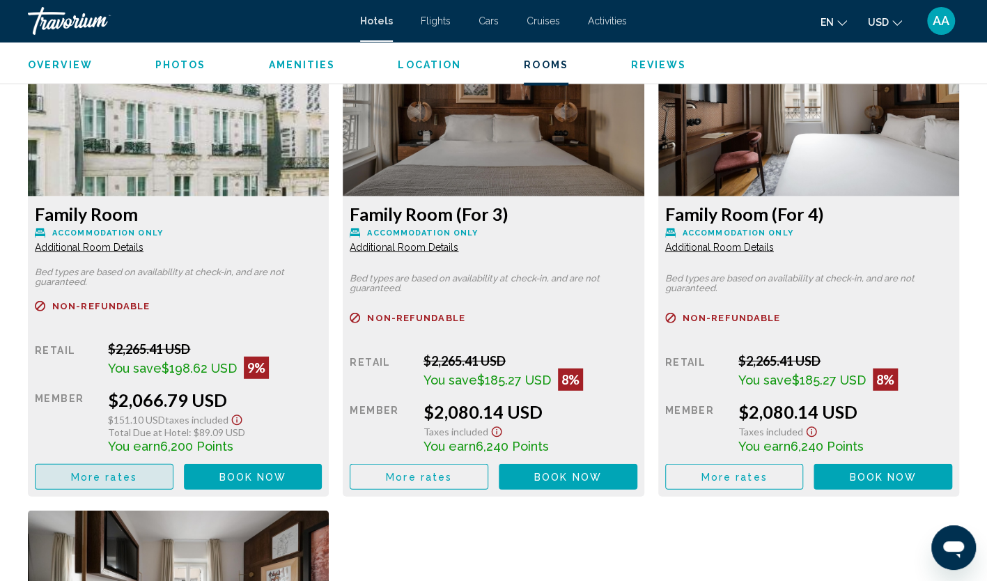
click at [134, 480] on span "More rates" at bounding box center [104, 476] width 66 height 11
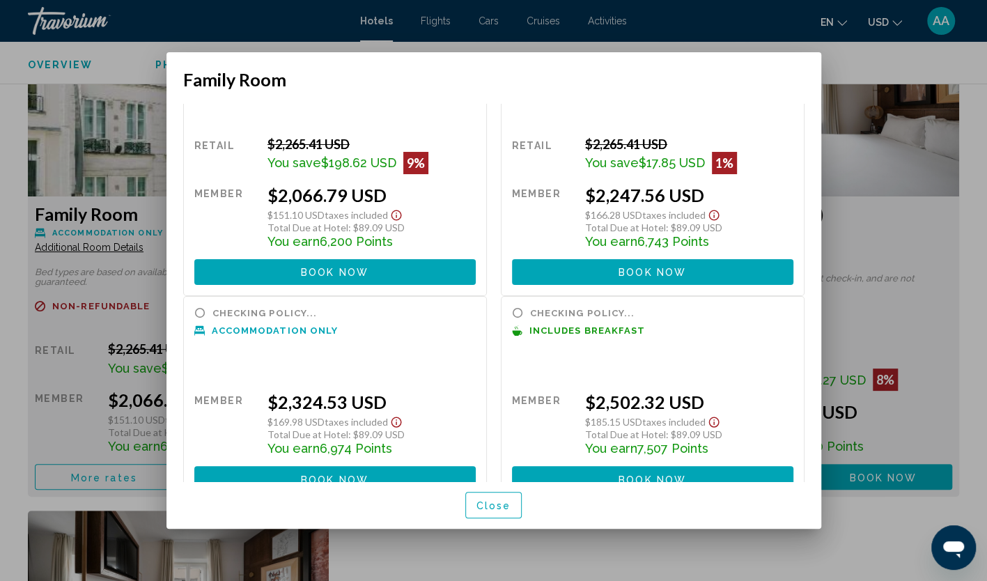
scroll to position [70, 0]
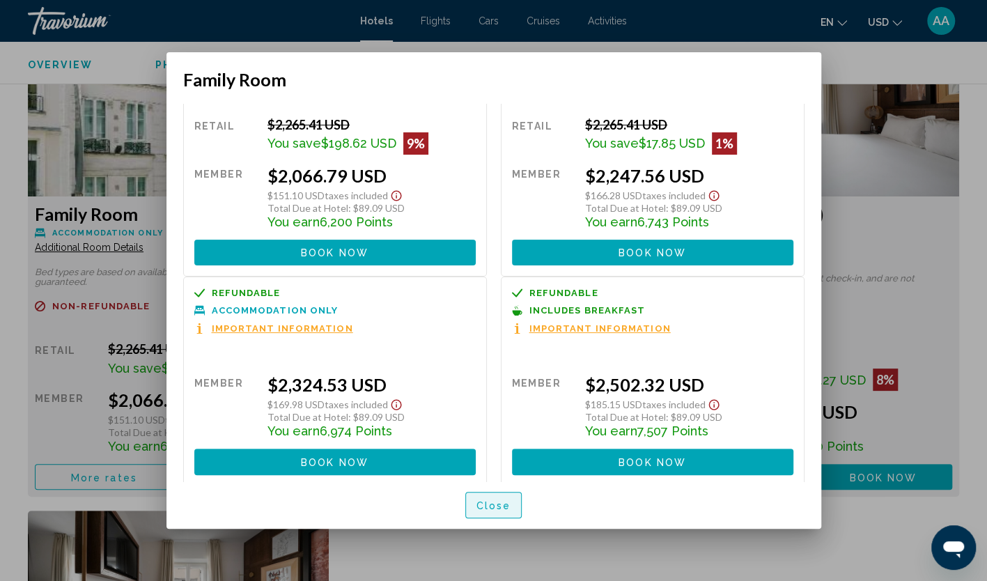
click at [499, 500] on span "Close" at bounding box center [493, 505] width 35 height 11
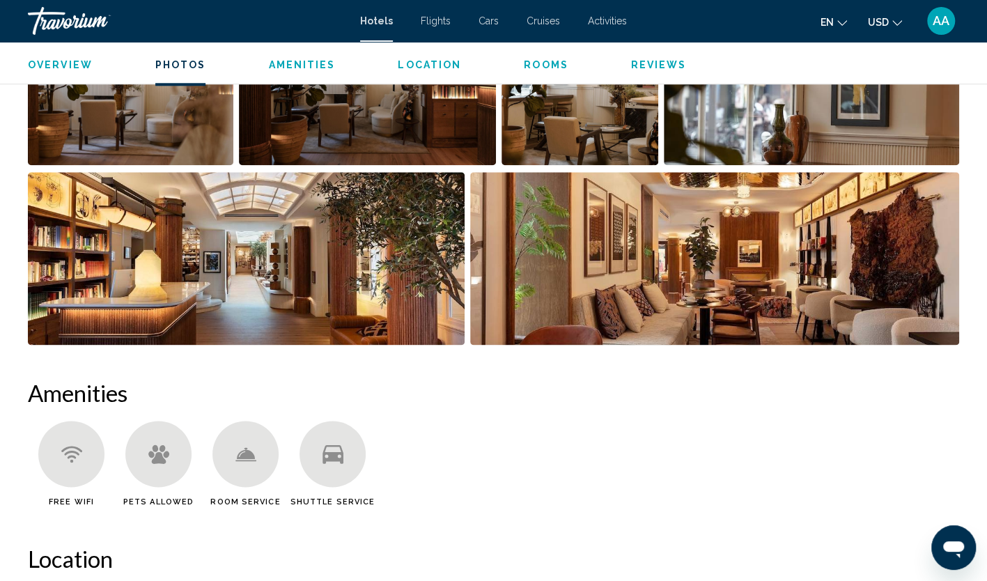
scroll to position [627, 0]
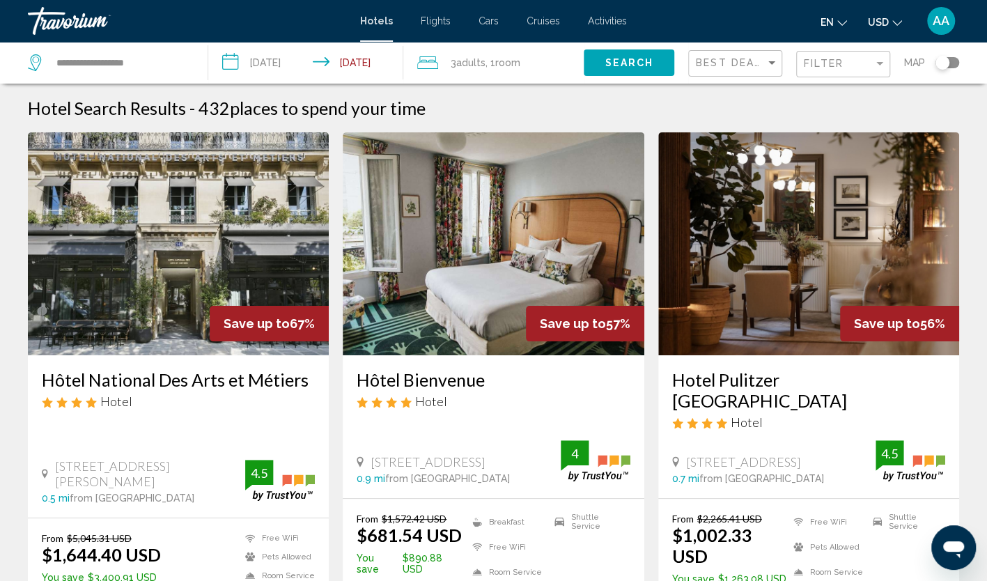
click at [841, 280] on img "Main content" at bounding box center [808, 243] width 301 height 223
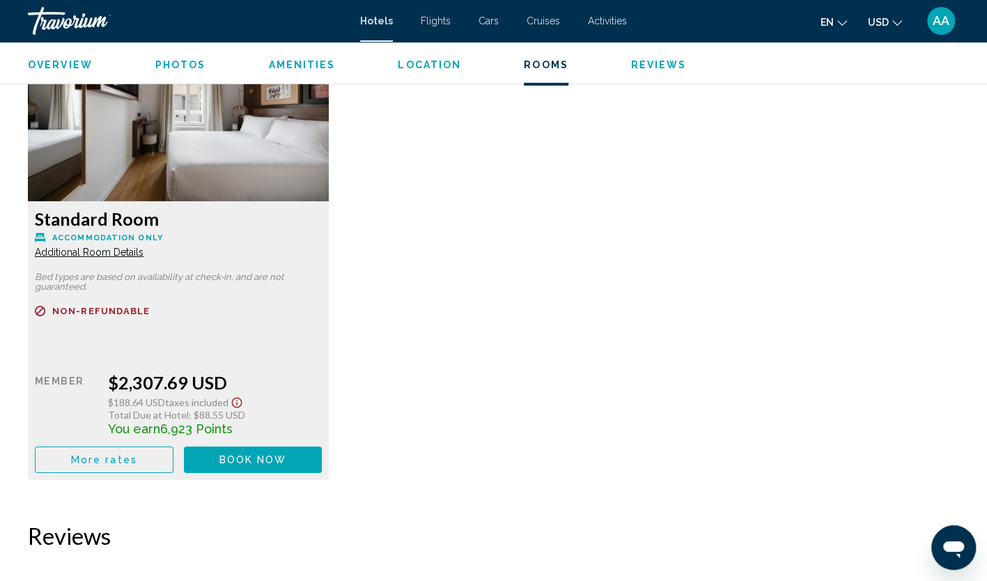
scroll to position [2437, 0]
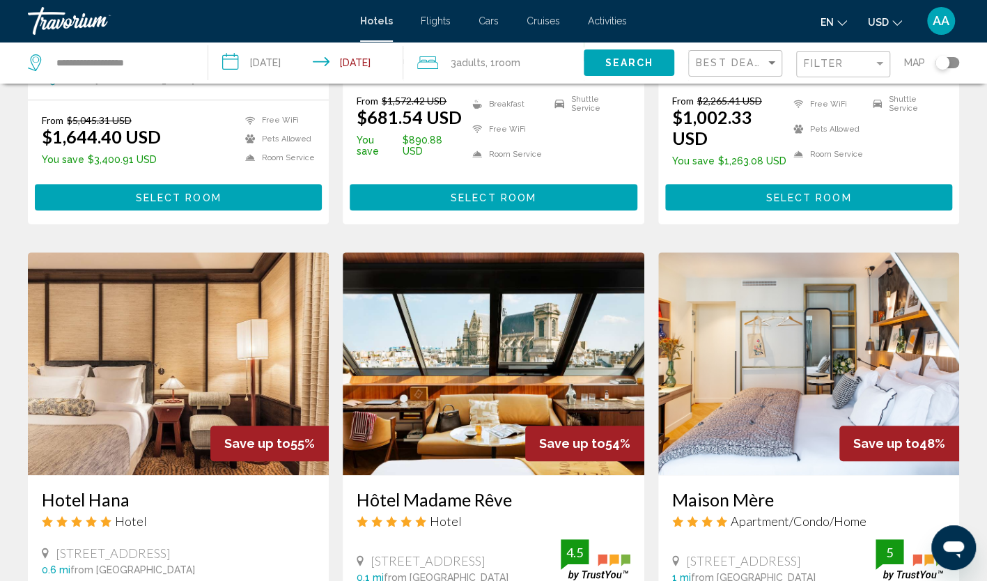
scroll to position [487, 0]
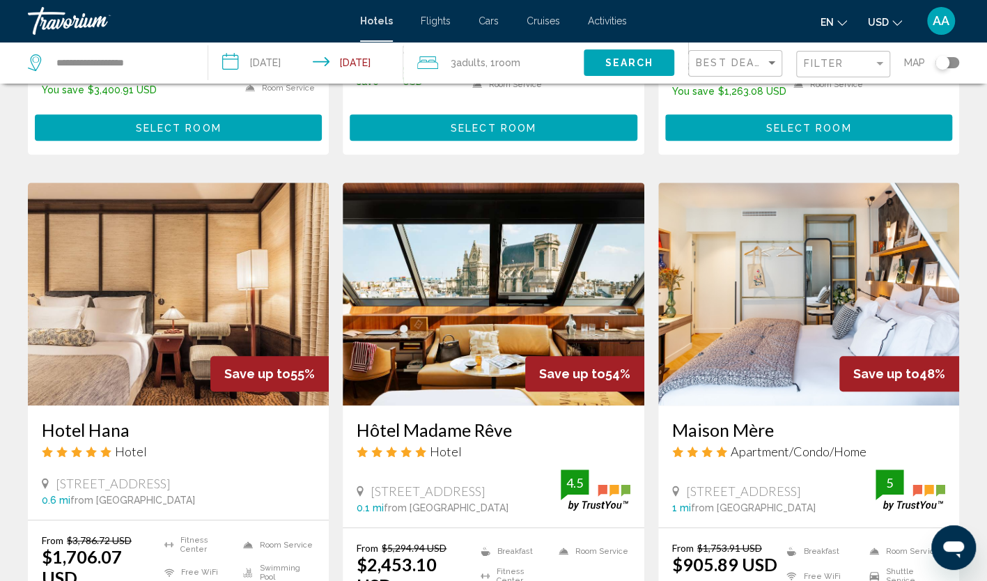
click at [783, 279] on img "Main content" at bounding box center [808, 293] width 301 height 223
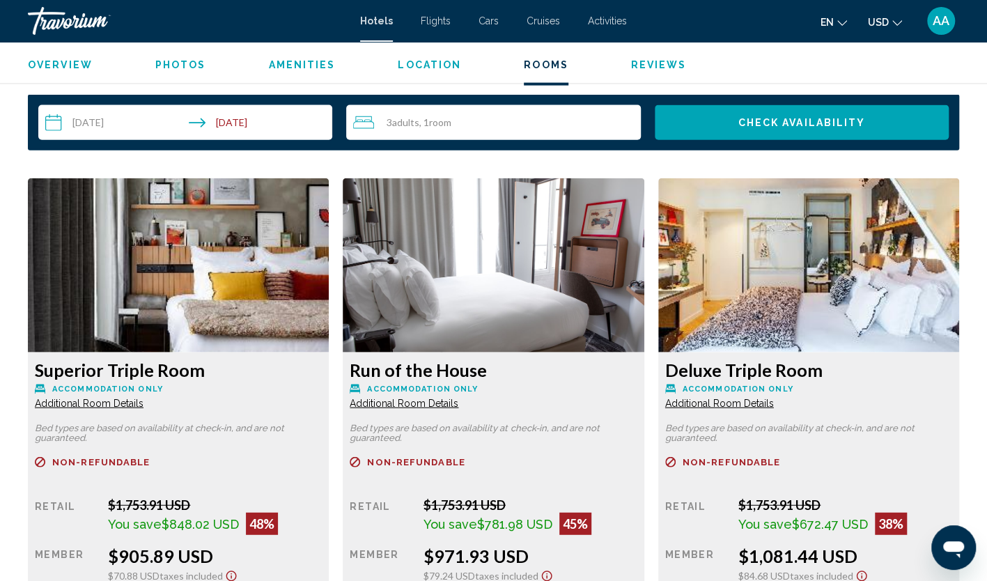
scroll to position [1810, 0]
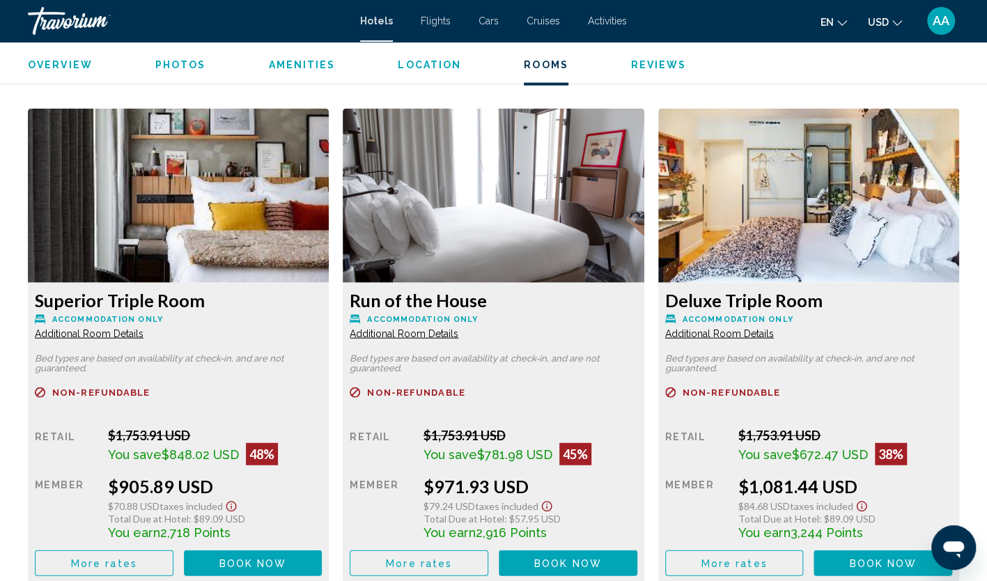
click at [143, 553] on button "More rates" at bounding box center [104, 563] width 139 height 26
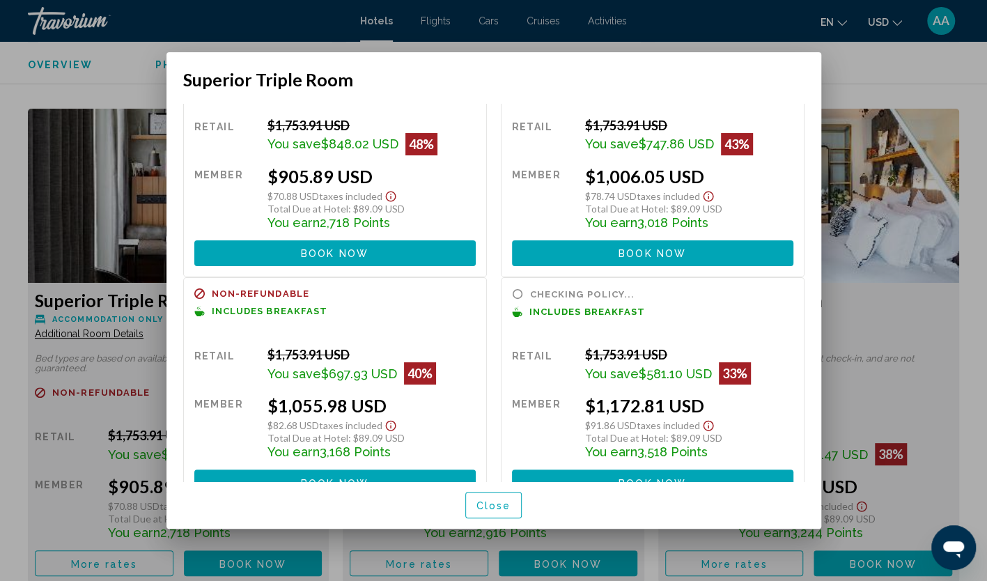
scroll to position [71, 0]
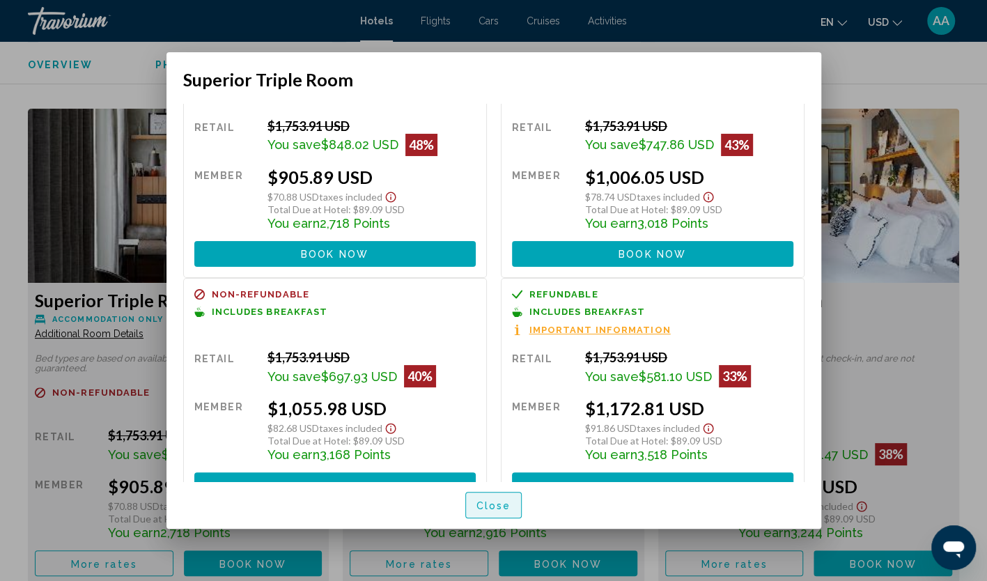
click at [480, 501] on span "Close" at bounding box center [493, 505] width 35 height 11
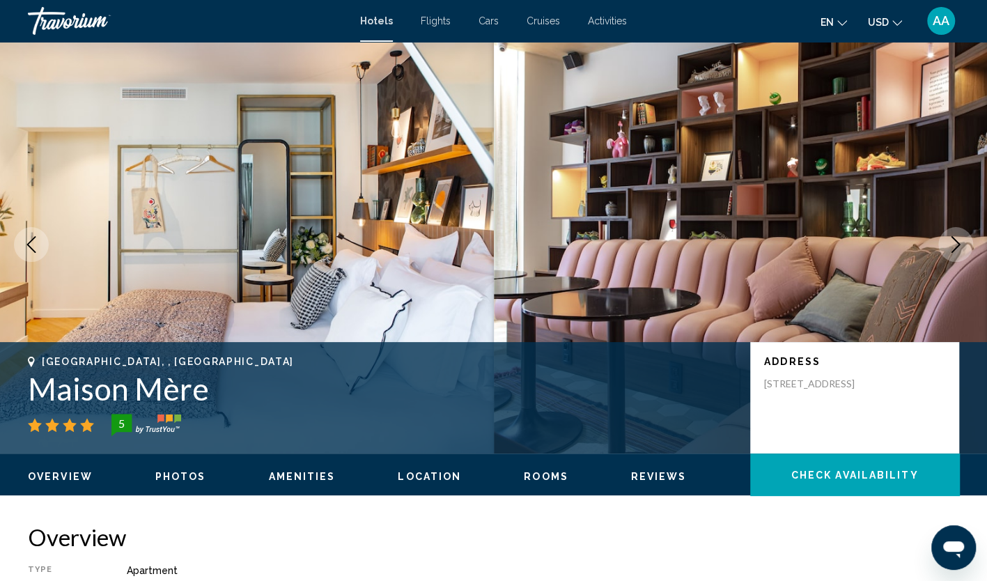
scroll to position [0, 0]
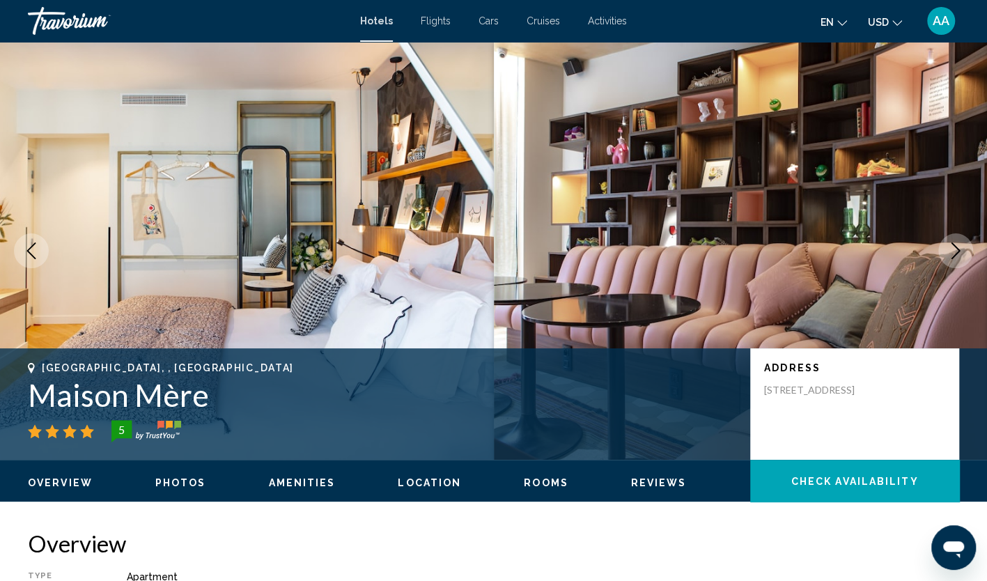
drag, startPoint x: 217, startPoint y: 402, endPoint x: 35, endPoint y: 398, distance: 182.5
click at [35, 398] on h1 "Maison Mère" at bounding box center [382, 395] width 708 height 36
copy h1 "Maison Mère"
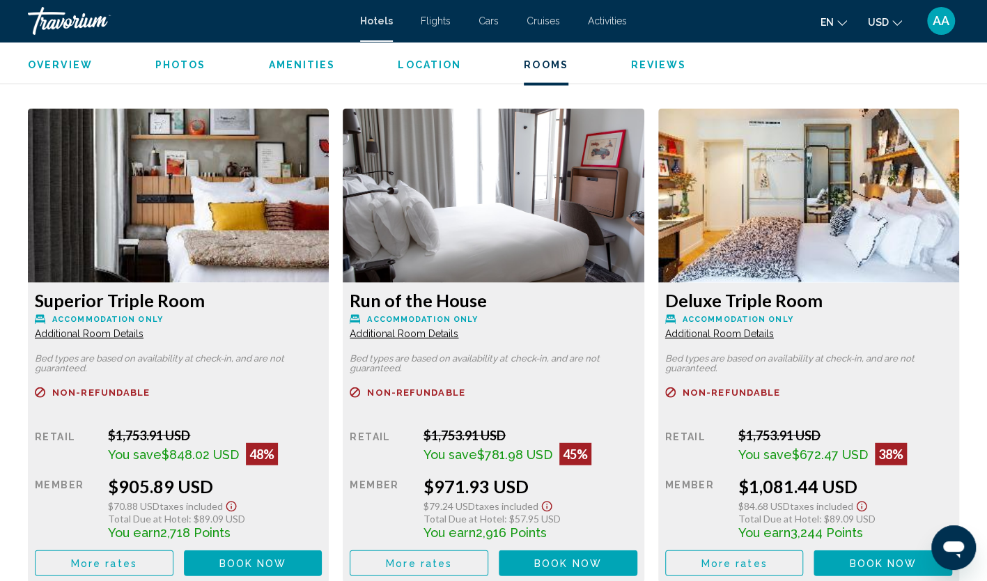
scroll to position [1880, 0]
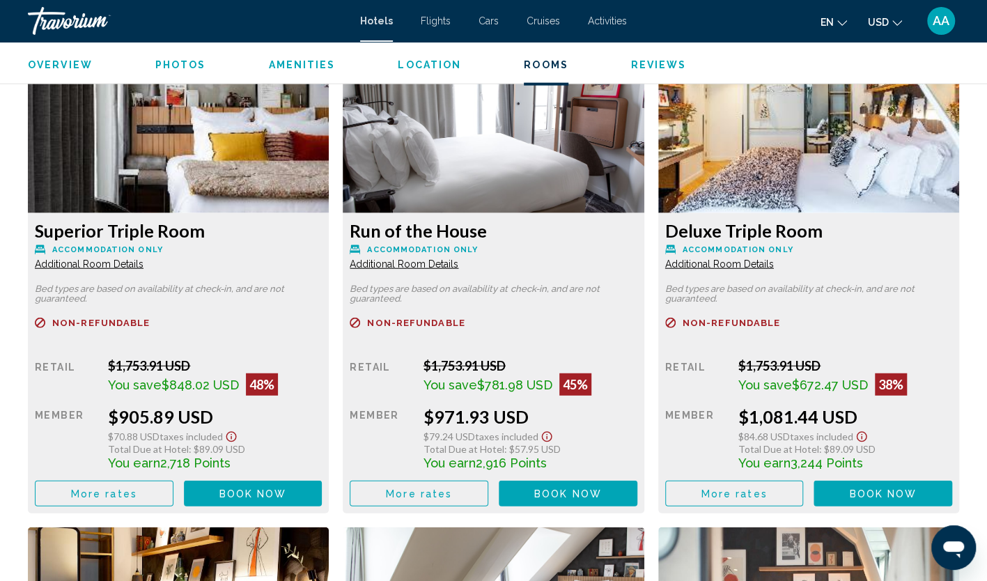
click at [131, 492] on span "More rates" at bounding box center [104, 493] width 66 height 11
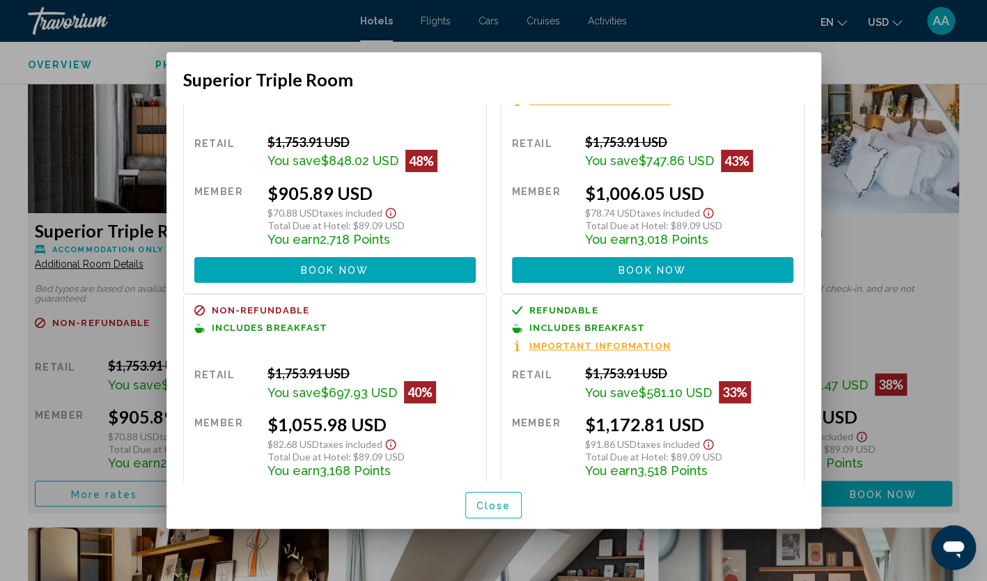
scroll to position [98, 0]
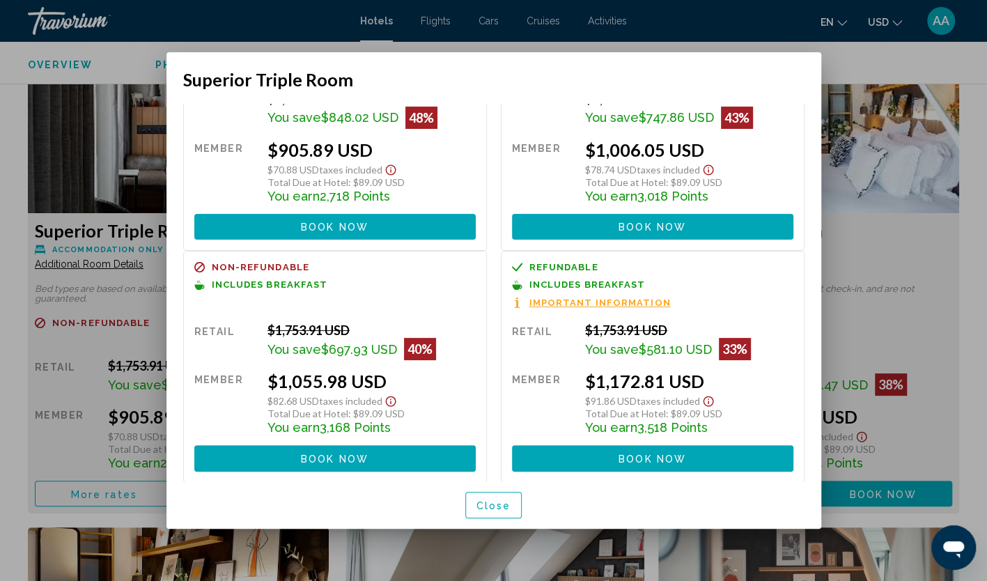
click at [117, 52] on div at bounding box center [493, 290] width 987 height 581
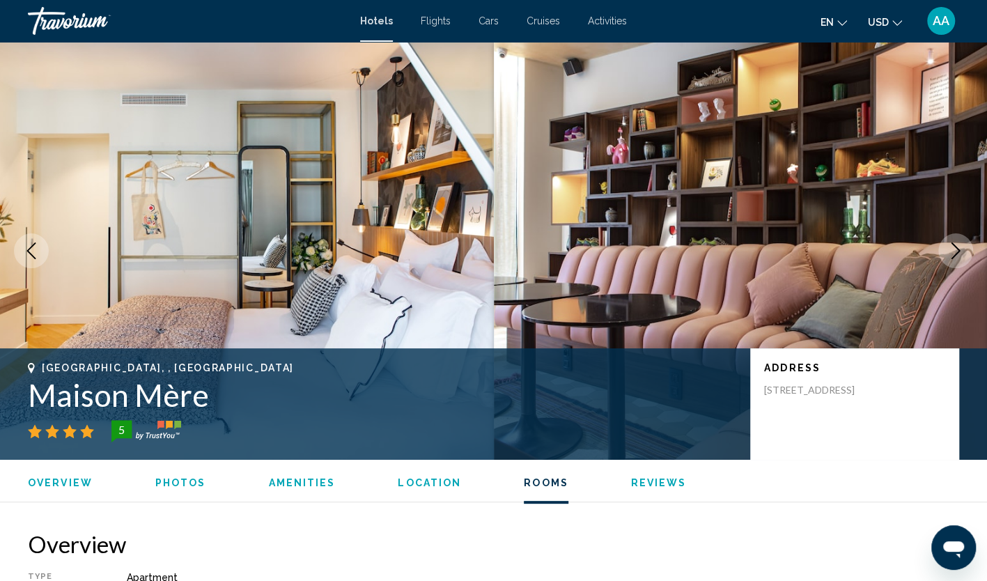
scroll to position [1880, 0]
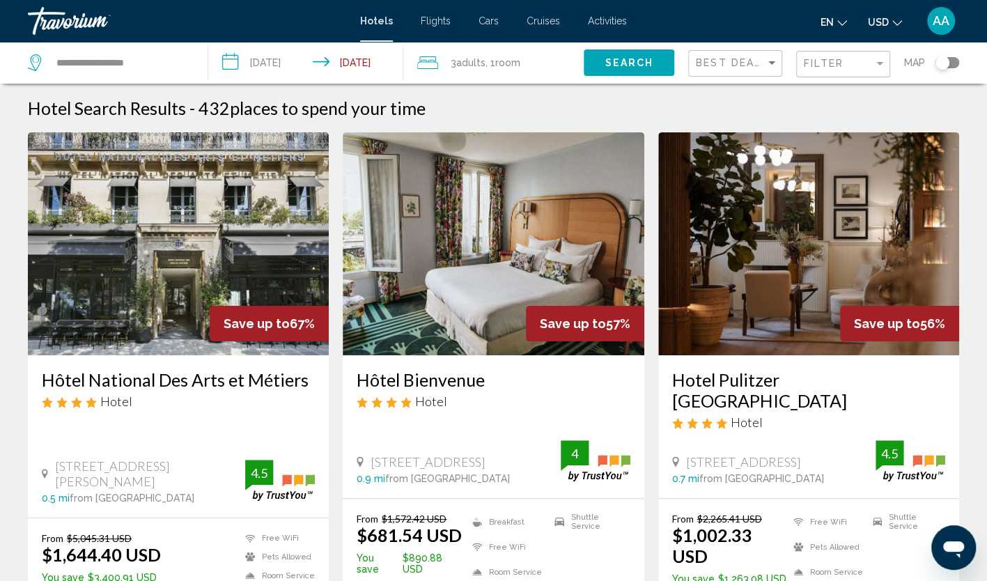
click at [927, 269] on img "Main content" at bounding box center [808, 243] width 301 height 223
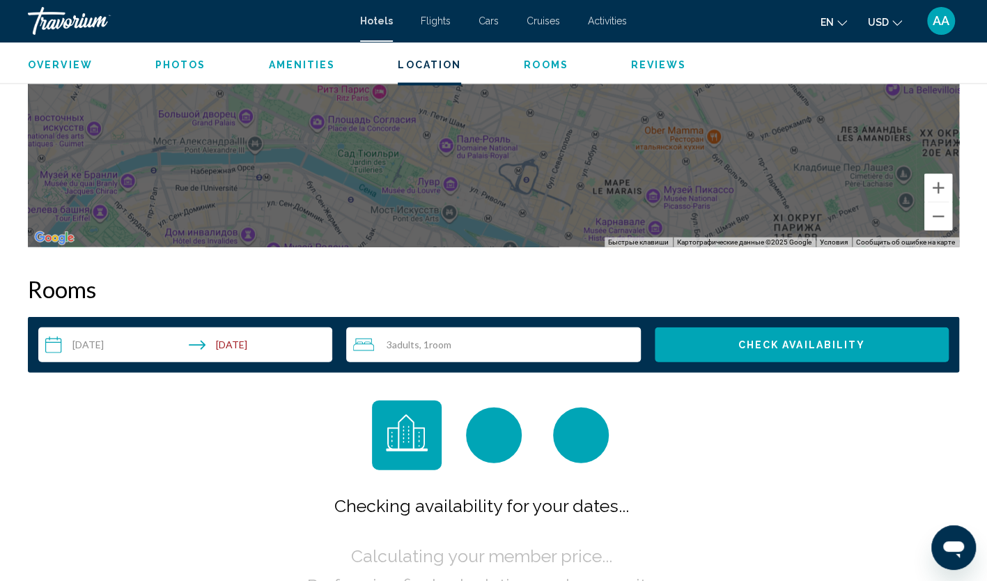
scroll to position [1671, 0]
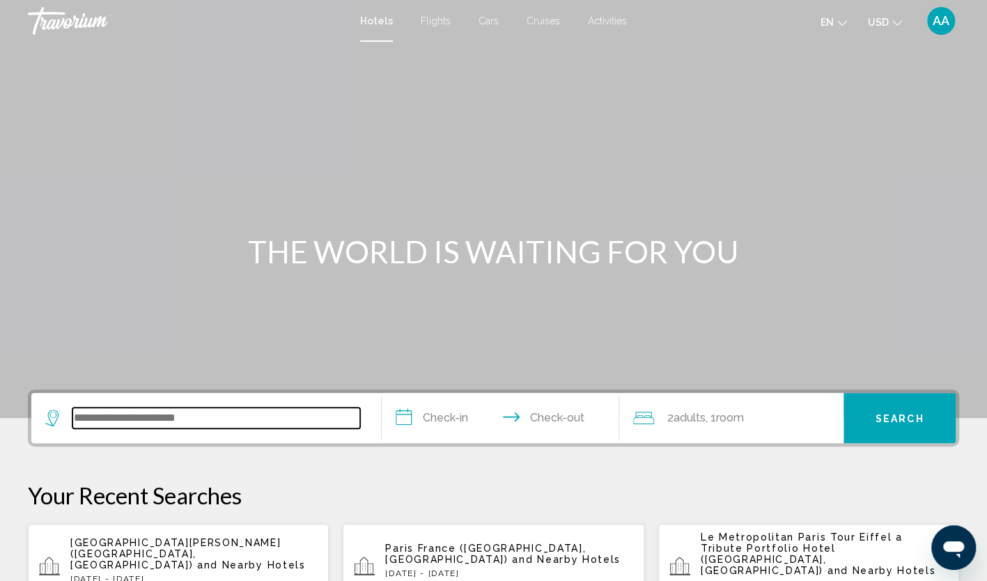
click at [198, 416] on input "Search widget" at bounding box center [216, 417] width 288 height 21
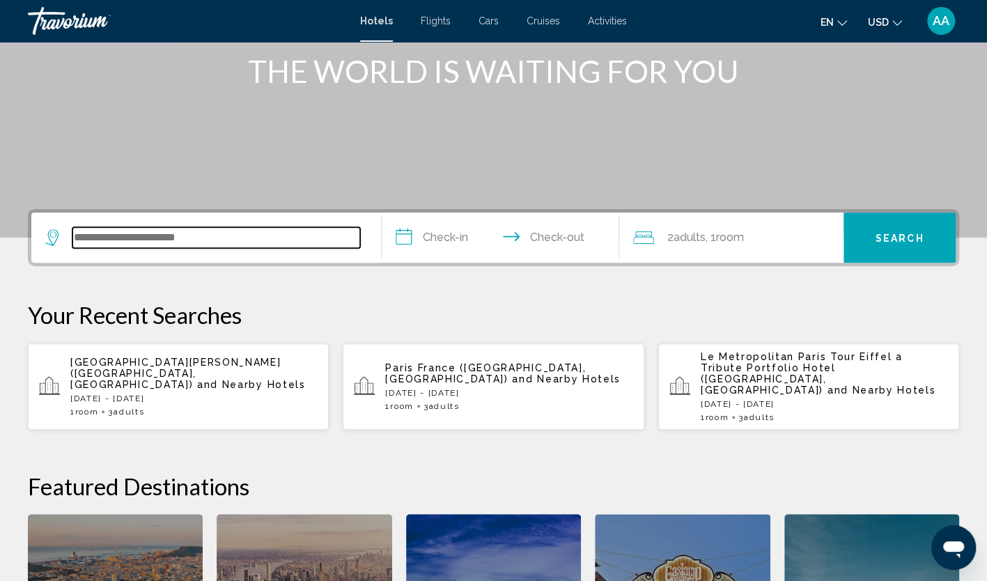
scroll to position [344, 0]
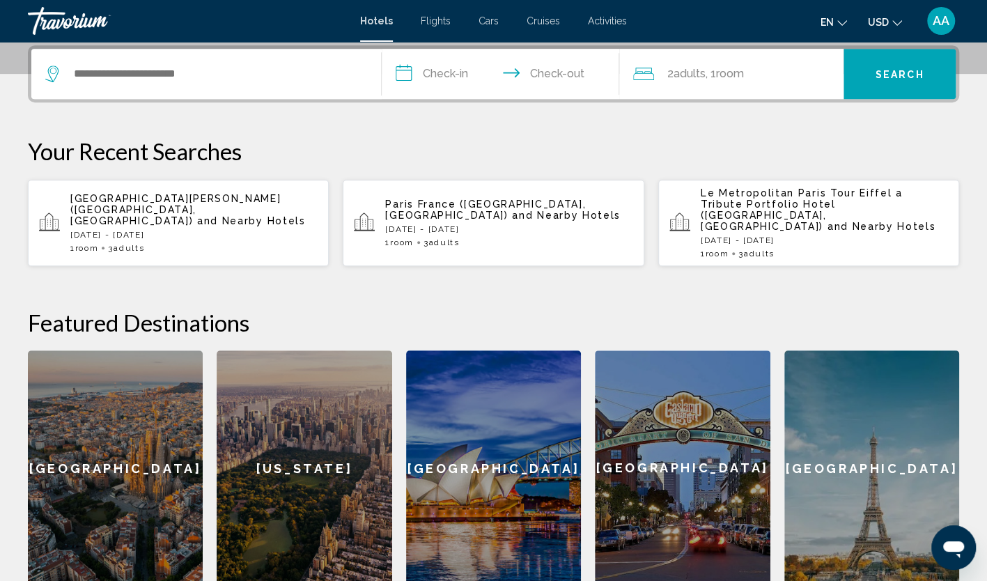
click at [469, 224] on p "[DATE] - [DATE]" at bounding box center [508, 229] width 247 height 10
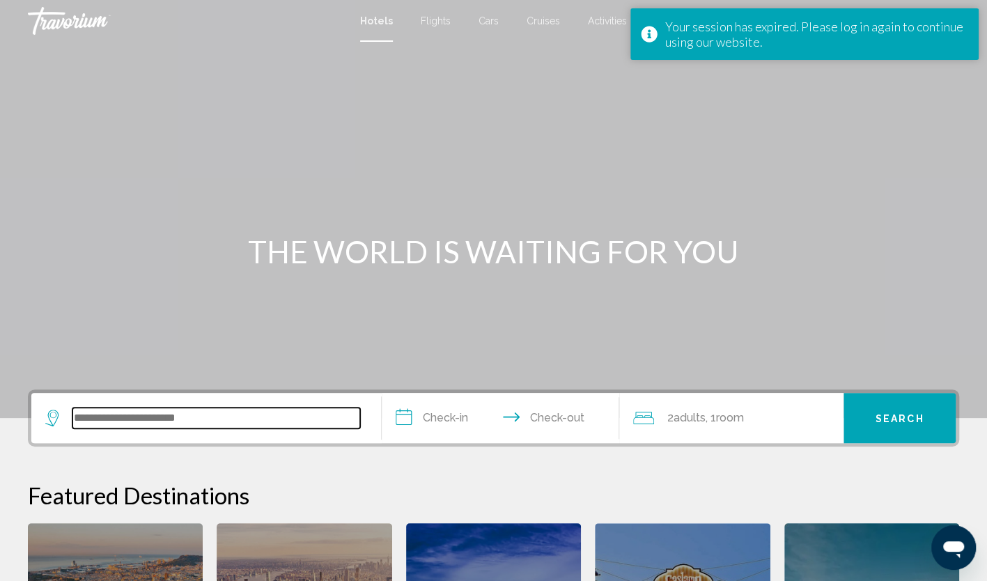
click at [295, 413] on input "Search widget" at bounding box center [216, 417] width 288 height 21
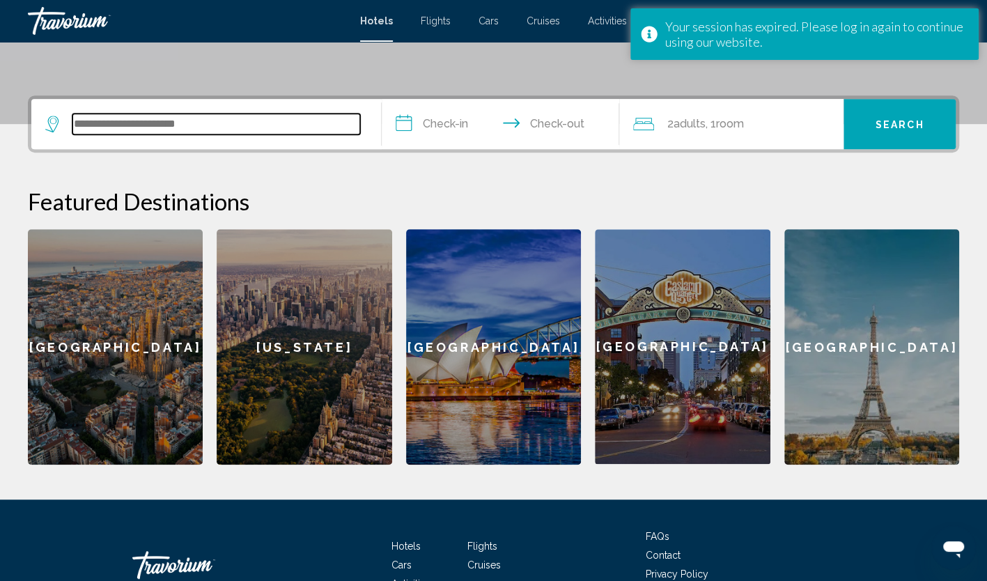
scroll to position [274, 0]
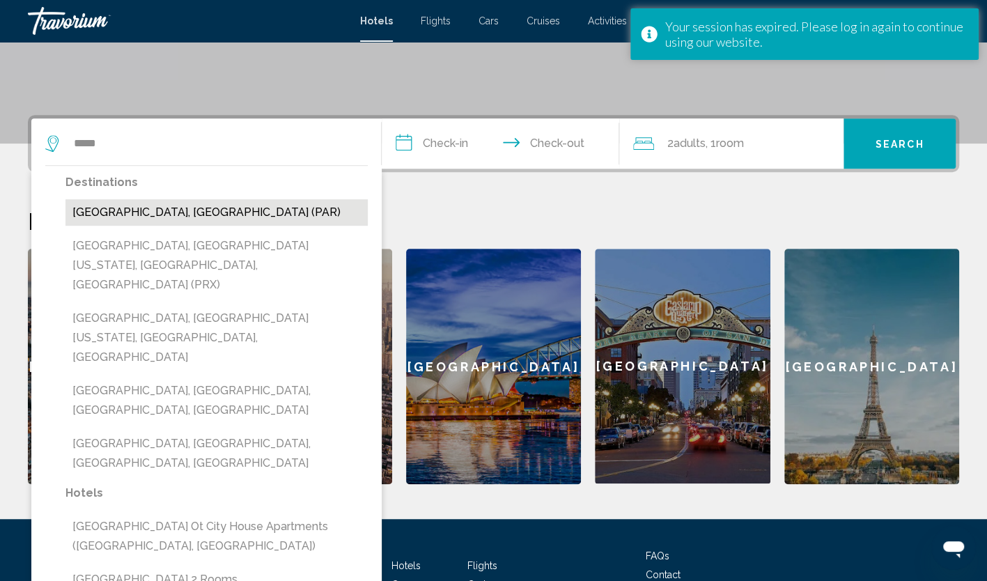
click at [127, 213] on button "[GEOGRAPHIC_DATA], [GEOGRAPHIC_DATA] (PAR)" at bounding box center [216, 212] width 302 height 26
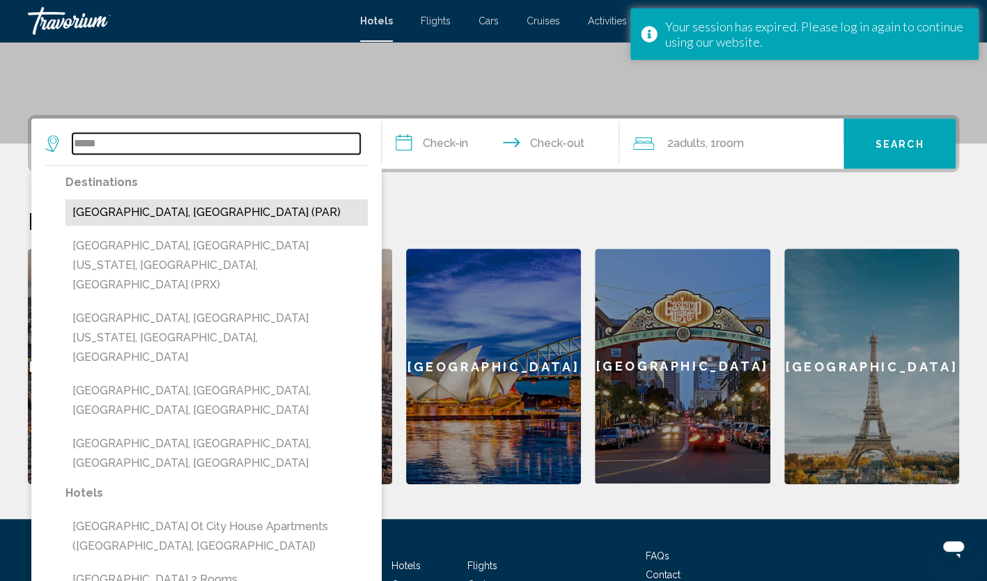
type input "**********"
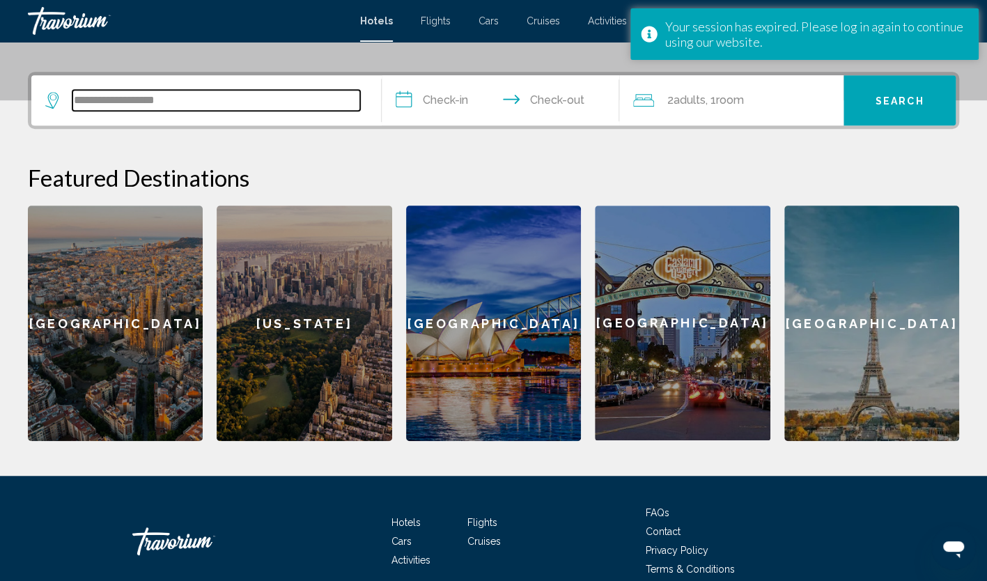
scroll to position [344, 0]
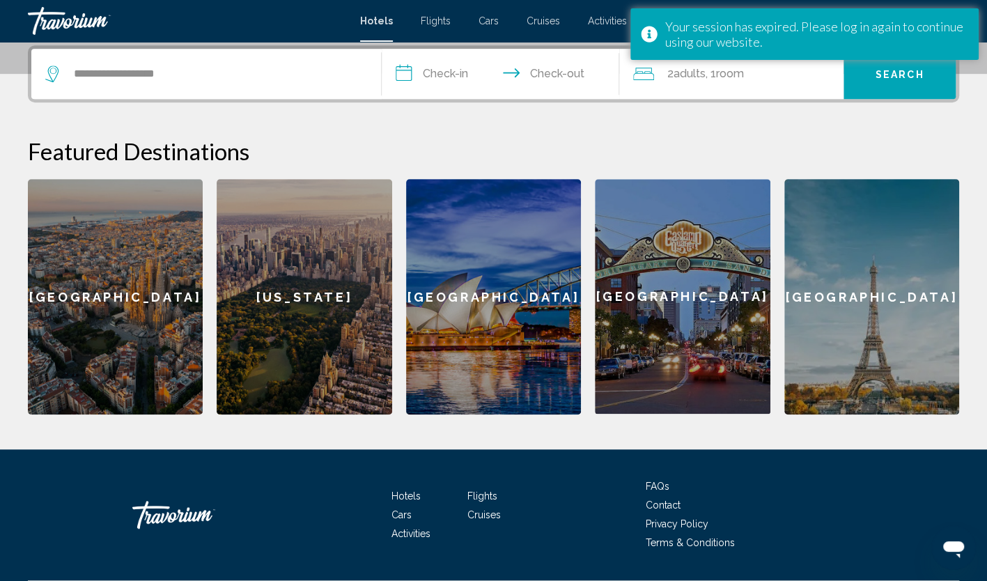
click at [468, 64] on input "**********" at bounding box center [504, 76] width 244 height 54
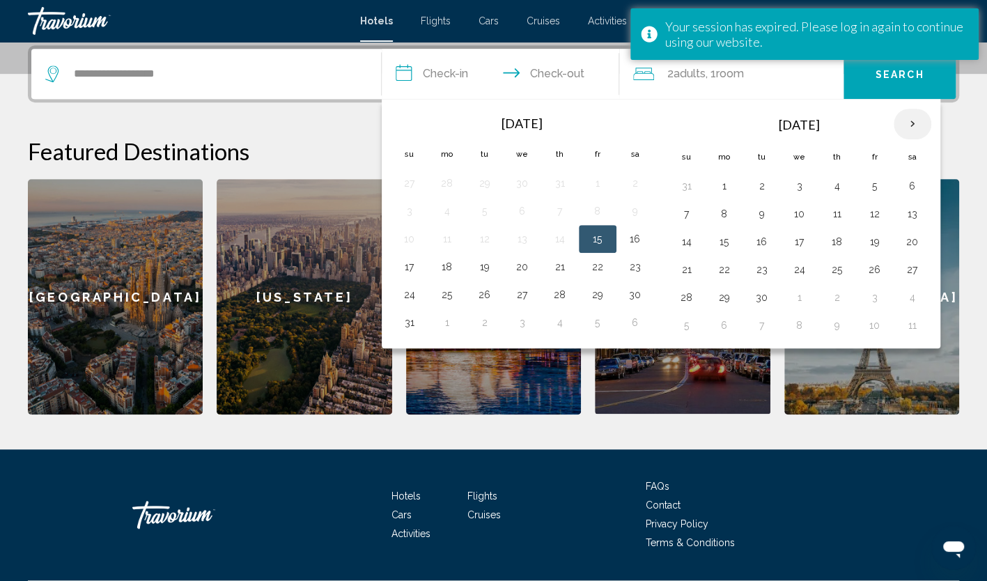
click at [897, 125] on th "Next month" at bounding box center [912, 124] width 38 height 31
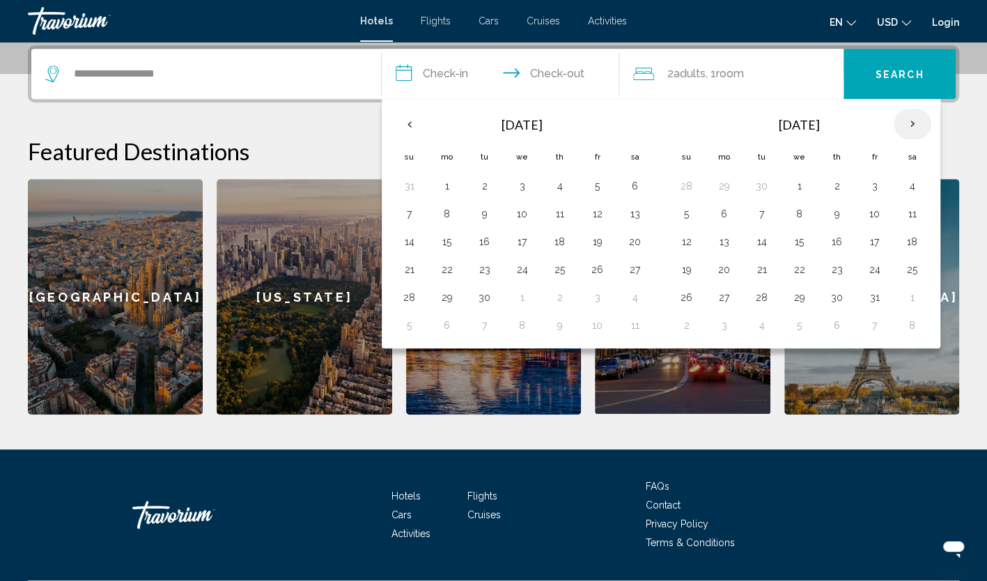
click at [897, 125] on th "Next month" at bounding box center [912, 124] width 38 height 31
click at [402, 268] on button "16" at bounding box center [409, 269] width 22 height 19
click at [518, 265] on button "19" at bounding box center [522, 269] width 22 height 19
type input "**********"
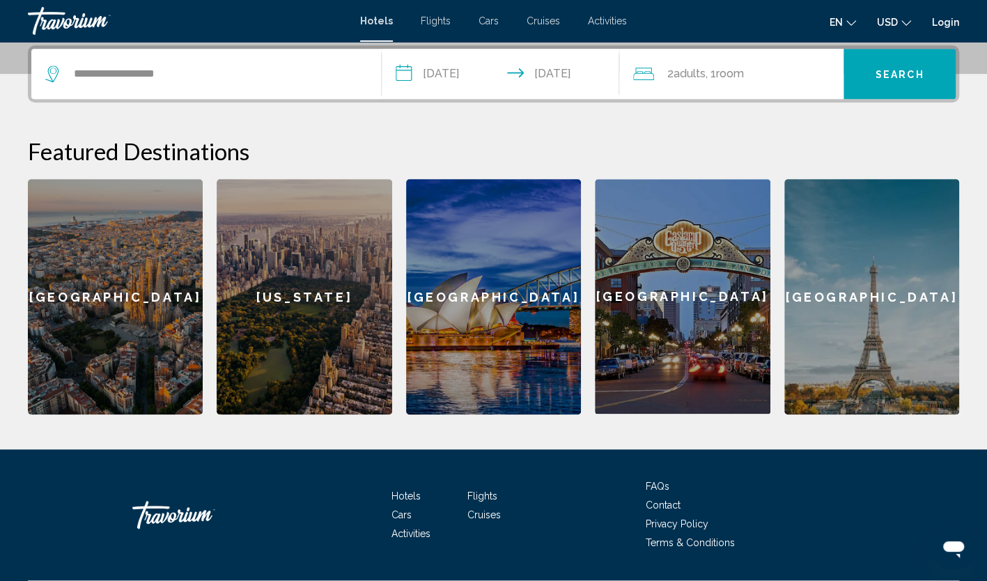
click at [677, 77] on span "Adults" at bounding box center [689, 73] width 32 height 13
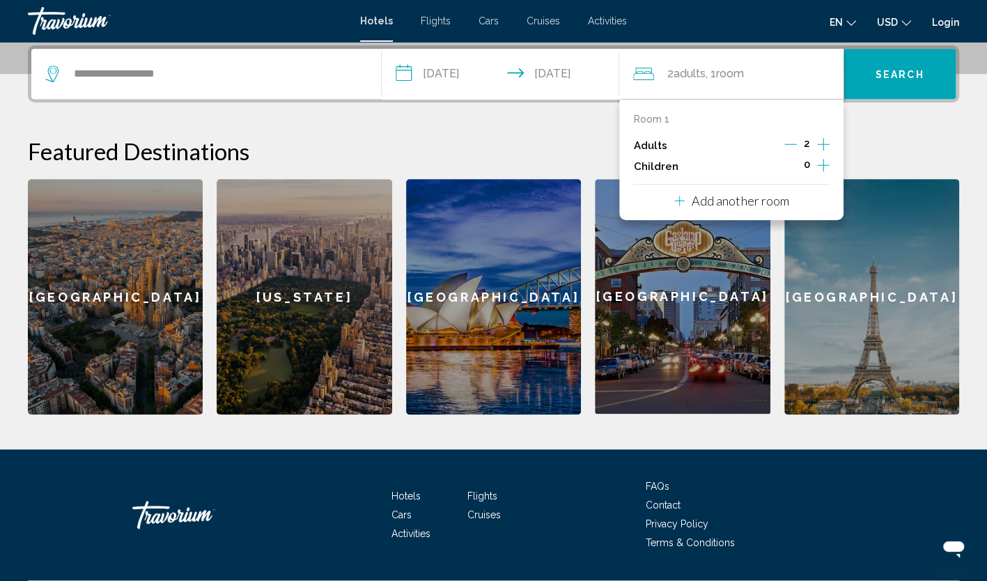
click at [820, 145] on icon "Increment adults" at bounding box center [823, 144] width 13 height 17
click at [883, 72] on span "Search" at bounding box center [899, 74] width 49 height 11
